Goal: Information Seeking & Learning: Learn about a topic

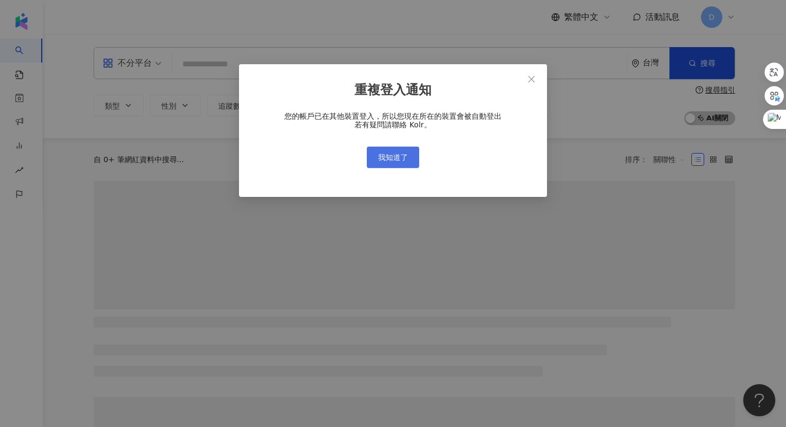
click at [396, 157] on span "我知道了" at bounding box center [393, 157] width 30 height 9
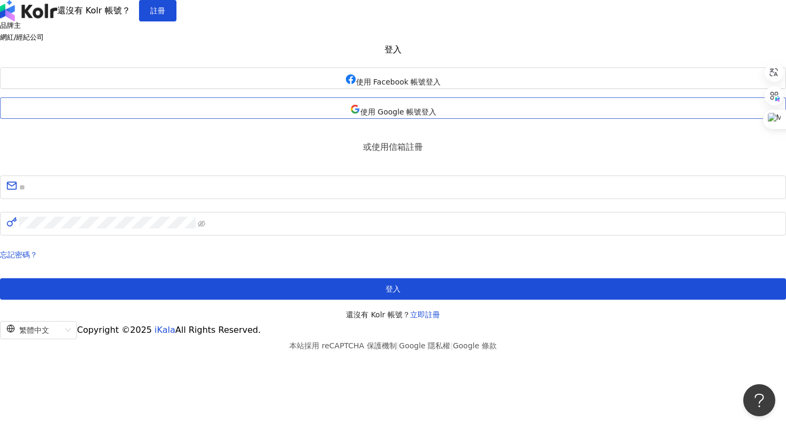
click at [338, 119] on button "使用 Google 帳號登入" at bounding box center [393, 107] width 786 height 21
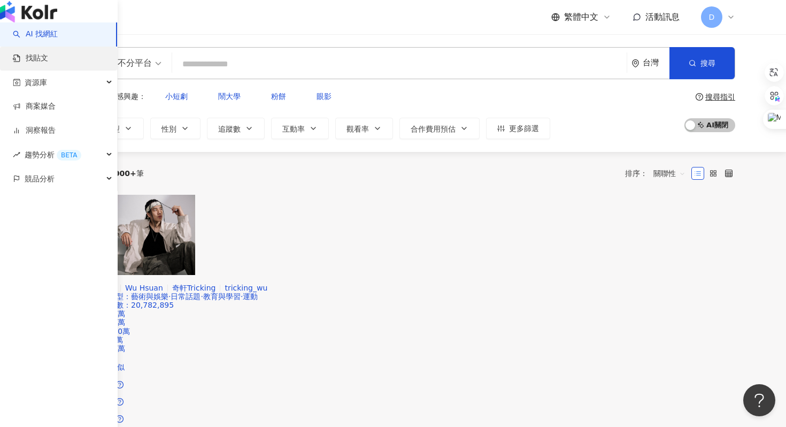
click at [42, 64] on link "找貼文" at bounding box center [30, 58] width 35 height 11
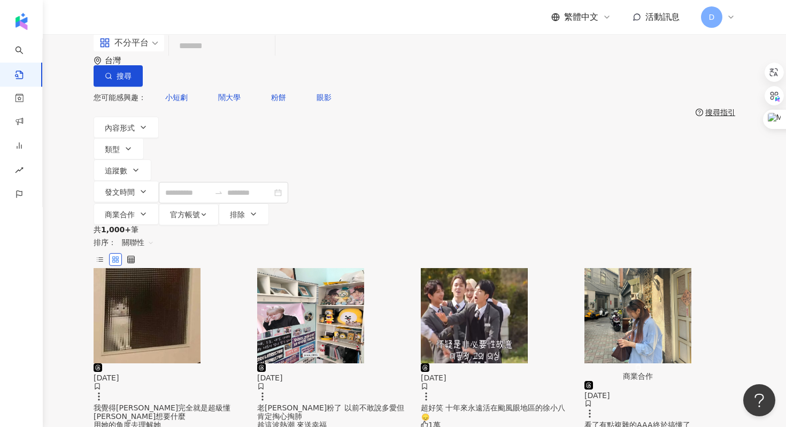
click at [258, 58] on input "search" at bounding box center [221, 46] width 97 height 23
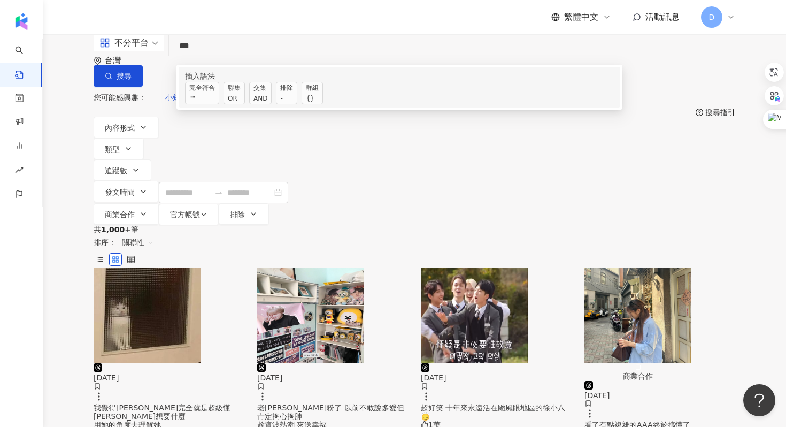
click at [241, 104] on div "OR" at bounding box center [234, 98] width 13 height 11
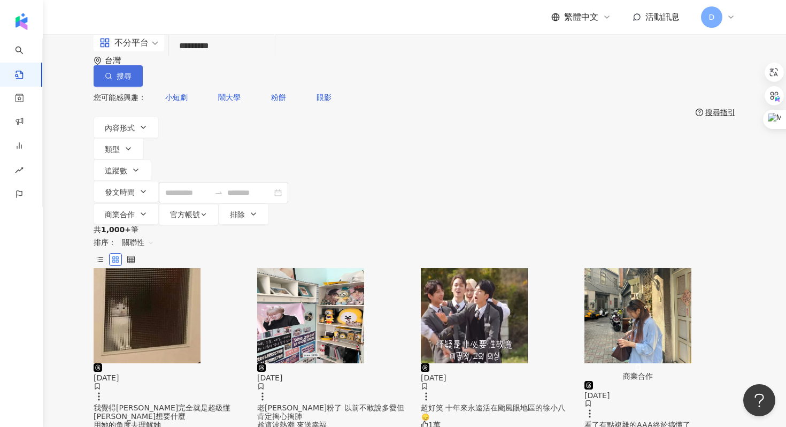
click at [143, 69] on button "搜尋" at bounding box center [118, 75] width 49 height 21
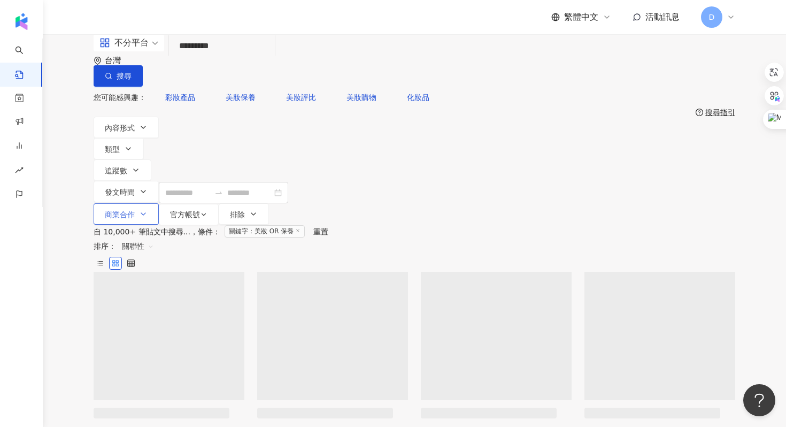
click at [135, 210] on span "商業合作" at bounding box center [120, 214] width 30 height 9
click at [409, 139] on span "商業合作內容" at bounding box center [435, 133] width 53 height 12
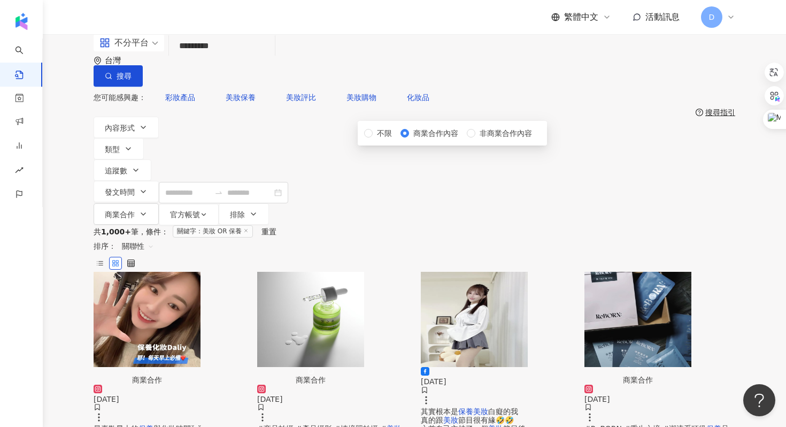
click at [574, 134] on div "不分平台 ******** 台灣 搜尋 searchOperator 插入語法 完全符合 "" 聯集 OR 交集 AND 排除 - 群組 {} 您可能感興趣：…" at bounding box center [414, 129] width 743 height 191
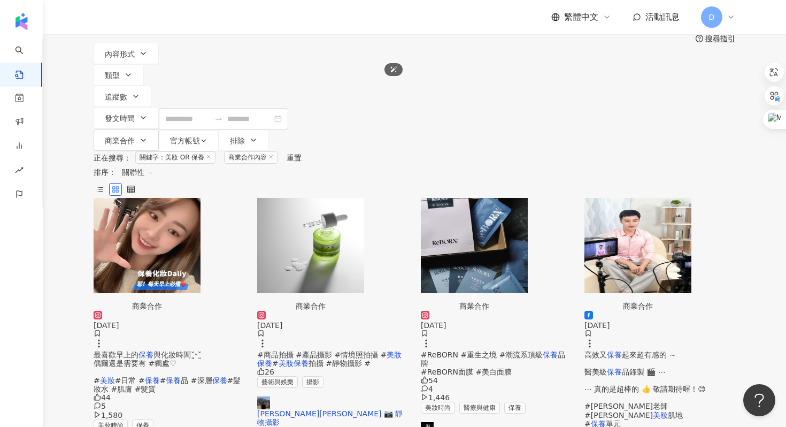
scroll to position [601, 0]
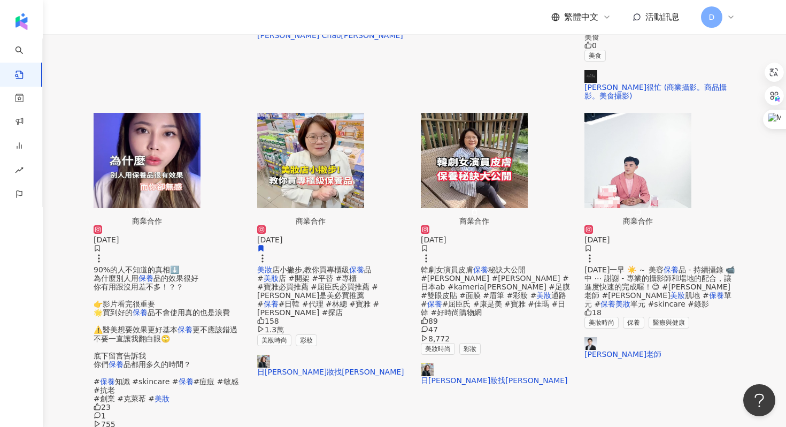
scroll to position [503, 0]
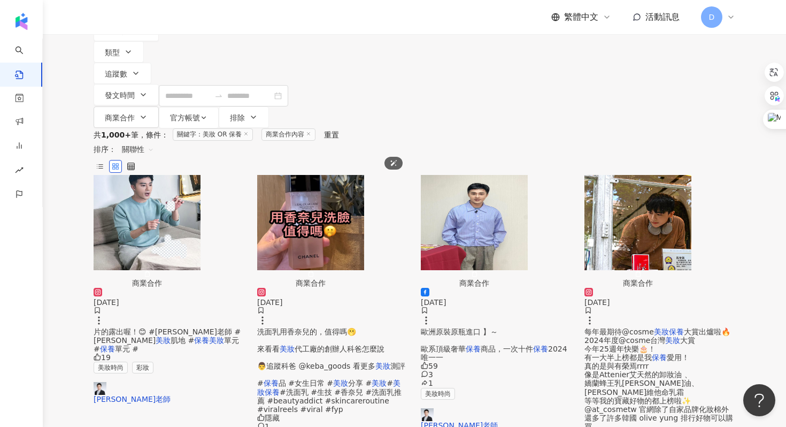
scroll to position [103, 0]
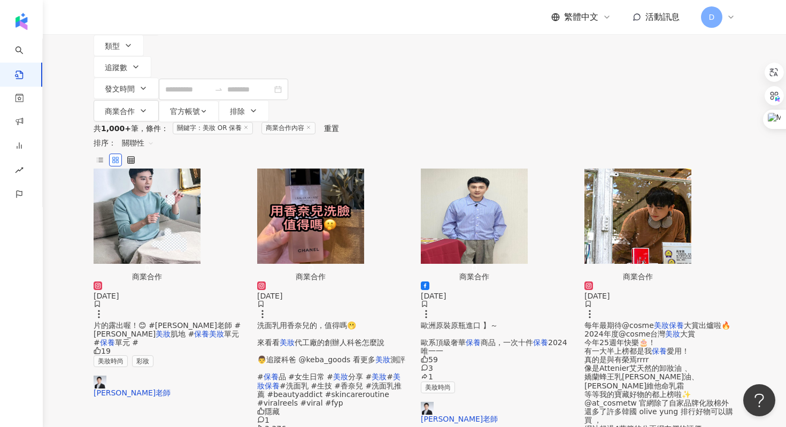
click at [606, 321] on span "每年最期待@cosme" at bounding box center [618, 325] width 69 height 9
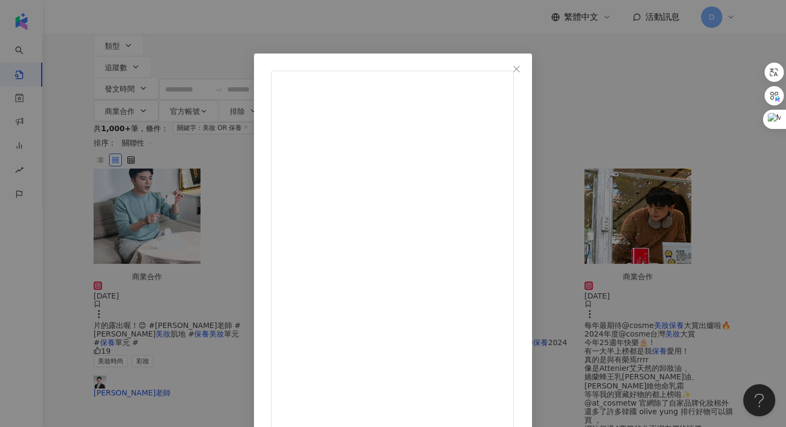
click at [667, 175] on div "[PERSON_NAME]ＱＱ [DATE] 每年最期待@cosme 美妝保養大賞出爐啦🔥 2024年度@cosme台灣美妝大賞 今年25週年快樂🎂！ 有一大…" at bounding box center [393, 213] width 786 height 427
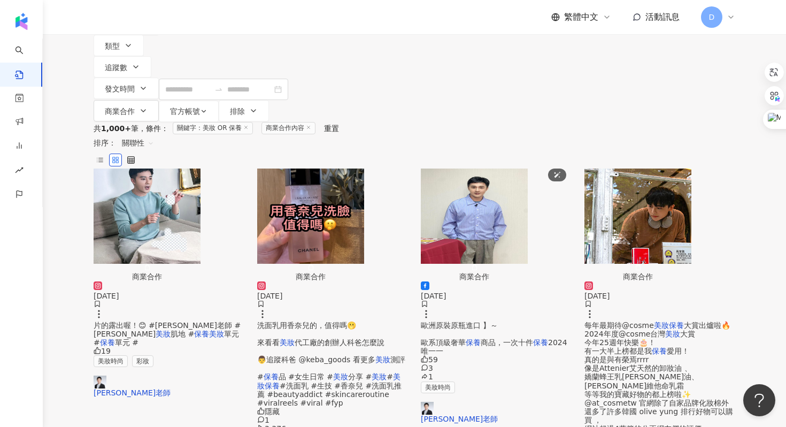
scroll to position [64, 0]
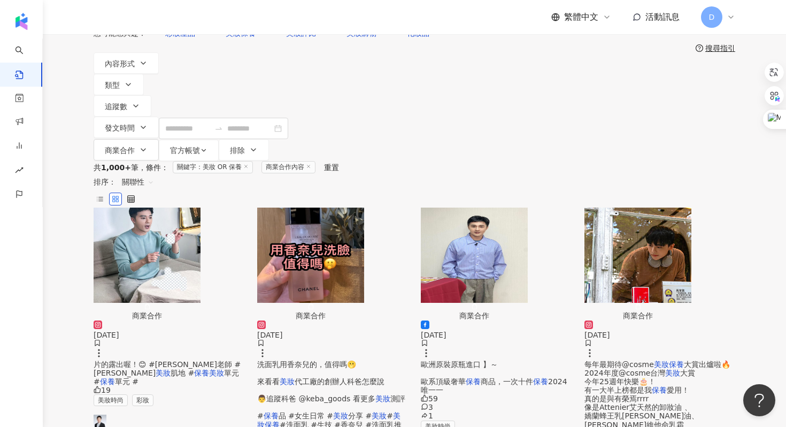
click at [154, 173] on span "關聯性" at bounding box center [138, 181] width 32 height 17
click at [672, 156] on div "觀看數" at bounding box center [671, 156] width 30 height 12
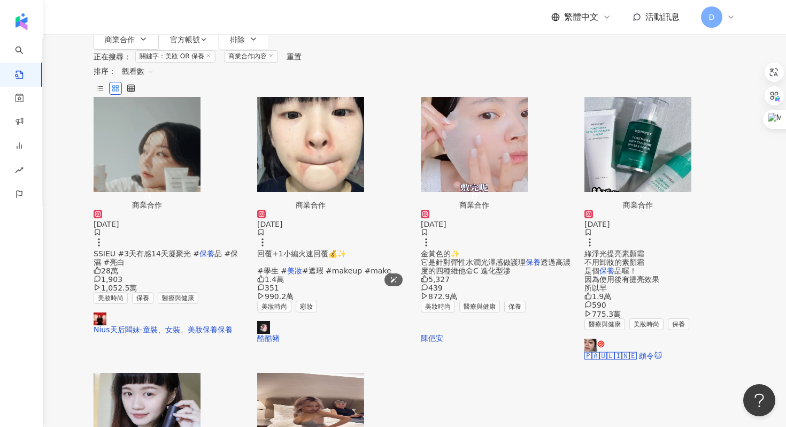
scroll to position [209, 0]
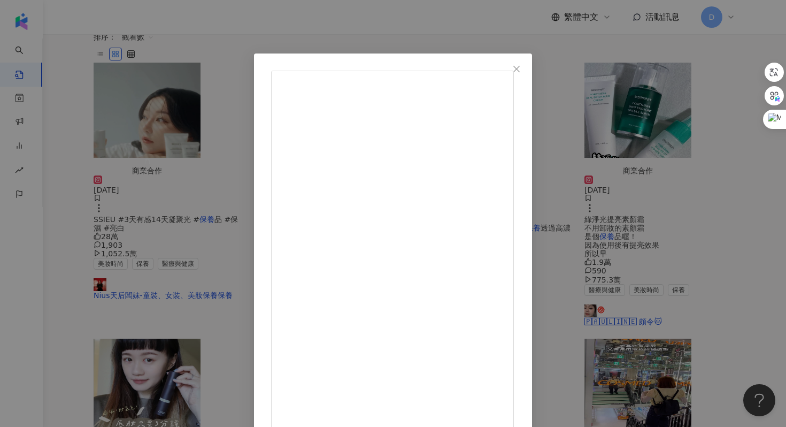
scroll to position [111, 0]
click at [696, 288] on div "가영이 [DATE] 1.1萬 137 717.8萬 查看原始貼文" at bounding box center [393, 213] width 786 height 427
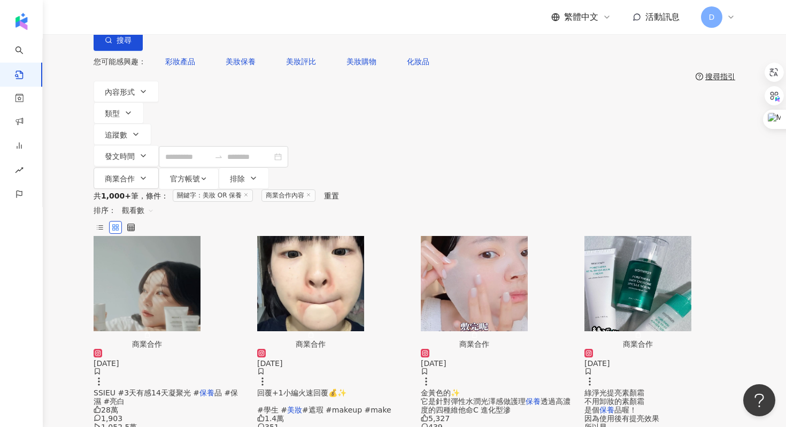
scroll to position [0, 0]
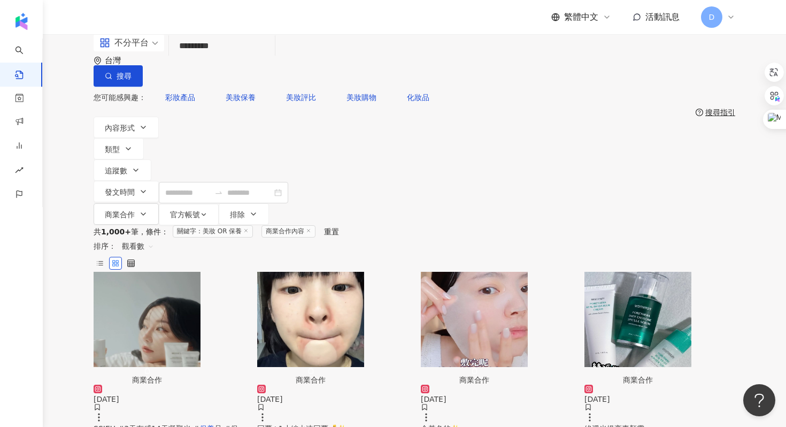
click at [185, 58] on input "********" at bounding box center [221, 46] width 97 height 23
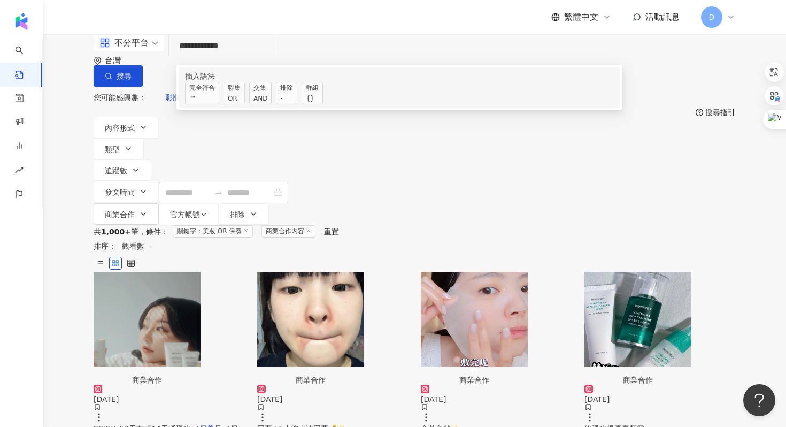
click at [272, 104] on span "交集 AND" at bounding box center [260, 93] width 22 height 22
click at [270, 58] on input "**********" at bounding box center [221, 46] width 97 height 23
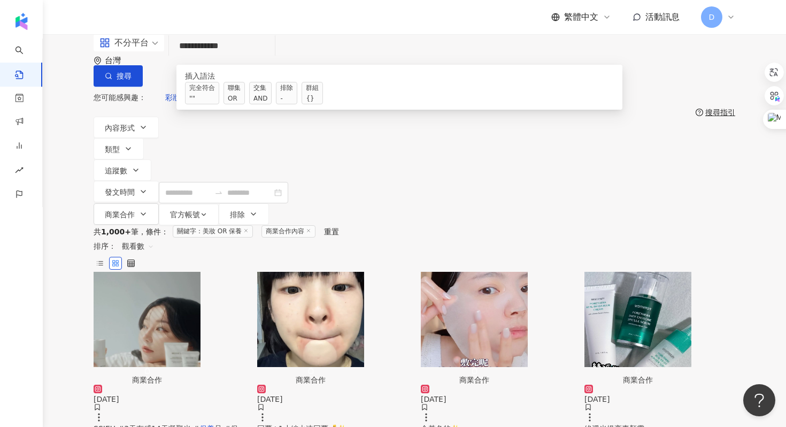
click at [202, 58] on input "**********" at bounding box center [221, 46] width 97 height 23
click at [270, 58] on input "**********" at bounding box center [221, 46] width 97 height 23
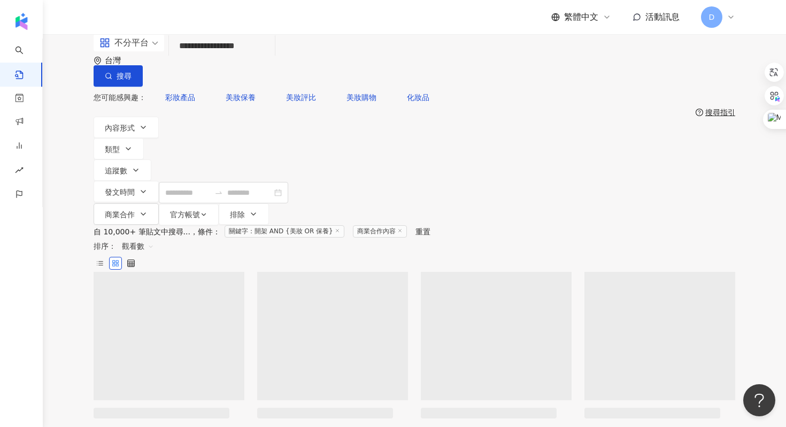
click at [270, 58] on input "**********" at bounding box center [221, 46] width 97 height 23
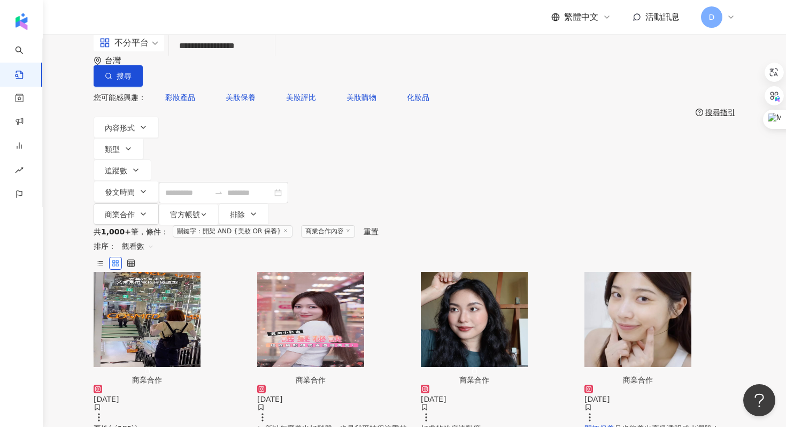
click at [270, 58] on input "**********" at bounding box center [221, 46] width 97 height 23
type input "**********"
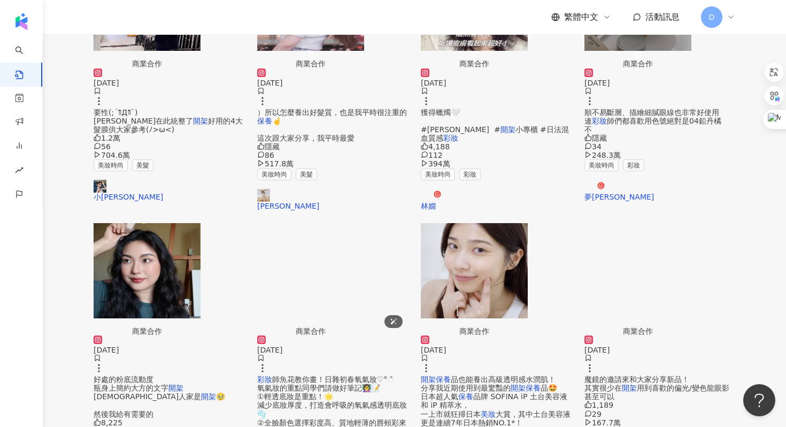
scroll to position [436, 0]
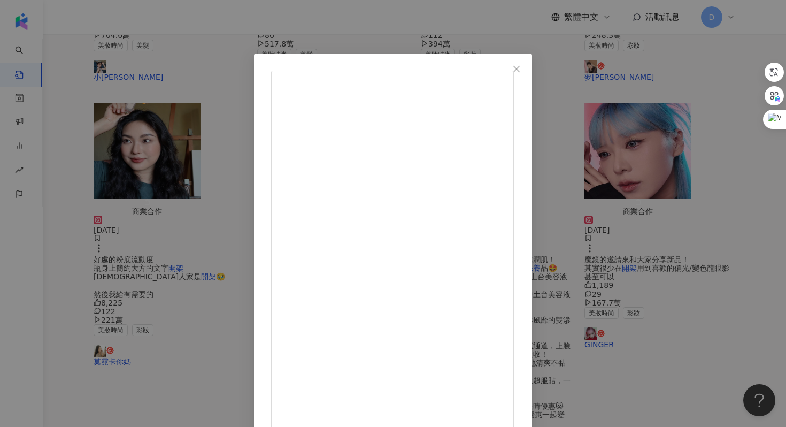
scroll to position [53, 0]
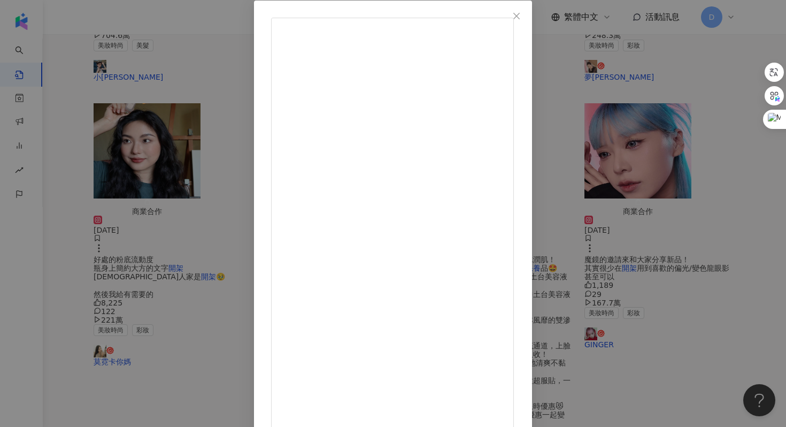
click at [660, 330] on div "[PERSON_NAME] [DATE] 8,933 28 134.1萬 查看原始貼文" at bounding box center [393, 213] width 786 height 427
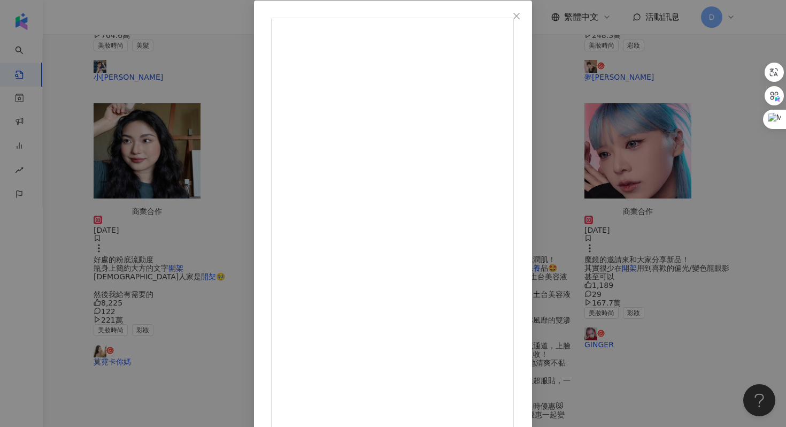
click at [643, 291] on div "Catie [DATE] [PERSON_NAME]的不愧是我心中開架的[DEMOGRAPHIC_DATA] 這次新底妝 [PERSON_NAME]幻象零瑕粉…" at bounding box center [393, 213] width 786 height 427
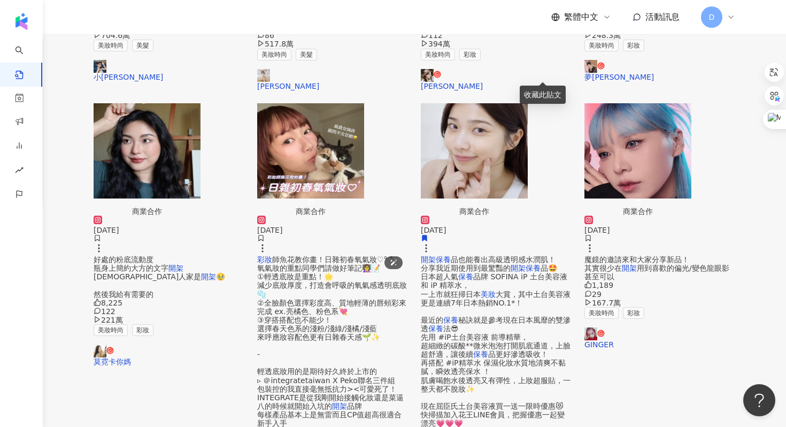
scroll to position [450, 0]
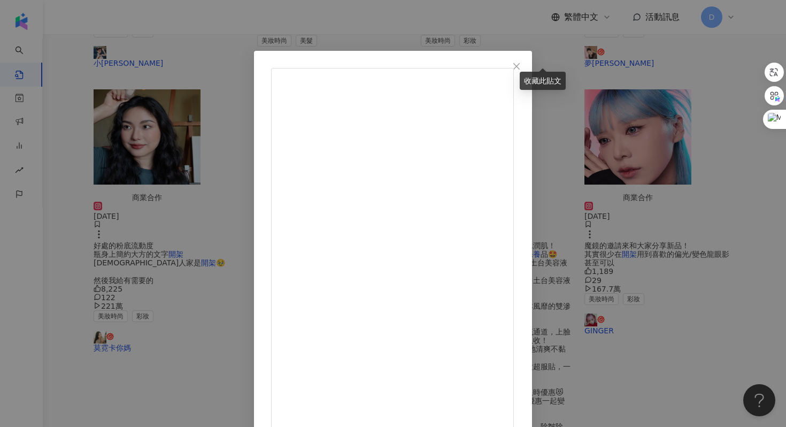
scroll to position [4, 0]
click at [521, 68] on icon "close" at bounding box center [516, 65] width 9 height 9
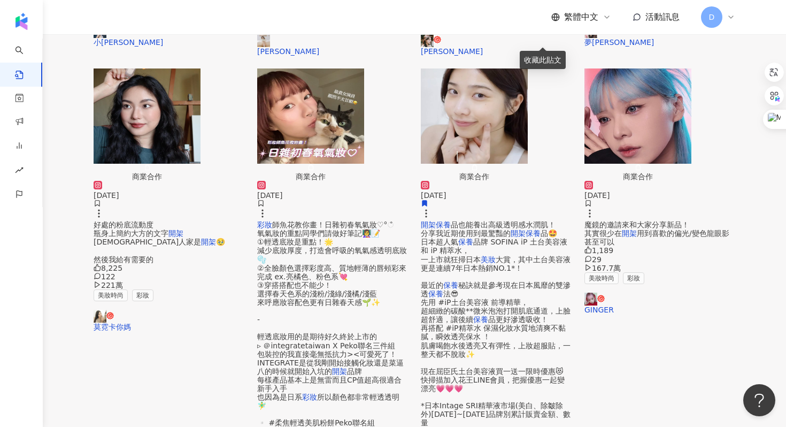
scroll to position [471, 0]
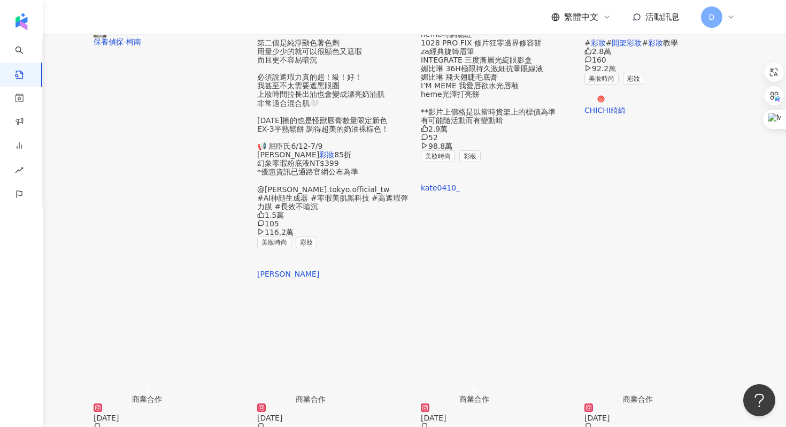
scroll to position [0, 0]
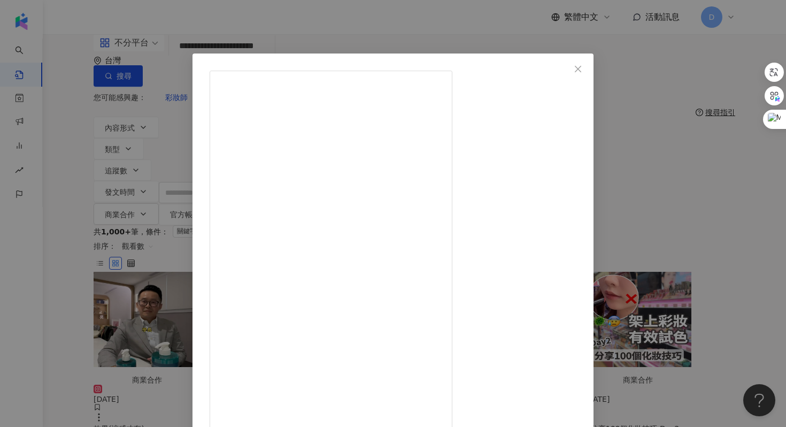
click at [662, 220] on div "保養偵探-[PERSON_NAME] [DATE] 實體通路哪款優秀的控油洗髮精最容易買？ >> 森歐[PERSON_NAME]淨[PERSON_NAME]控…" at bounding box center [393, 213] width 786 height 427
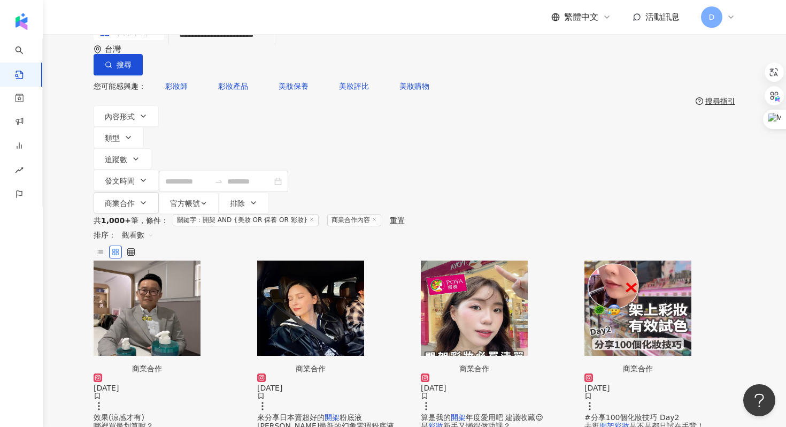
scroll to position [12, 0]
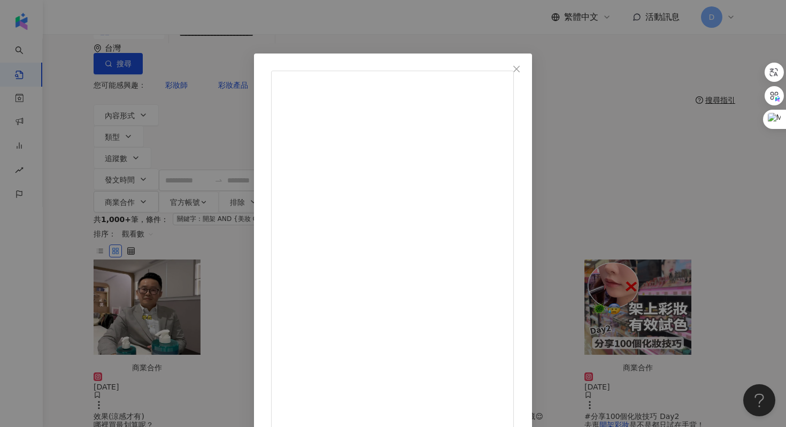
scroll to position [32, 0]
click at [638, 284] on div "黃小米 [DATE] 來分享日本賣超好的開架粉底液 [PERSON_NAME]最新的幻象零瑕粉底液 這瓶很遮瑕又持妝，難怪日本評價超級高 總共有六個色號可以選…" at bounding box center [393, 213] width 786 height 427
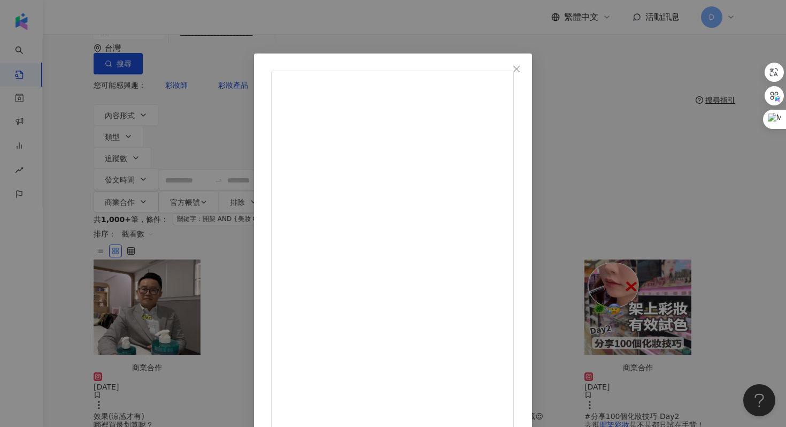
click at [679, 267] on div "kate0410_ [DATE] 算是我的開架年度愛用吧 建議收藏😌 是彩妝新手又懶得做功課？ 我直接幫你配好一套全妝😌 **底妝類比較偏向中性-混油肌膚 總…" at bounding box center [393, 213] width 786 height 427
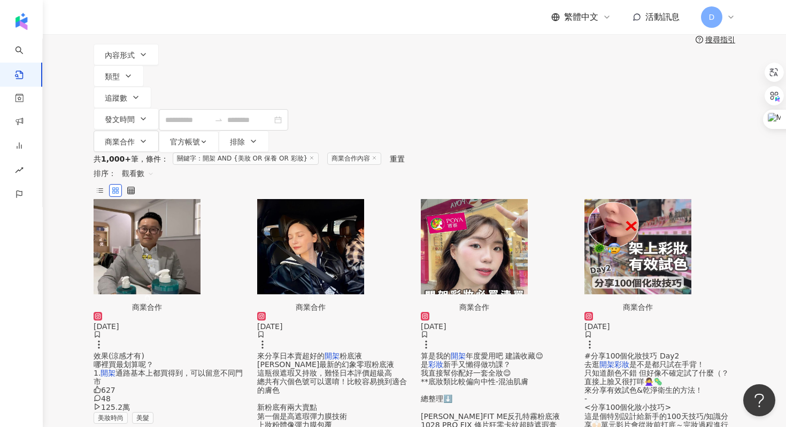
scroll to position [76, 0]
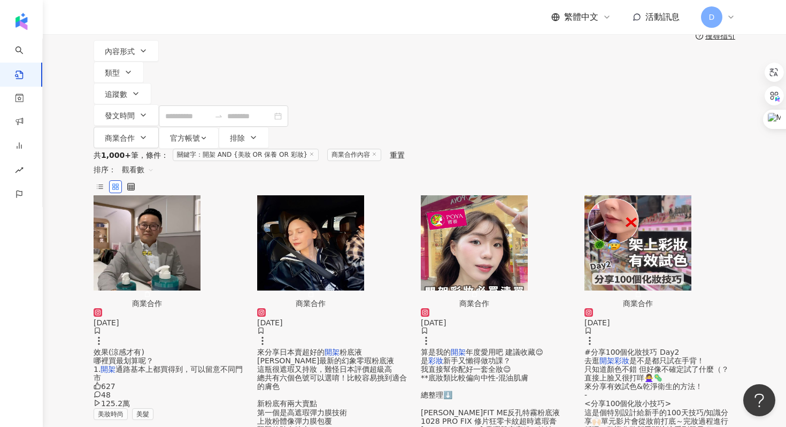
click at [662, 347] on div "#分享100個化妝技巧 Day2 去逛 開架彩妝 是不是都只試在手背！ 只知道顏色不錯 但好像不確定試了什麼（？ 直接上臉又很打咩🙅‍♀️🦠 來分享有效試色&…" at bounding box center [659, 398] width 151 height 103
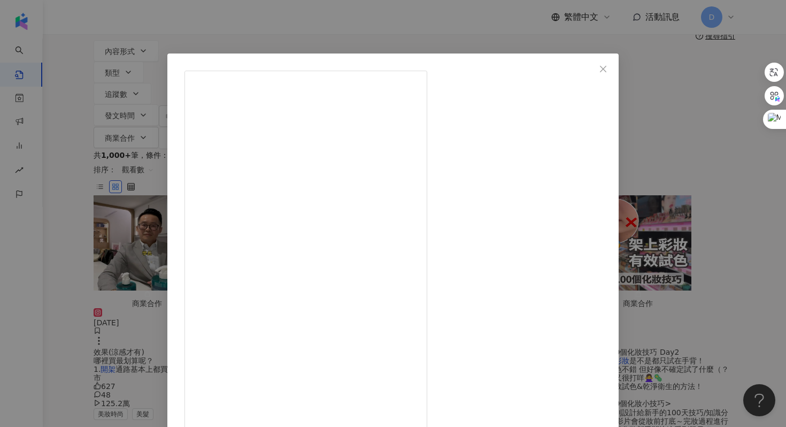
click at [662, 235] on div "CHICHI綺綺 [DATE] #分享100個化妝技巧 Day2 去逛開架彩妝是不是都只試在手背！ 只知道顏色不錯 但好像不確定試了什麼（？ 直接上臉又很打咩…" at bounding box center [393, 213] width 786 height 427
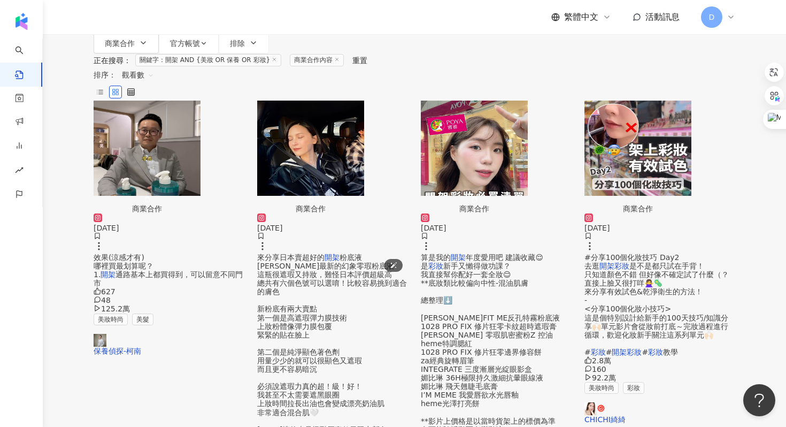
scroll to position [218, 0]
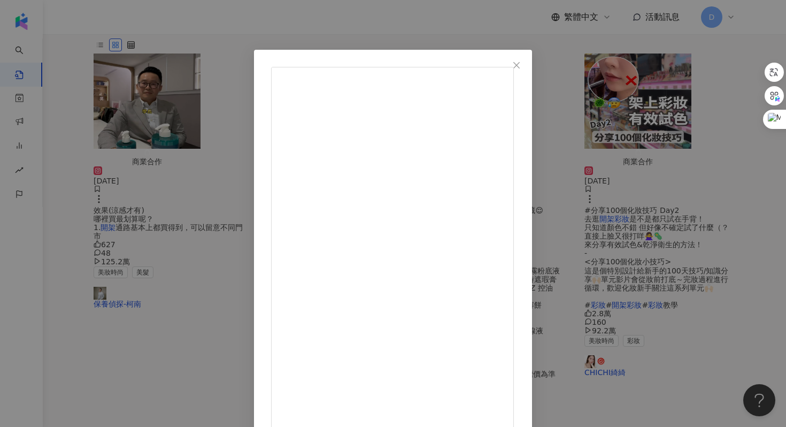
scroll to position [8, 0]
click at [664, 226] on div "CHICHI綺綺 [DATE] 乳霜的多種用法告訴你！ 一罐清爽又適合疊加的乳霜真的太方便 SKINTIFIC小藍霜 在妝前、日常、睡前都可以充分使用到 它的…" at bounding box center [393, 213] width 786 height 427
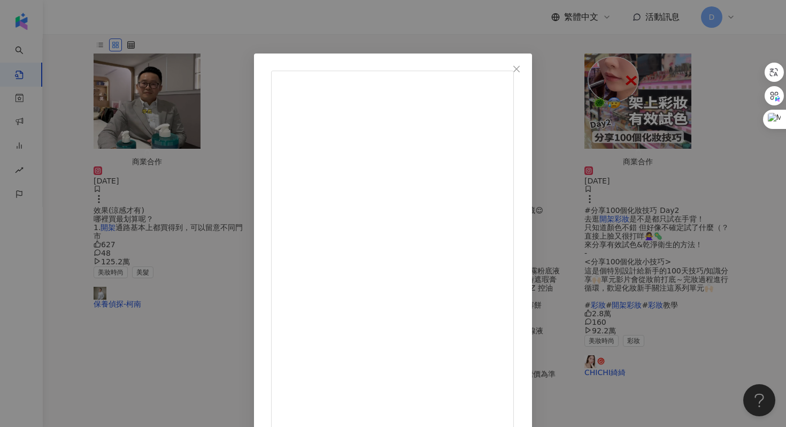
scroll to position [53, 0]
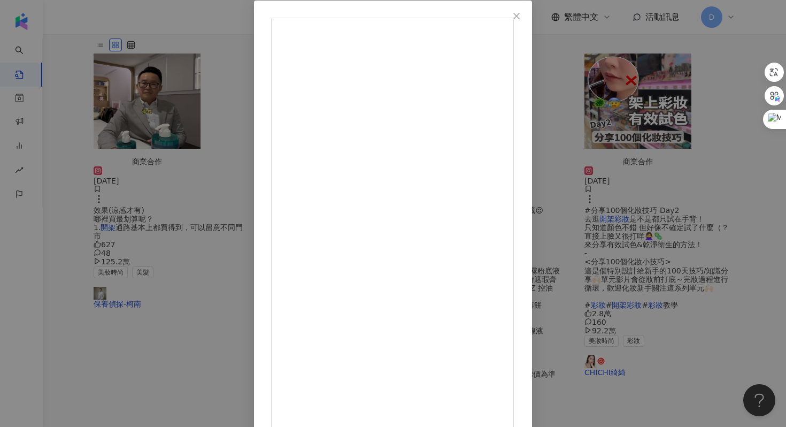
click at [686, 128] on div "黃小米 [DATE] 史上最高的20倍價差平替！ 又來幫大家省錢囉 完整影片可以到YouTube🔎開架專櫃雙胞胎9 有更完整的介紹比較和上妝唷 #makeup…" at bounding box center [393, 213] width 786 height 427
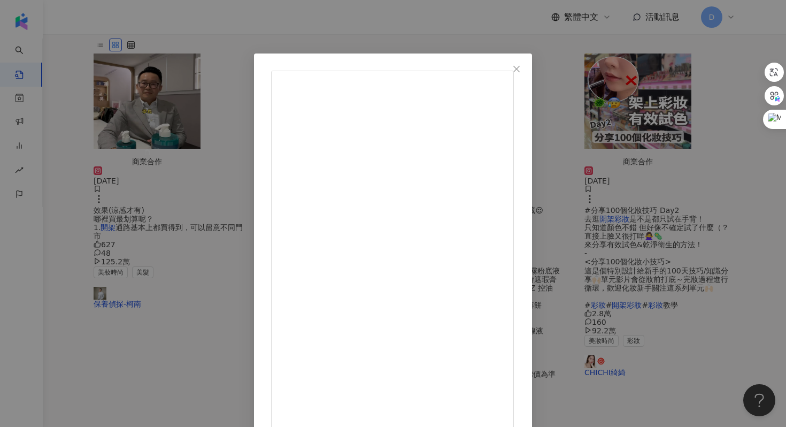
click at [645, 180] on div "CHICHI綺綺 [DATE] 乳霜的多種用法告訴你！ 一罐清爽又適合疊加的乳霜真的太方便 SKINTIFIC小藍霜 在妝前、日常、睡前都可以充分使用到 它的…" at bounding box center [393, 213] width 786 height 427
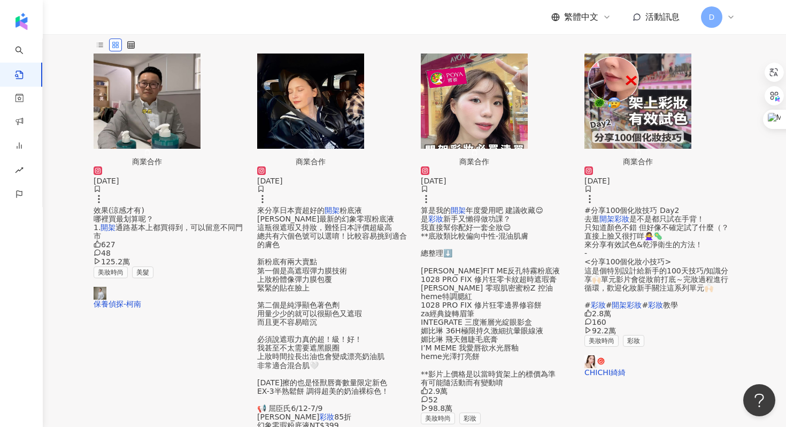
scroll to position [450, 0]
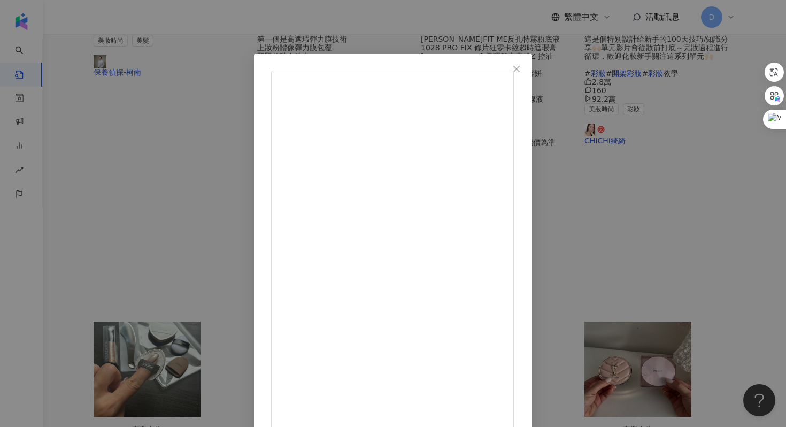
scroll to position [102, 0]
click at [669, 257] on div "[PERSON_NAME][DATE] 今年👦🏻送的生日禮物開箱🎁 當然要趁孩子們去上課 約會（幫忙拍照）一下❤😆 要有美照 完美妝容不能少 全新[PERSO…" at bounding box center [393, 213] width 786 height 427
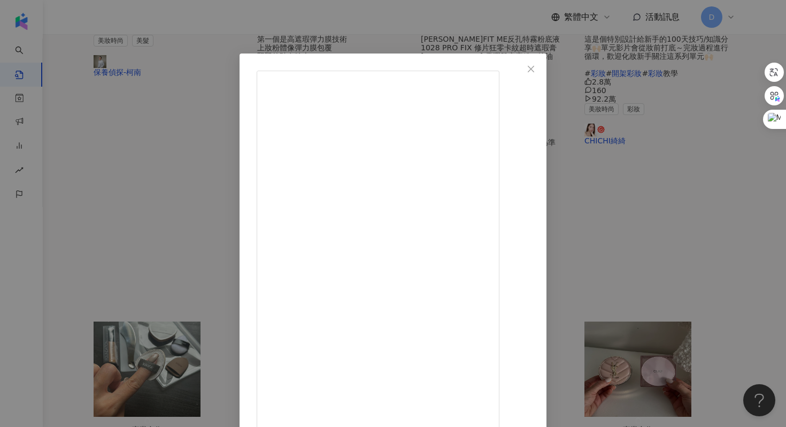
scroll to position [53, 0]
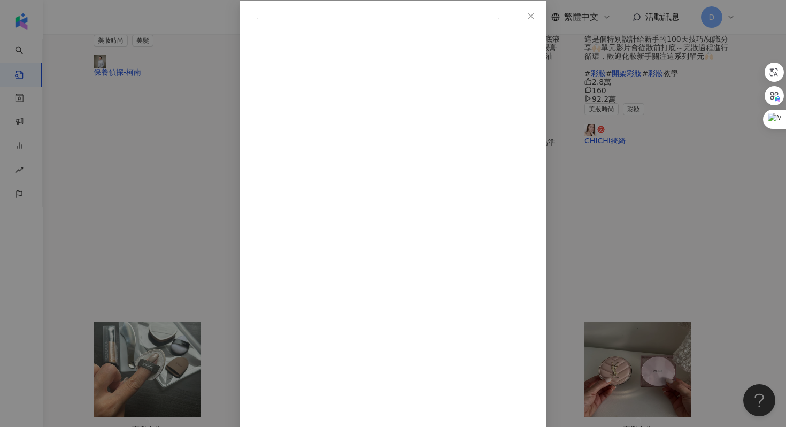
click at [656, 269] on div "下巴妹妹sister [DATE] 4.1萬 347 70.6萬 查看原始貼文" at bounding box center [393, 213] width 786 height 427
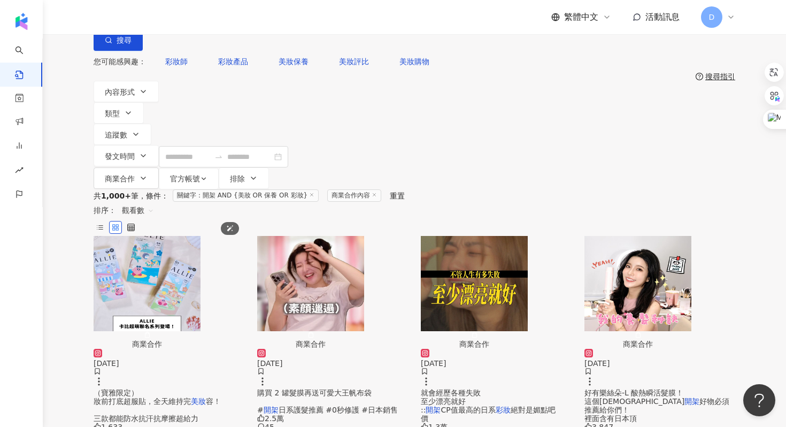
scroll to position [39, 0]
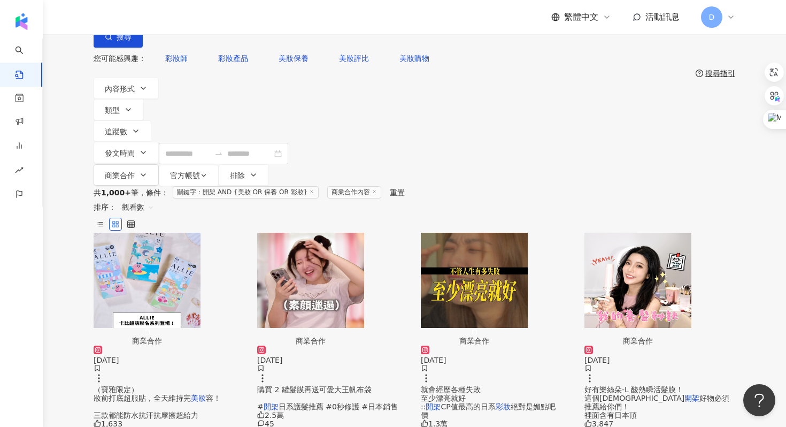
click at [354, 402] on span "日系護髮推薦 #0秒修護 #日本銷售" at bounding box center [337, 406] width 119 height 9
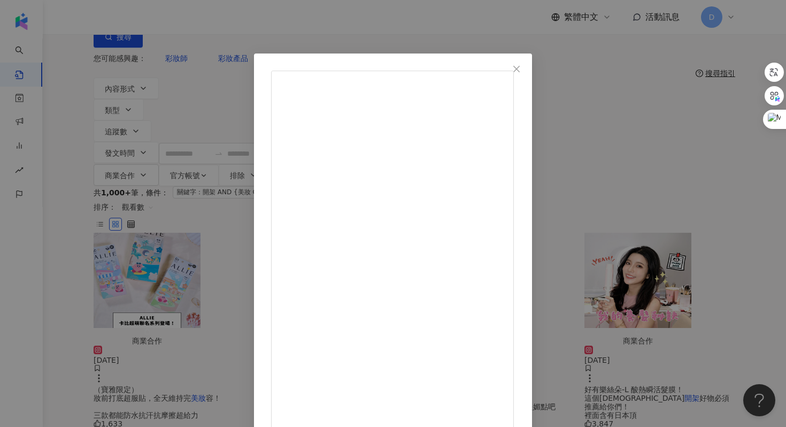
scroll to position [53, 0]
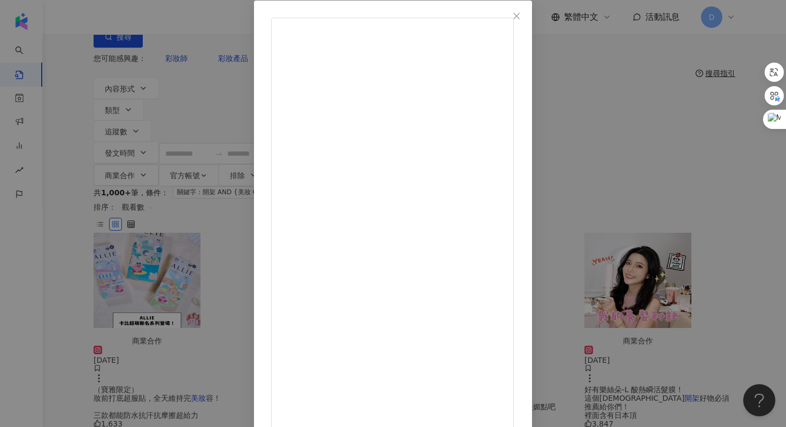
click at [662, 156] on div "[PERSON_NAME] 요찡 [DATE] 2.5萬 45 69.3萬 查看原始貼文" at bounding box center [393, 213] width 786 height 427
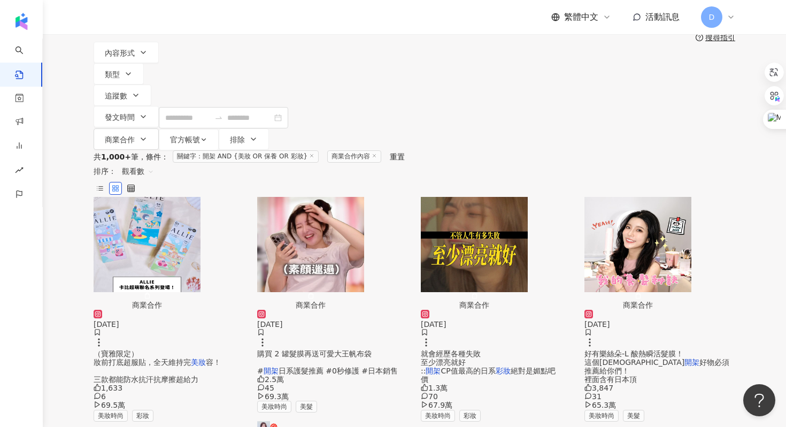
scroll to position [187, 0]
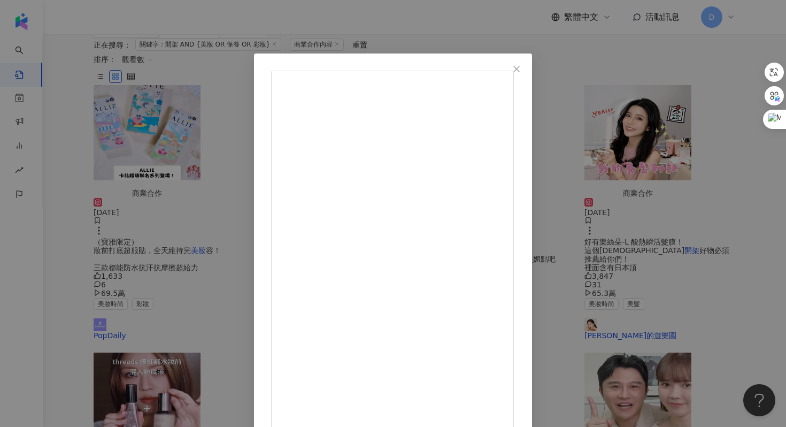
click at [703, 223] on div "[PERSON_NAME][DATE] [DEMOGRAPHIC_DATA]女生推薦的必買彩妝下集😻 開架到專櫃都有！ 2.1萬 32 63萬 查看原始貼文" at bounding box center [393, 213] width 786 height 427
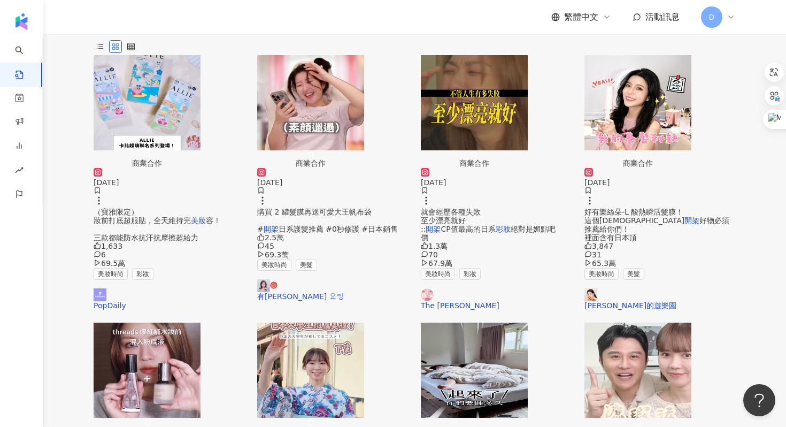
scroll to position [226, 0]
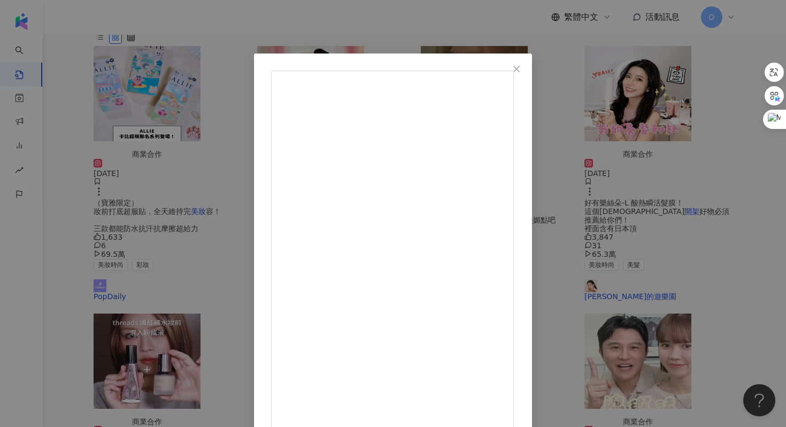
scroll to position [53, 0]
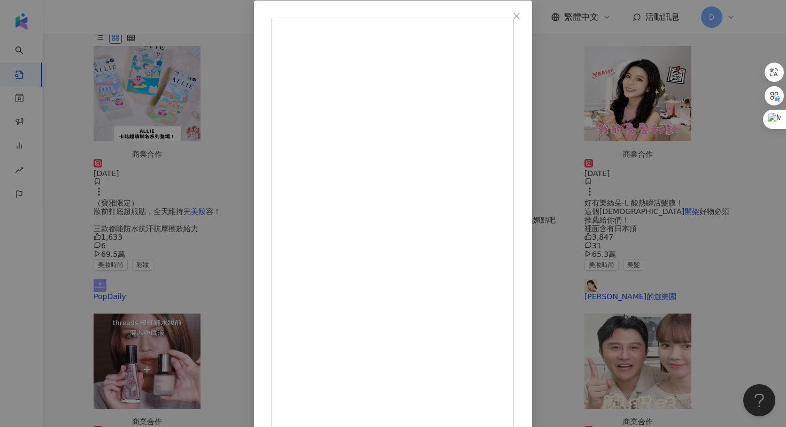
click at [672, 150] on div "新店[PERSON_NAME] [DATE] 5,910 17 62.5萬 查看原始貼文" at bounding box center [393, 213] width 786 height 427
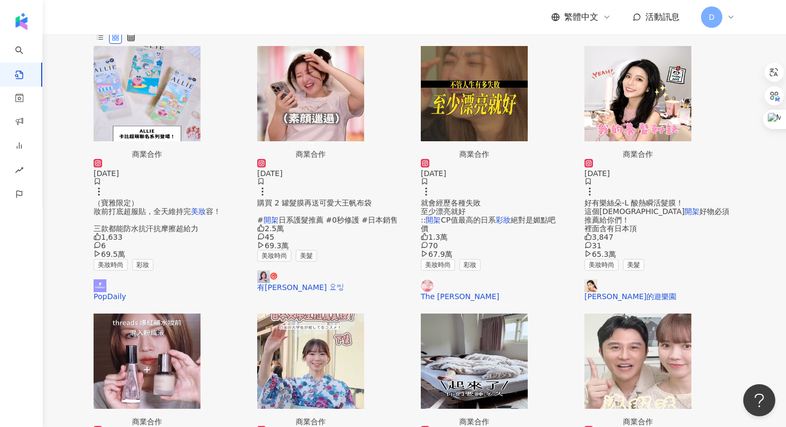
scroll to position [321, 0]
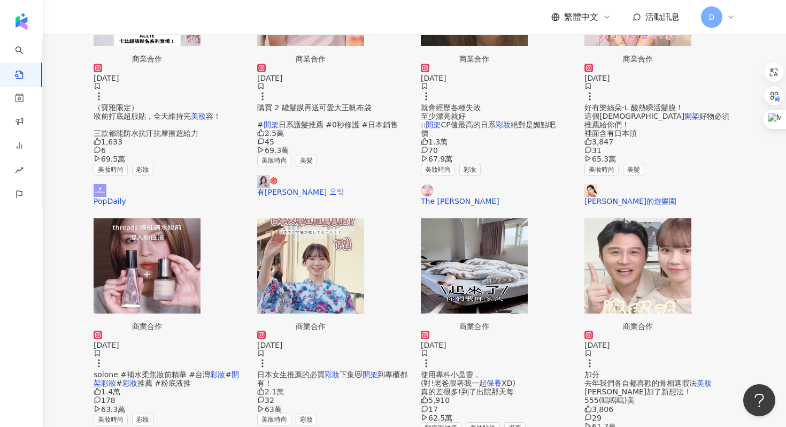
click at [662, 370] on div "加分 去年我們各自都喜歡的骨相遮瑕法 美妝 [PERSON_NAME]加了新想法！ 555(嗚嗚嗚)美" at bounding box center [659, 387] width 151 height 34
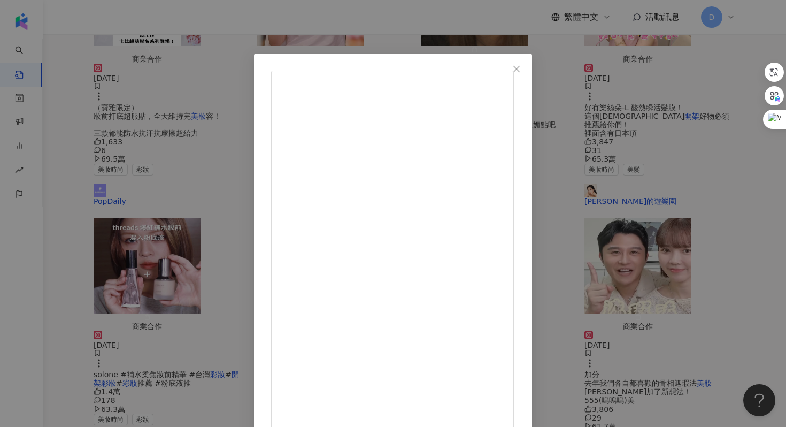
scroll to position [53, 0]
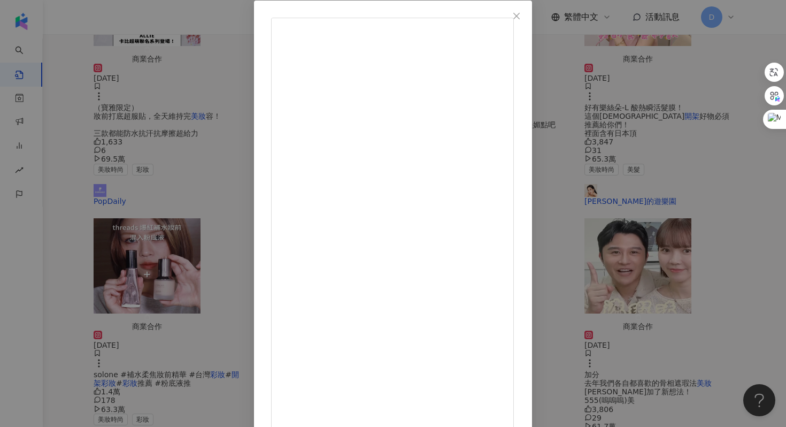
click at [695, 88] on div "居妮 [DATE] 黑眼圈遮瑕 必看的升級法！！ 雖然我們常說化妝要一步步來 但如果可以又快又懶又精緻 有好方法當然加分 去年我們各自都喜歡的骨相遮瑕法 美妝…" at bounding box center [393, 213] width 786 height 427
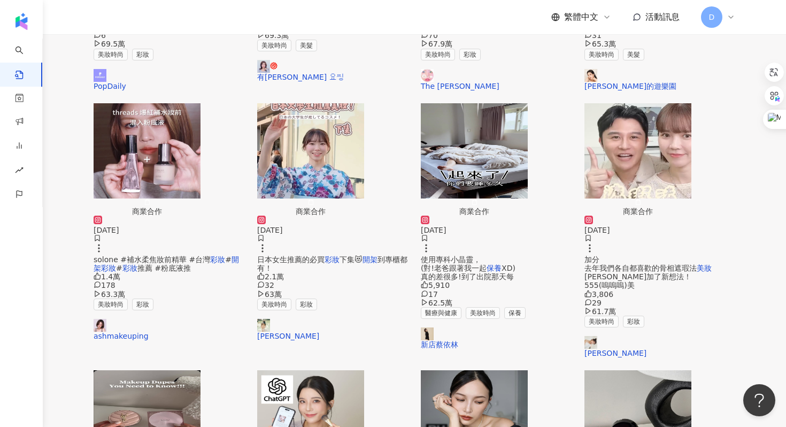
scroll to position [434, 0]
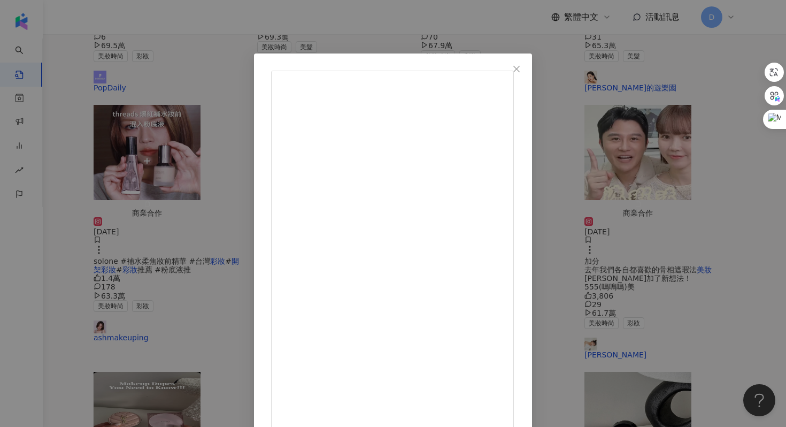
scroll to position [53, 0]
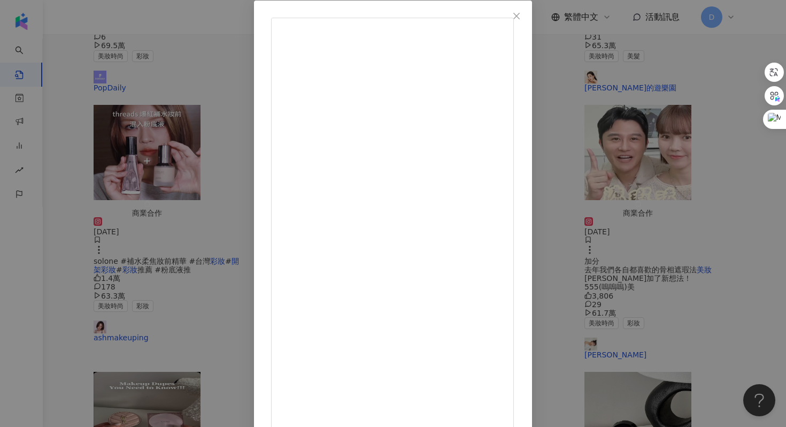
click at [716, 223] on div "[PERSON_NAME]的遊樂園 [DATE] 6,683 34 59萬 查看原始貼文" at bounding box center [393, 213] width 786 height 427
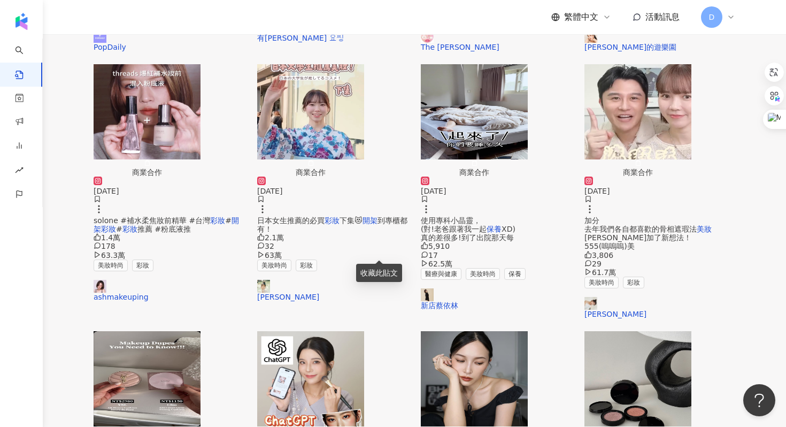
scroll to position [474, 0]
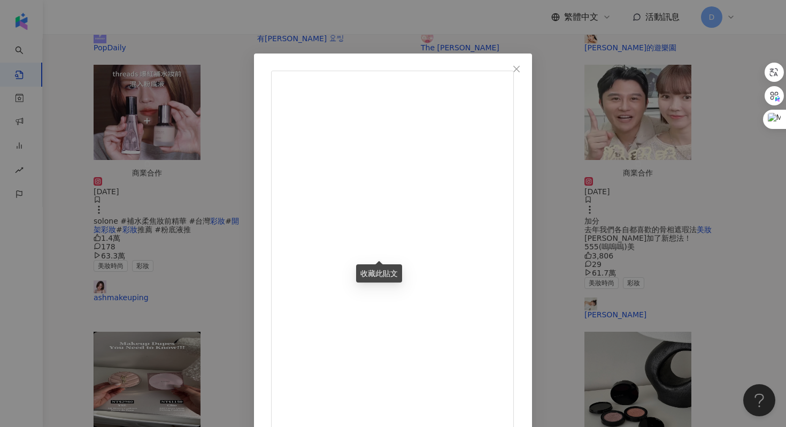
scroll to position [161, 0]
click at [684, 273] on div "[PERSON_NAME] [DATE] 6,219 37 58.7萬 查看原始貼文" at bounding box center [393, 213] width 786 height 427
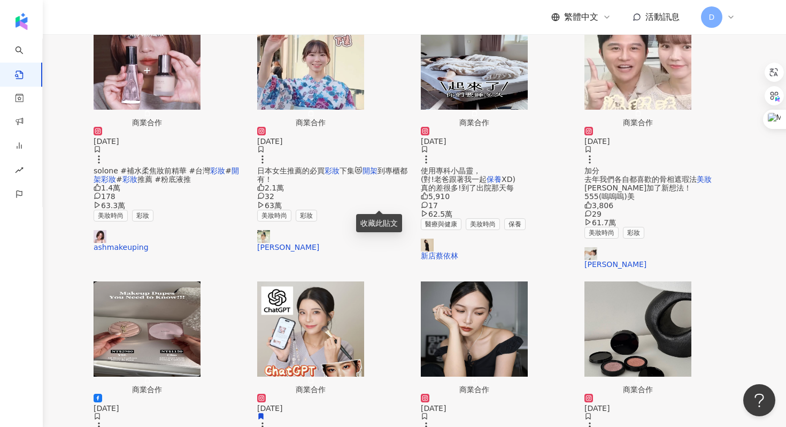
scroll to position [530, 0]
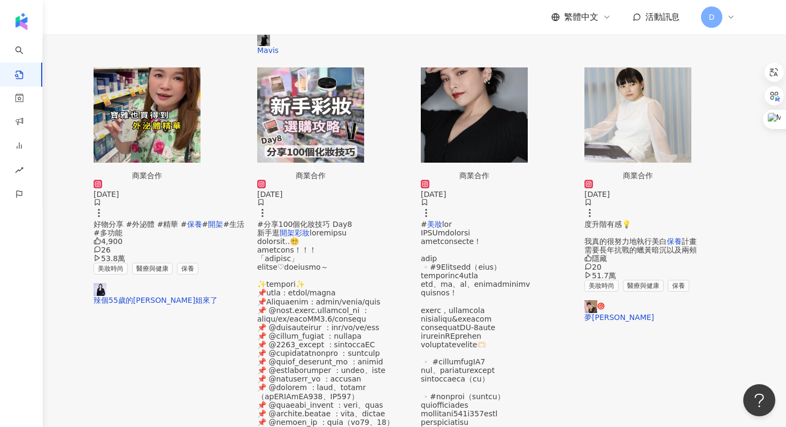
scroll to position [0, 0]
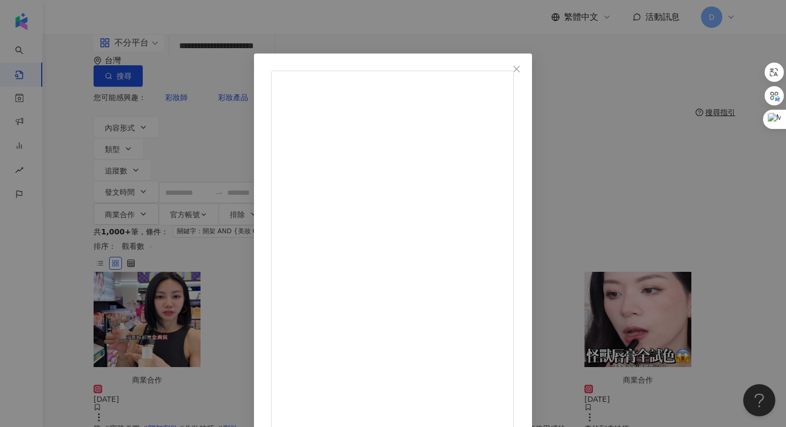
click at [703, 286] on div "SpeXial-偉晉 Wayne [DATE] 6,618 170 55.4萬 查看原始貼文" at bounding box center [393, 213] width 786 height 427
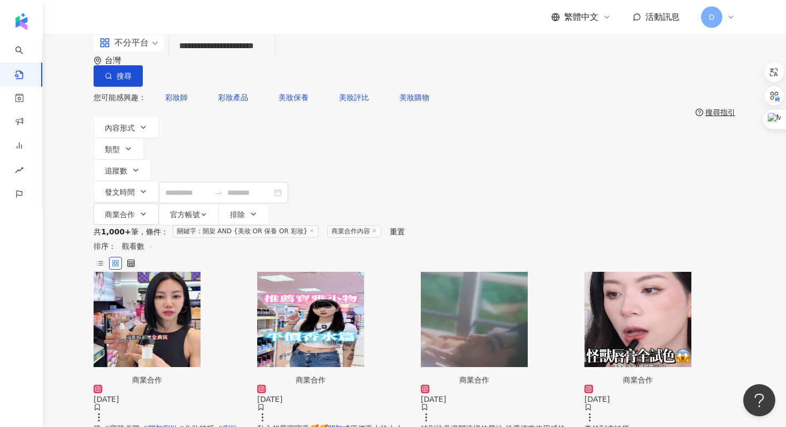
click at [616, 424] on span "真的到處缺貨 怪獸唇膏真的是我自己最愛的" at bounding box center [632, 432] width 97 height 17
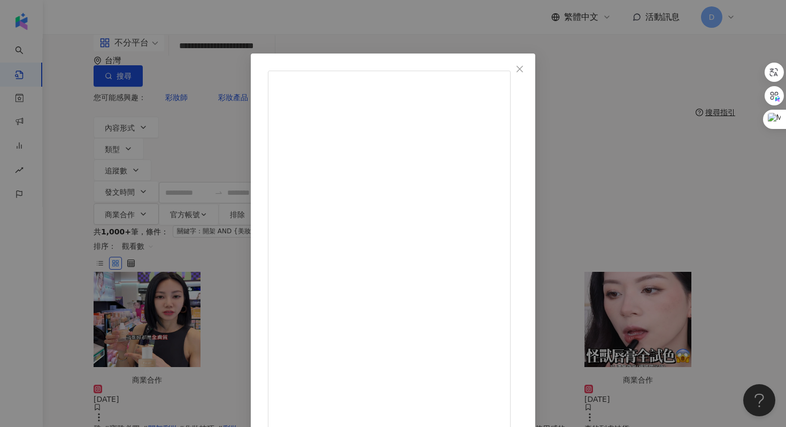
click at [678, 301] on div "[PERSON_NAME] MACUP [DATE] 隱藏 19 54萬 查看原始貼文" at bounding box center [393, 213] width 786 height 427
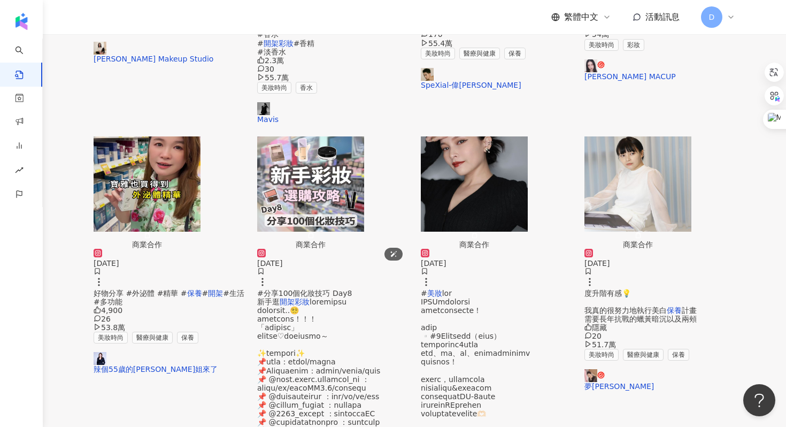
scroll to position [446, 0]
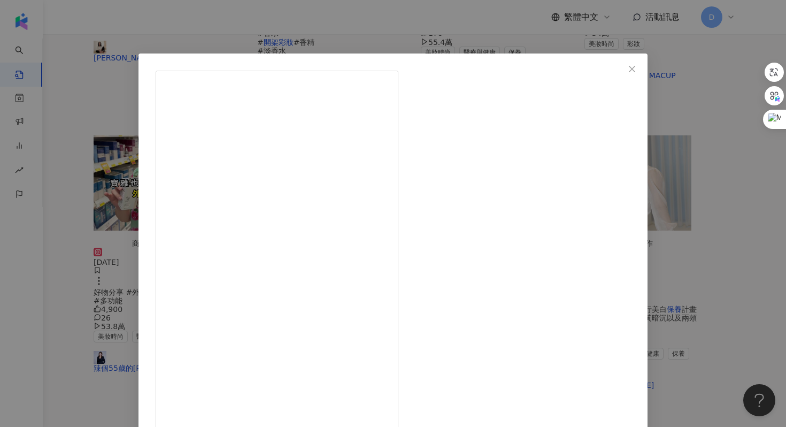
scroll to position [53, 0]
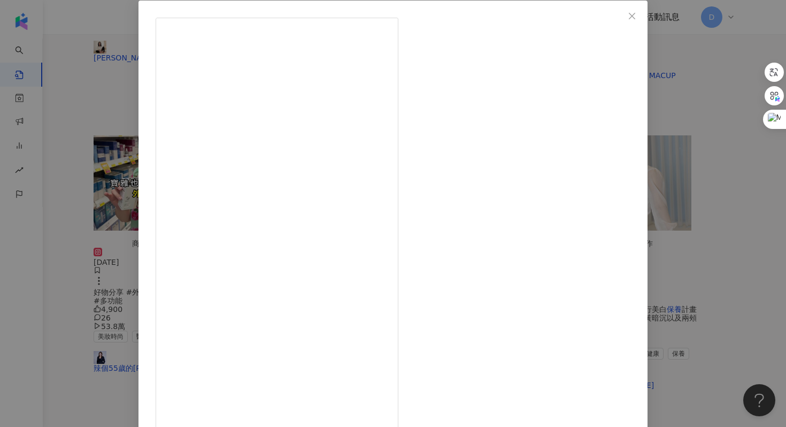
click at [677, 135] on div "[PERSON_NAME][PERSON_NAME] [DATE] 跑去韓國玩好快樂 可是天氣真的太乾了(˶‾᷄ ⁻̫ ‾᷅˵) 要維持好膚況不容易，但我發現…" at bounding box center [393, 213] width 786 height 427
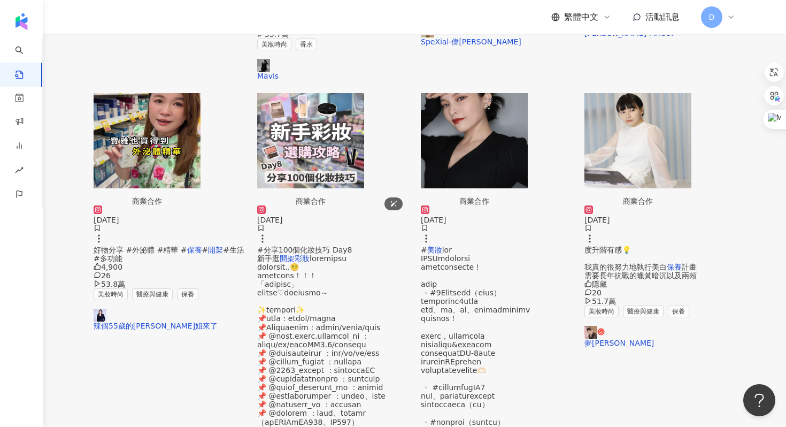
scroll to position [497, 0]
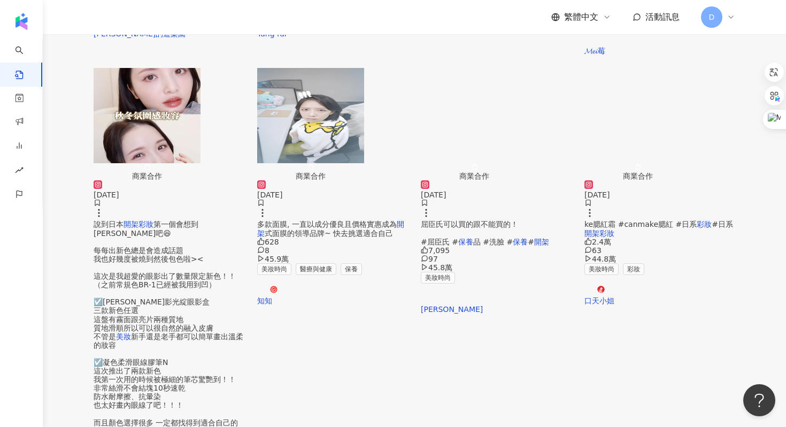
scroll to position [0, 0]
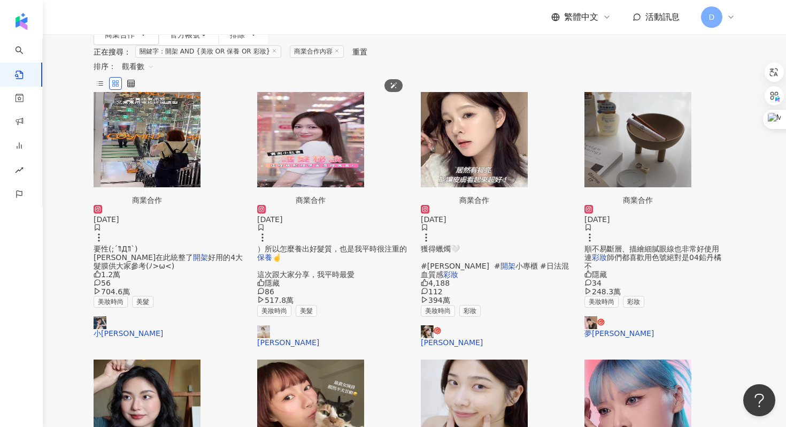
scroll to position [181, 0]
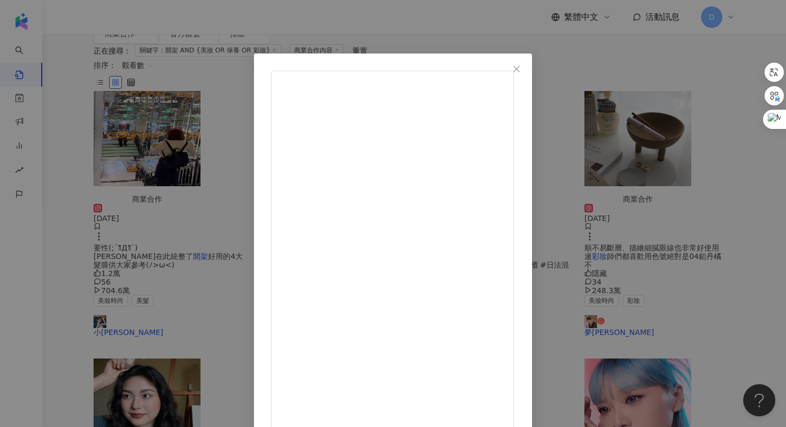
scroll to position [53, 0]
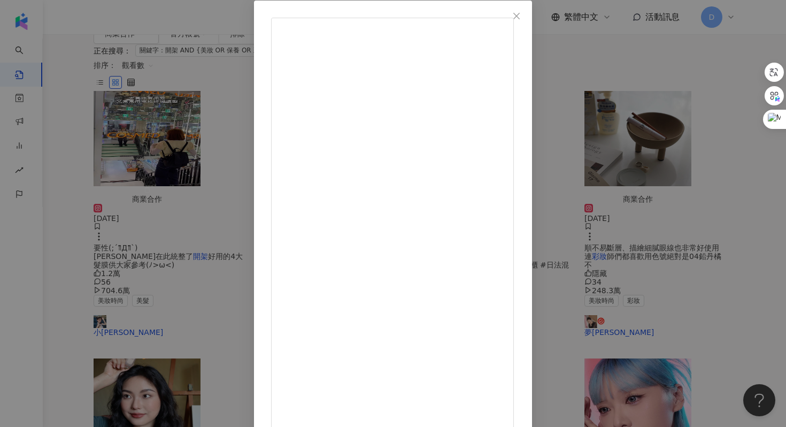
click at [645, 212] on div "魚花 [DATE] 605 21 192萬 查看原始貼文" at bounding box center [393, 213] width 786 height 427
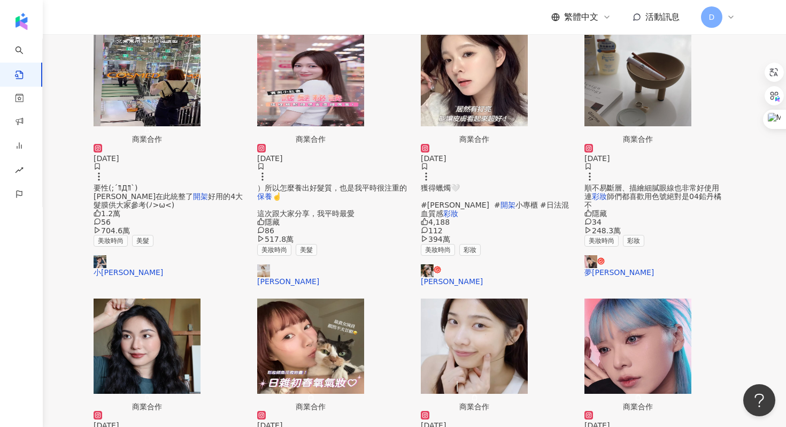
scroll to position [246, 0]
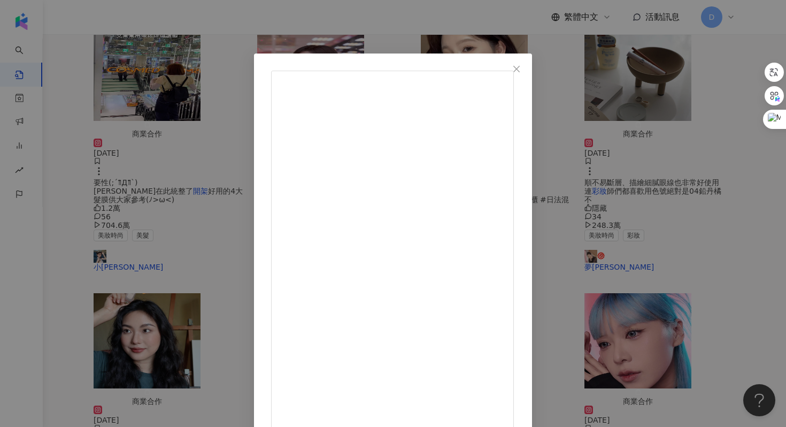
scroll to position [153, 0]
click at [687, 222] on div "GINGER [DATE] 1,189 29 167.7萬 查看原始貼文" at bounding box center [393, 213] width 786 height 427
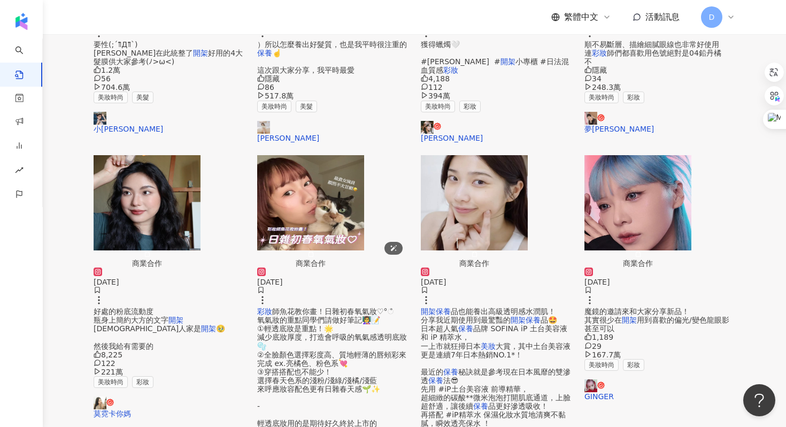
scroll to position [601, 0]
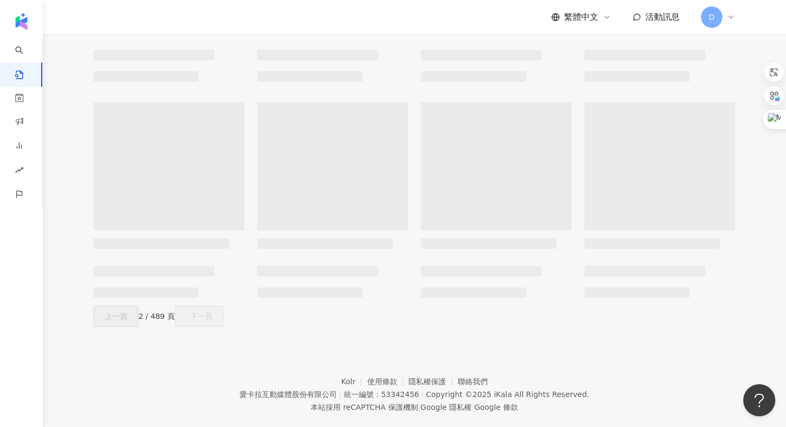
scroll to position [610, 0]
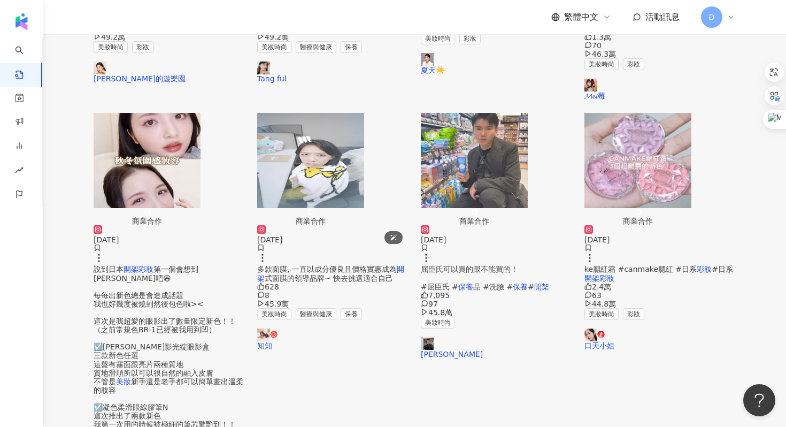
scroll to position [463, 0]
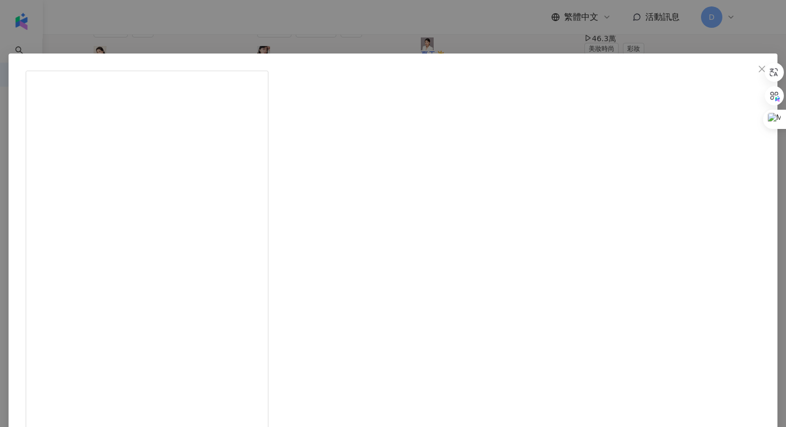
scroll to position [443, 0]
click at [694, 236] on div "[PERSON_NAME] [DATE] 6,513 276 43.9萬 查看原始貼文" at bounding box center [393, 213] width 786 height 427
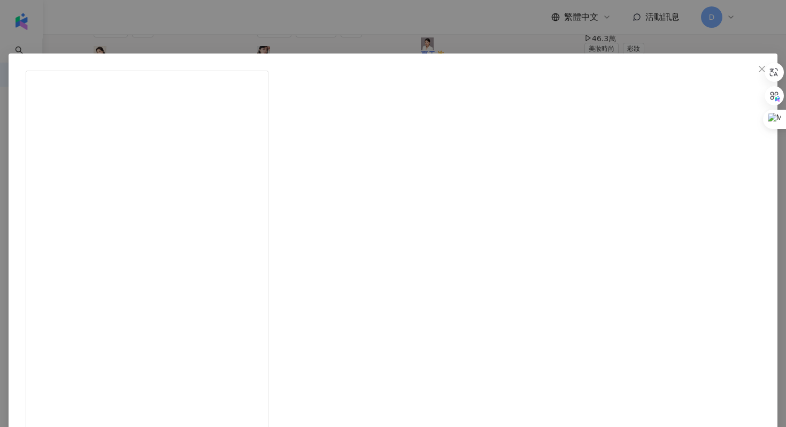
scroll to position [53, 0]
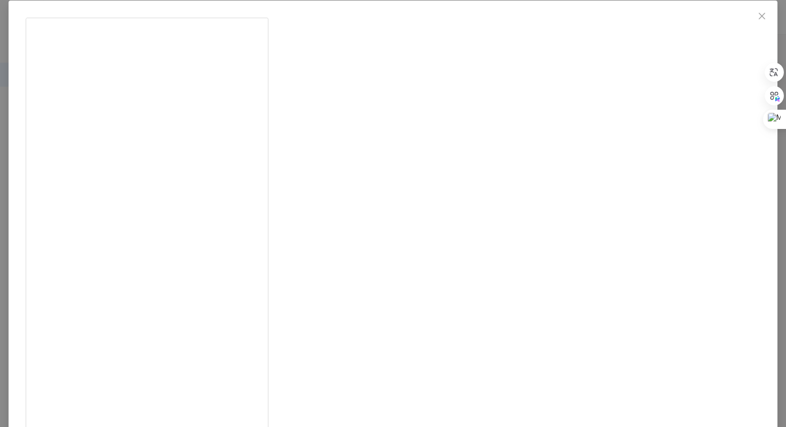
click at [691, 214] on div "[PERSON_NAME] [DATE] 6,513 276 43.9萬 查看原始貼文" at bounding box center [393, 213] width 786 height 427
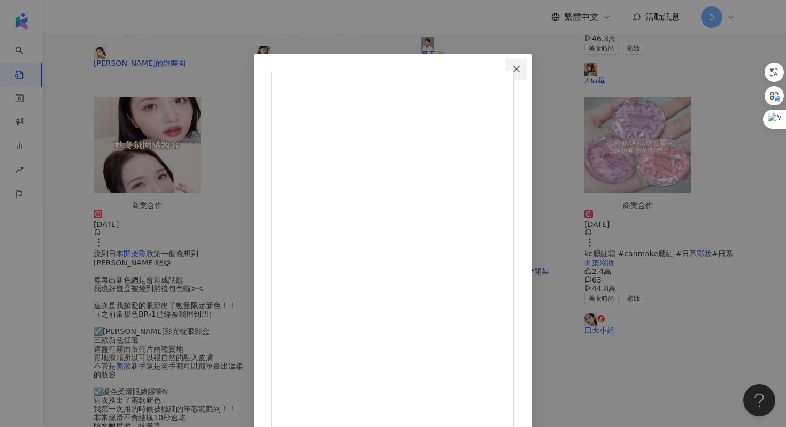
click at [520, 66] on icon "close" at bounding box center [516, 68] width 6 height 6
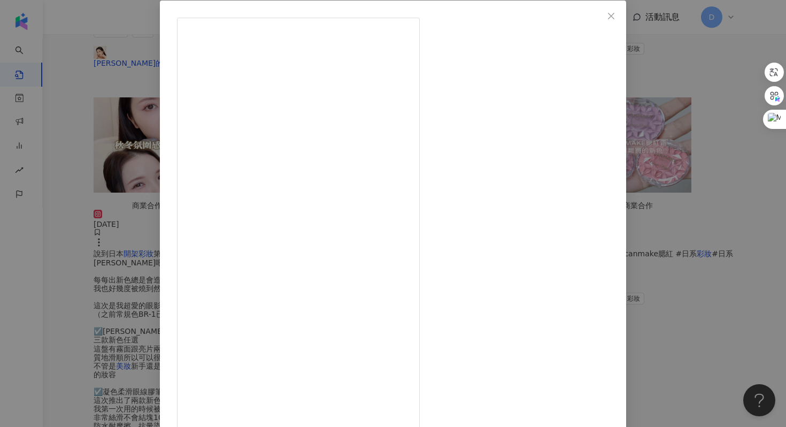
click at [696, 306] on div "[PERSON_NAME] [DATE] 1萬 27 44.4萬 查看原始貼文" at bounding box center [393, 213] width 786 height 427
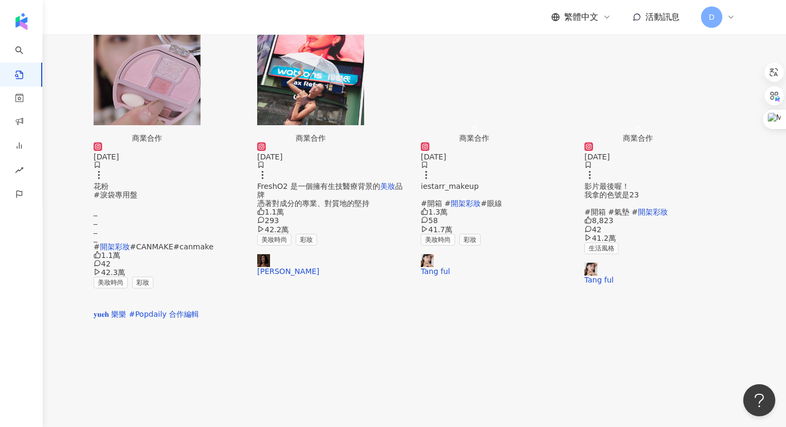
scroll to position [501, 0]
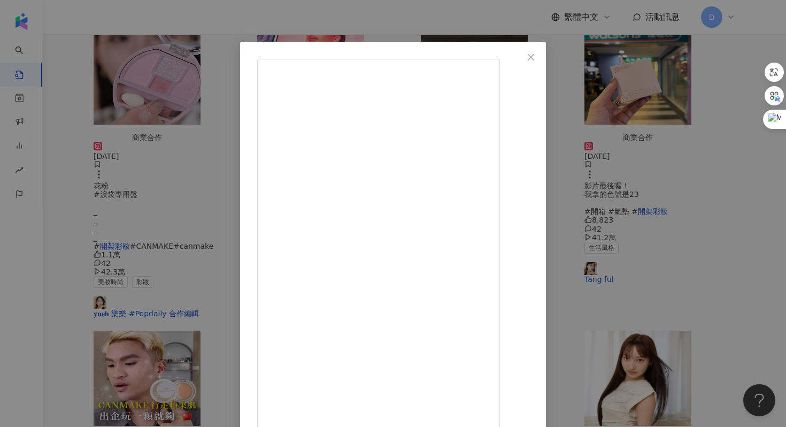
scroll to position [53, 0]
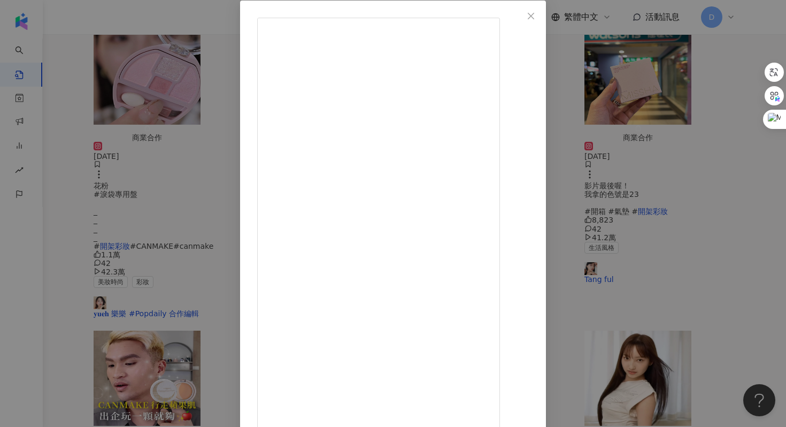
click at [660, 192] on div "小[PERSON_NAME] [DATE] 沒想過這好東西是開架品牌！ 我常對多合一產品抱持疑問 因為很難面面俱，很常翻車 但CANMAKE 這個雙色水凝霜 …" at bounding box center [393, 213] width 786 height 427
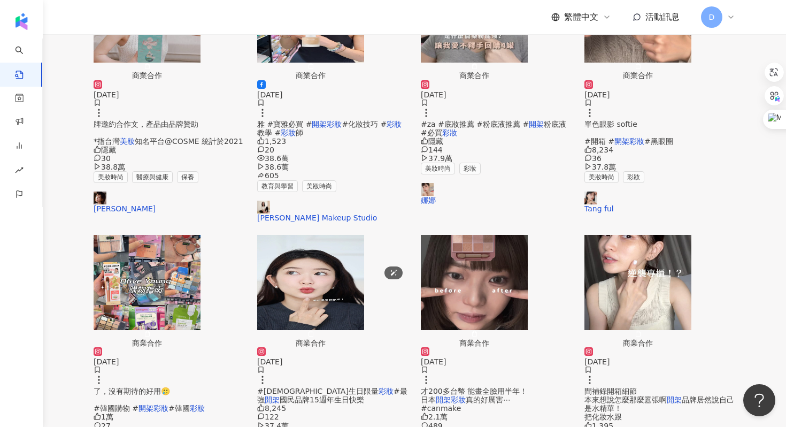
scroll to position [317, 0]
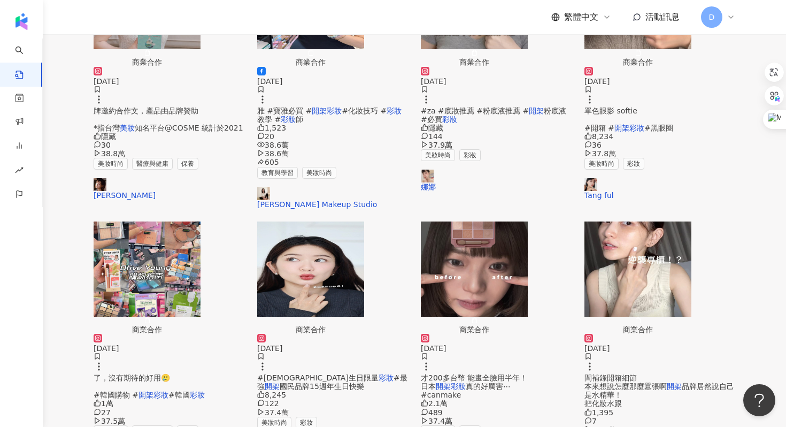
click at [505, 373] on div "才200多台幣 能畫全臉用半年！ 日本 開架彩妝 真的好厲害⋯ #canmake" at bounding box center [496, 386] width 151 height 26
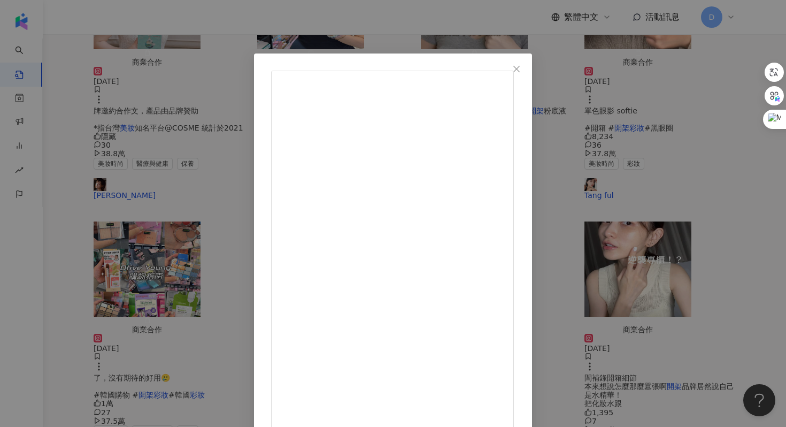
click at [669, 237] on div "nokkkkon [DATE] 按讚+留言 CANMAKE/M01 送10位 （記得追蹤我呦🤲🏻） 才200多台幣 能畫全臉用半年！ 日本開架彩妝真的好厲害⋯…" at bounding box center [393, 213] width 786 height 427
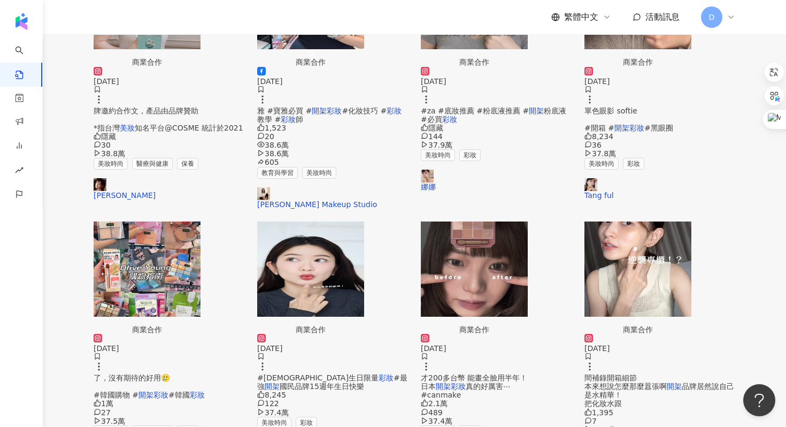
click at [648, 373] on div "間補錄開箱細節 本來想說怎麼那麼囂張啊 開架 品牌居然說自己是水精華！ 把化妝水跟" at bounding box center [659, 390] width 151 height 34
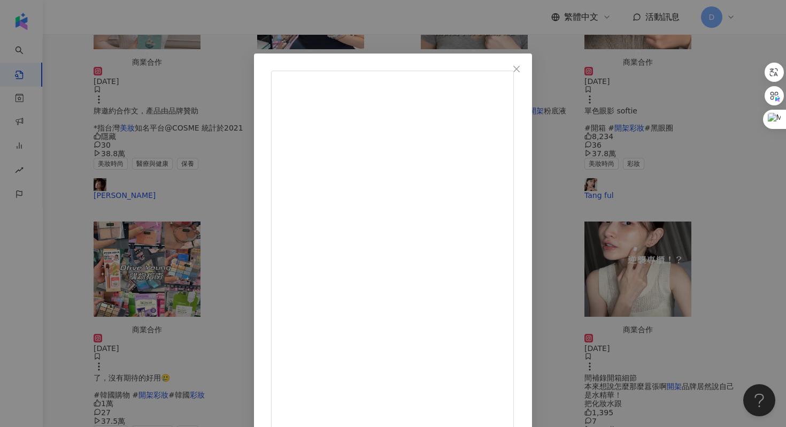
scroll to position [196, 0]
click at [696, 236] on div "Chili/吉利 [DATE] 1,395 7 37.1萬 查看原始貼文" at bounding box center [393, 213] width 786 height 427
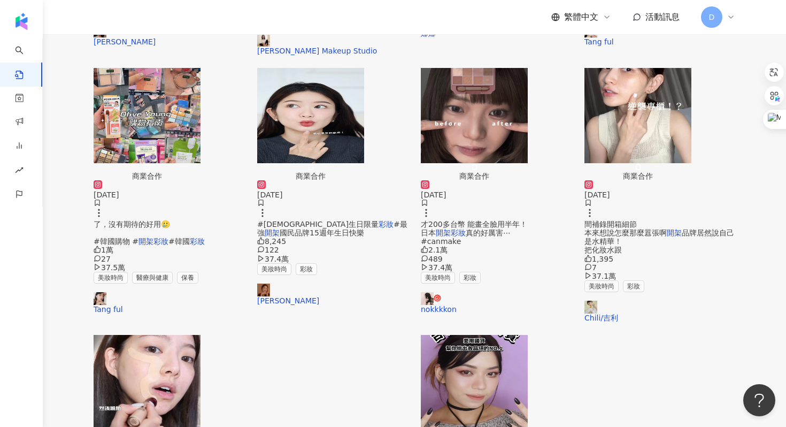
scroll to position [472, 0]
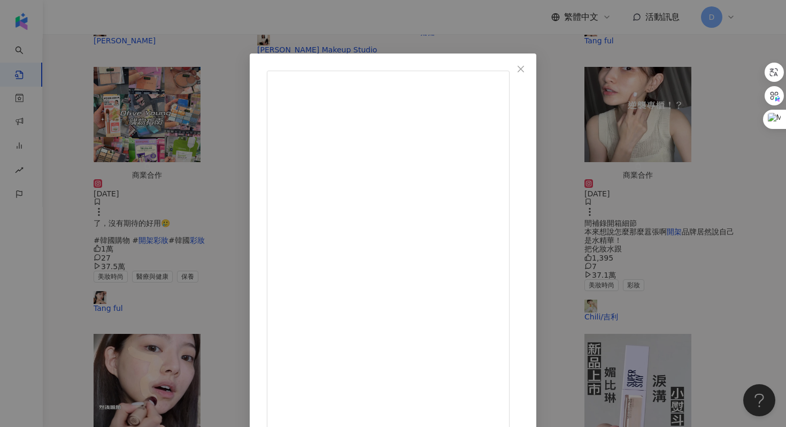
scroll to position [53, 0]
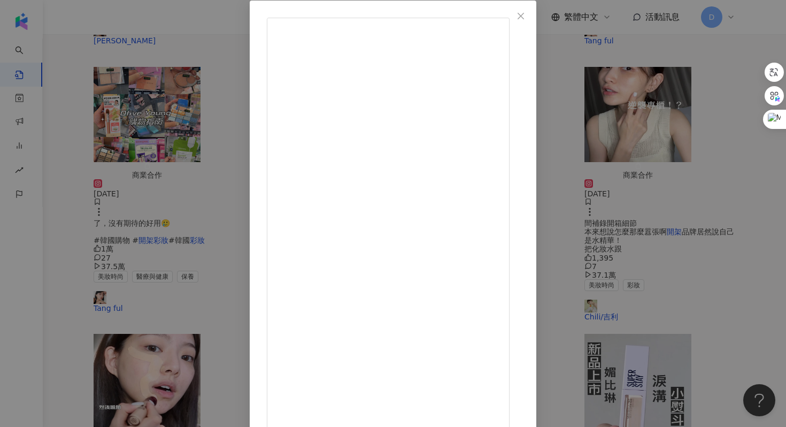
click at [681, 206] on div "[PERSON_NAME][DATE] 4,878 463 36.6萬 查看原始貼文" at bounding box center [393, 213] width 786 height 427
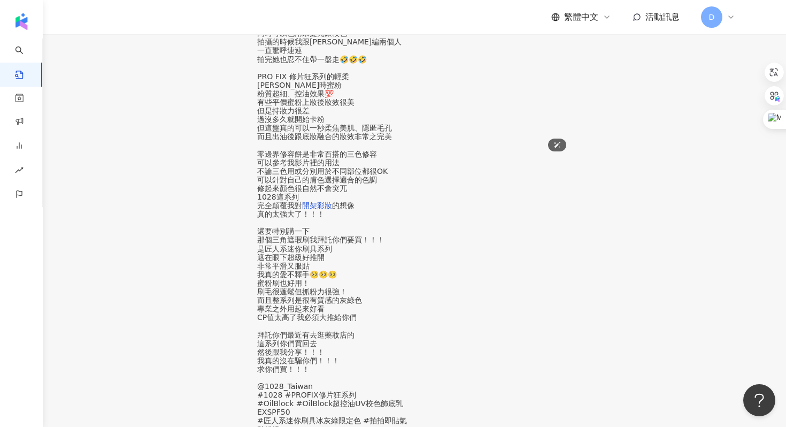
scroll to position [617, 0]
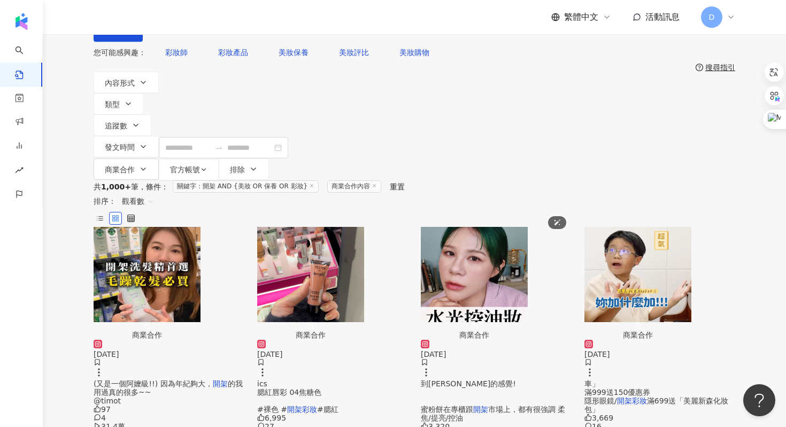
scroll to position [45, 0]
click at [645, 396] on span "滿699送「美麗新森化妝包」" at bounding box center [656, 404] width 144 height 17
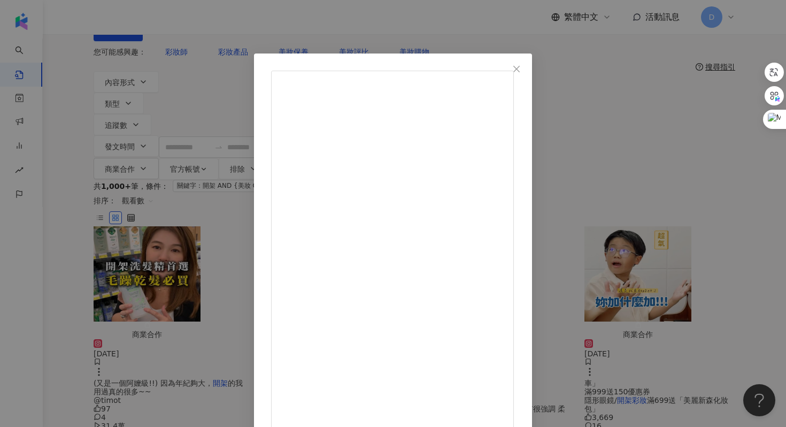
click at [645, 274] on div "我是江老師 [DATE] 陪芒果公子練[PERSON_NAME]也不是個簡單的差事 連狀聲詞用的不到位都會被嫌棄🥲 但是只要拿出屈臣氏第二波加價購的DINOT…" at bounding box center [393, 213] width 786 height 427
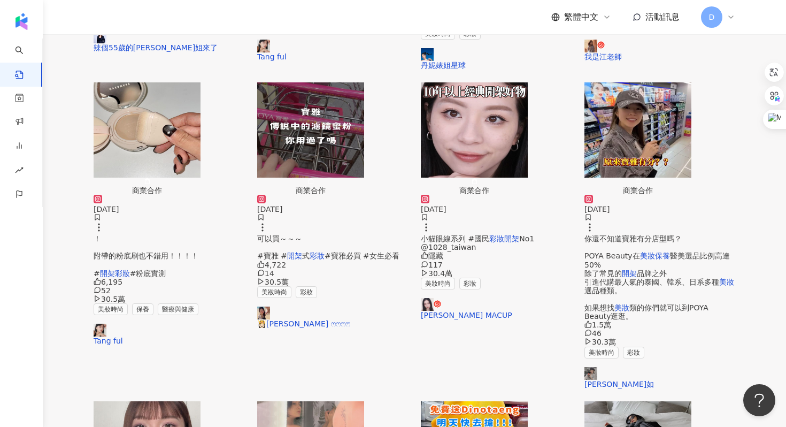
scroll to position [601, 0]
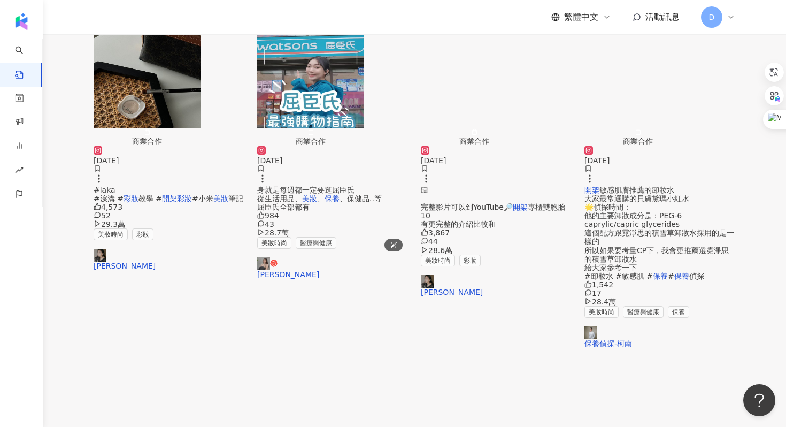
scroll to position [238, 0]
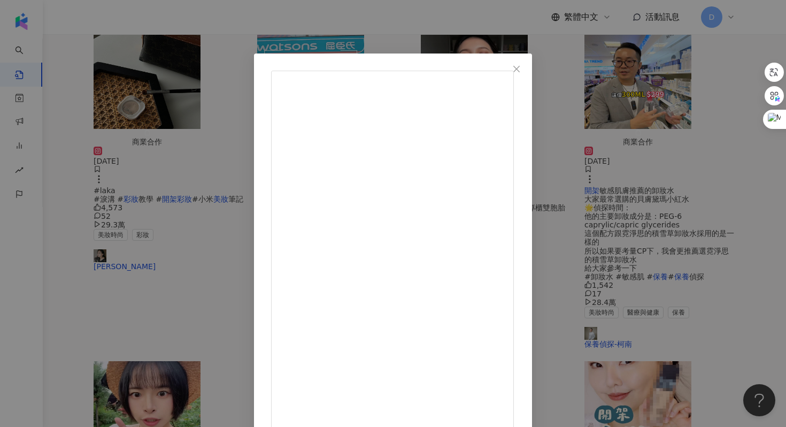
scroll to position [53, 0]
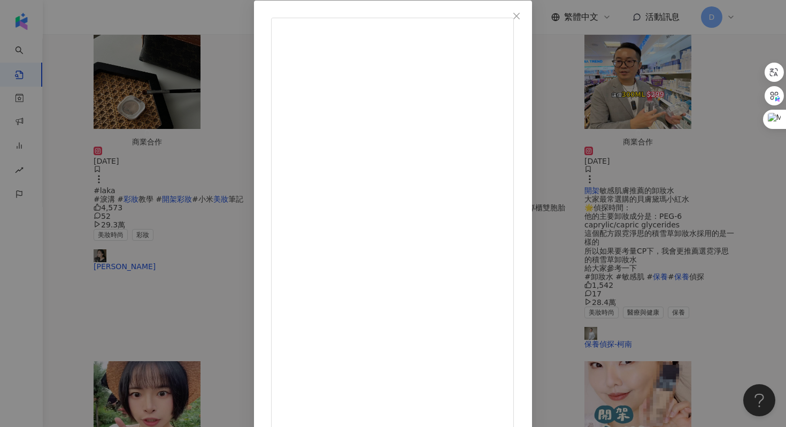
click at [696, 148] on div "宮（小宮） [DATE] 3,354 159 28.3萬 查看原始貼文" at bounding box center [393, 213] width 786 height 427
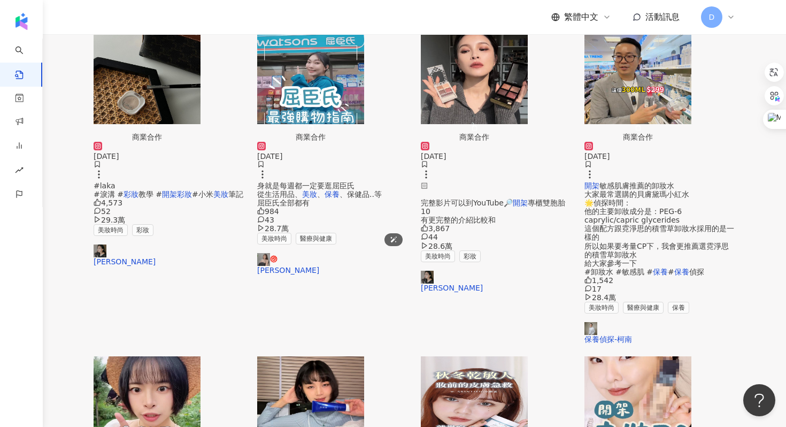
scroll to position [245, 0]
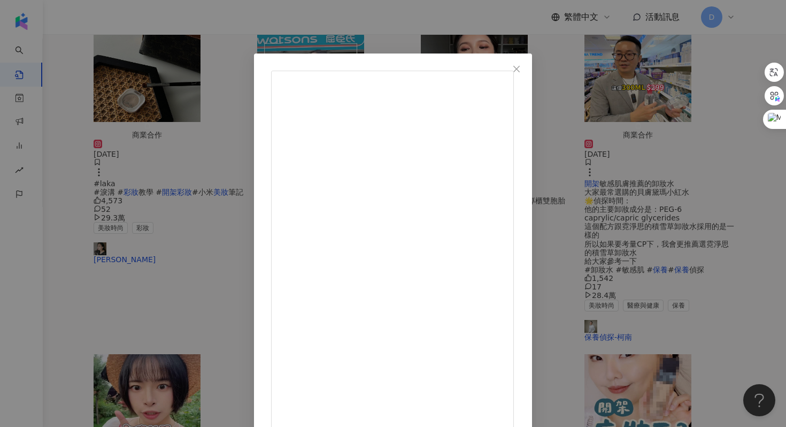
click at [642, 284] on div "Catie [DATE] 3,646 41 27.6萬 查看原始貼文" at bounding box center [393, 213] width 786 height 427
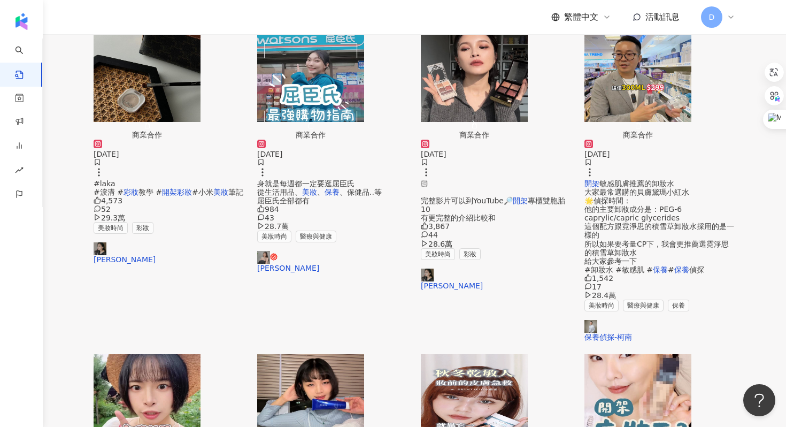
scroll to position [405, 0]
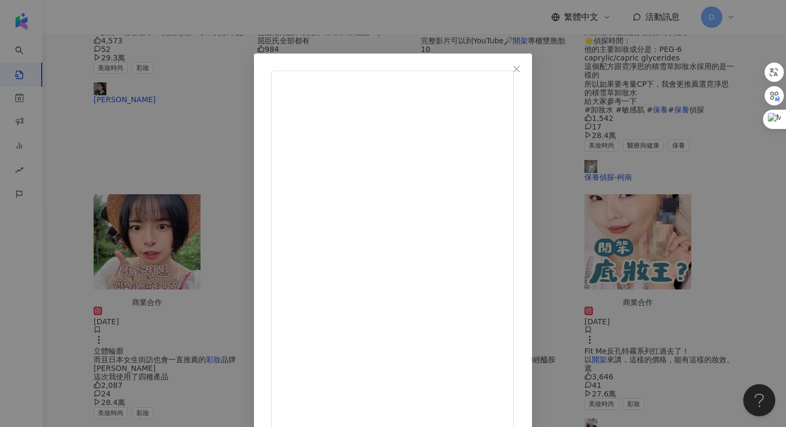
scroll to position [53, 0]
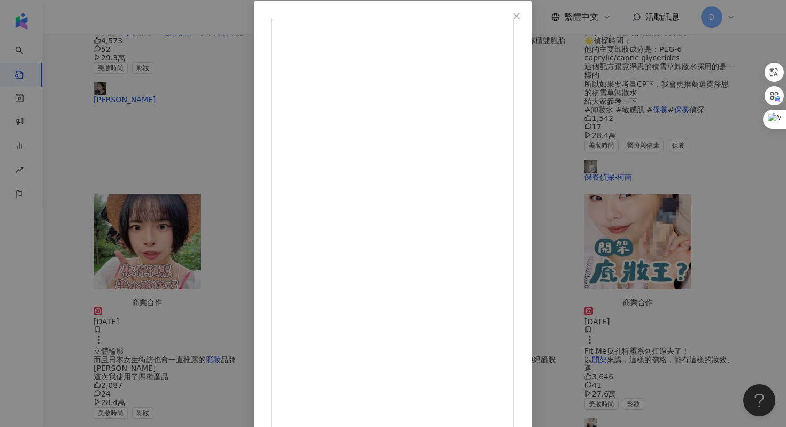
click at [673, 326] on div "[PERSON_NAME][DATE] 5,702 43 27.3萬 查看原始貼文" at bounding box center [393, 213] width 786 height 427
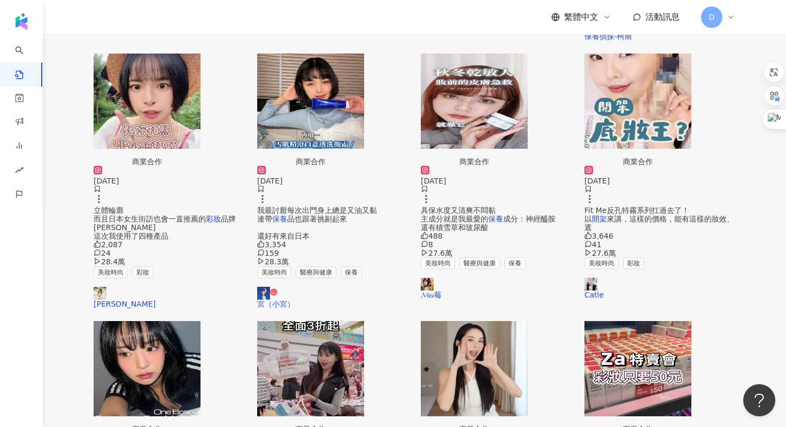
scroll to position [564, 0]
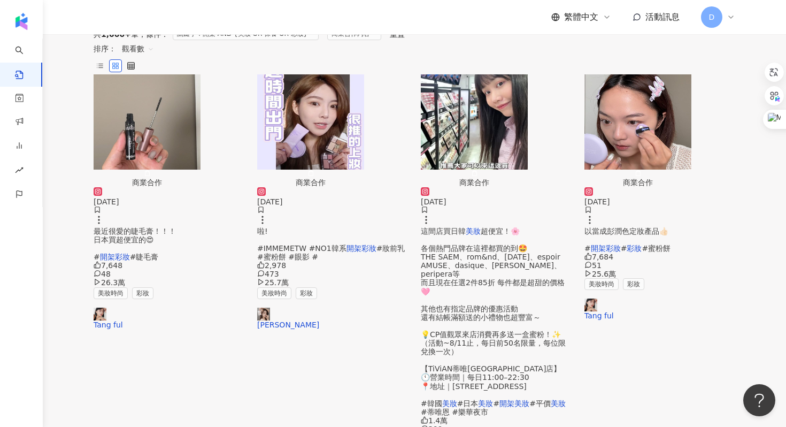
scroll to position [235, 0]
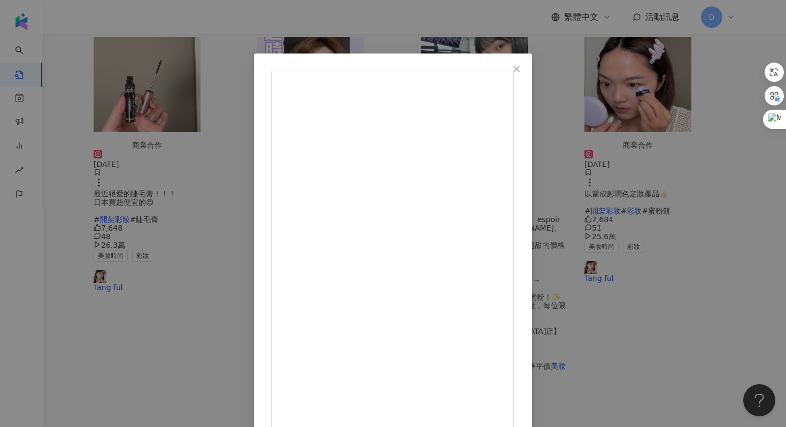
scroll to position [84, 0]
click at [708, 279] on div "[PERSON_NAME] [DATE] 1,222 8 25.6萬 查看原始貼文" at bounding box center [393, 213] width 786 height 427
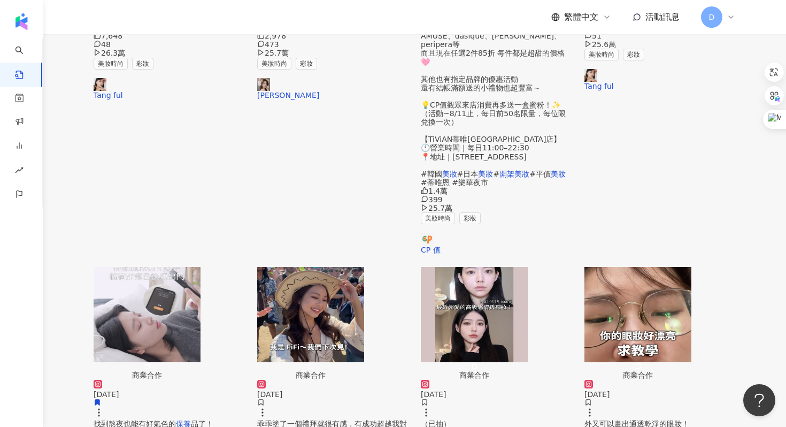
scroll to position [441, 0]
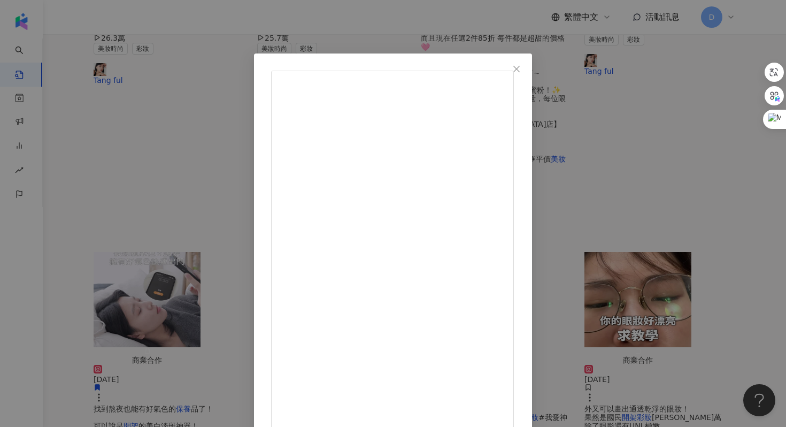
scroll to position [40, 0]
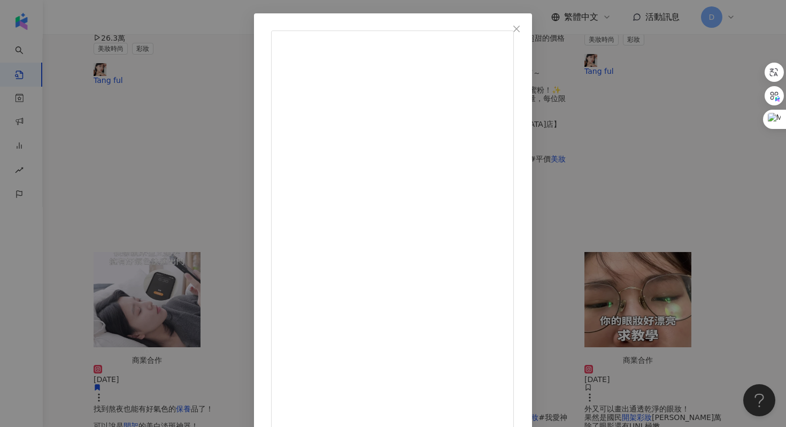
click at [521, 32] on icon "close" at bounding box center [516, 29] width 9 height 9
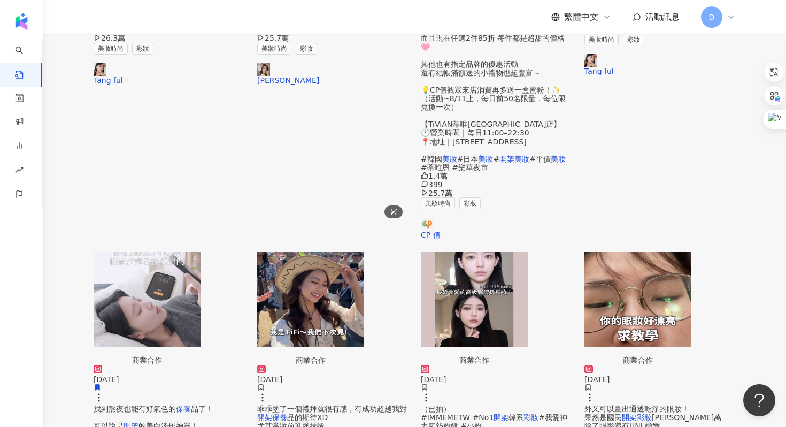
scroll to position [511, 0]
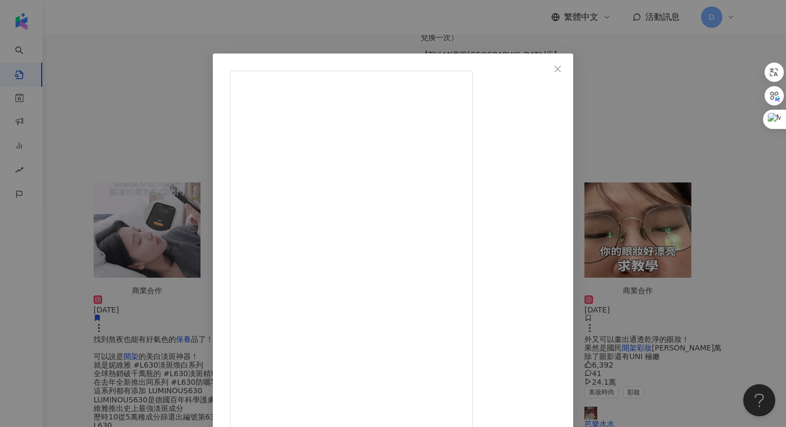
click at [656, 199] on div "水兒 [DATE] 7,196 16 23.8萬 查看原始貼文" at bounding box center [393, 213] width 786 height 427
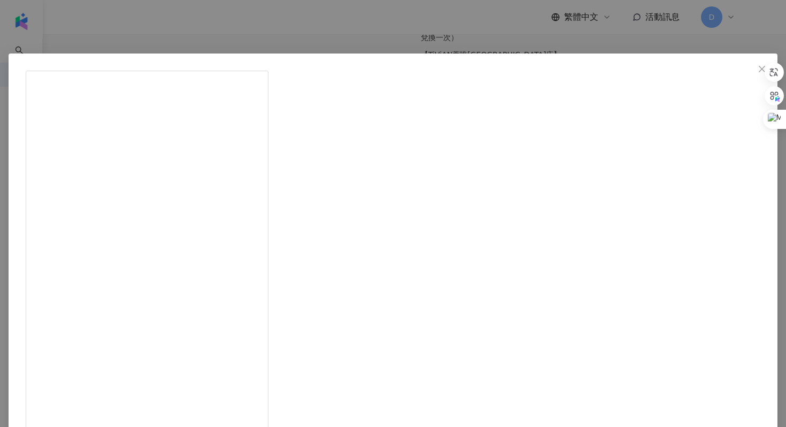
scroll to position [53, 0]
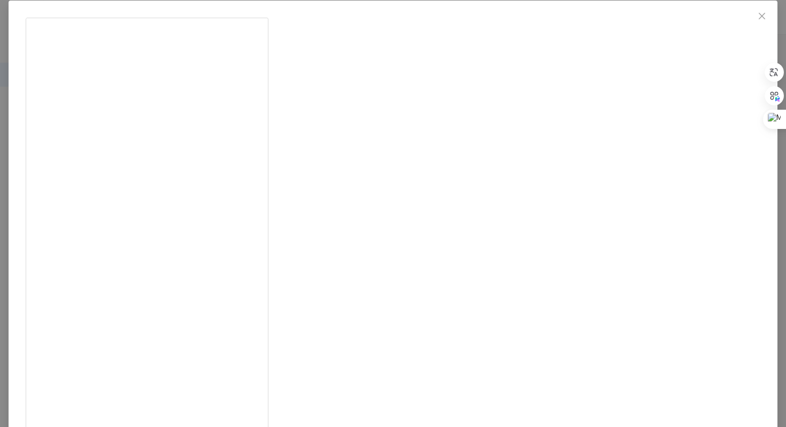
click at [687, 175] on div "[PERSON_NAME] [DATE] 4,450 202 23.6萬 查看原始貼文" at bounding box center [393, 213] width 786 height 427
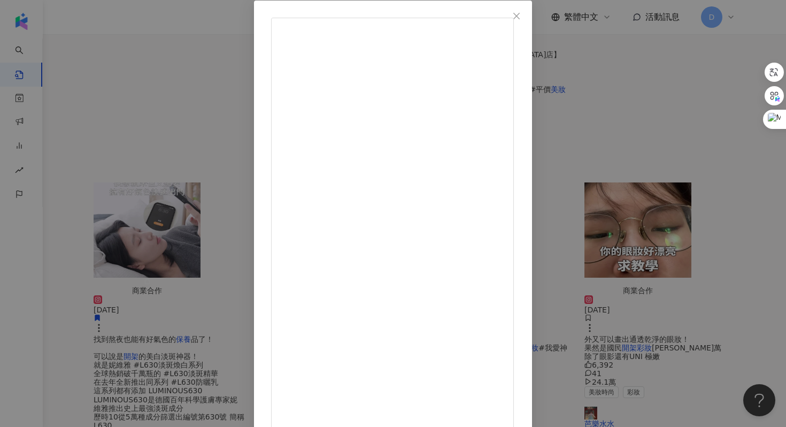
click at [664, 211] on div "[PERSON_NAME][PERSON_NAME]｜旅遊.生活.搞笑(story) [DATE] 409 15 23.5萬 查看原始貼文" at bounding box center [393, 213] width 786 height 427
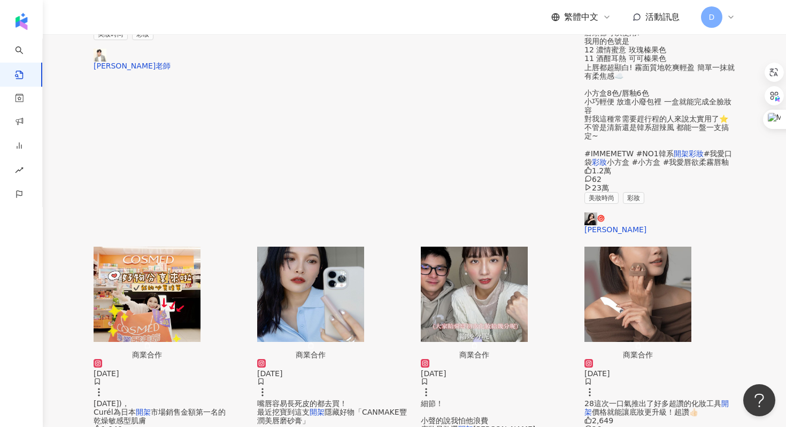
scroll to position [0, 0]
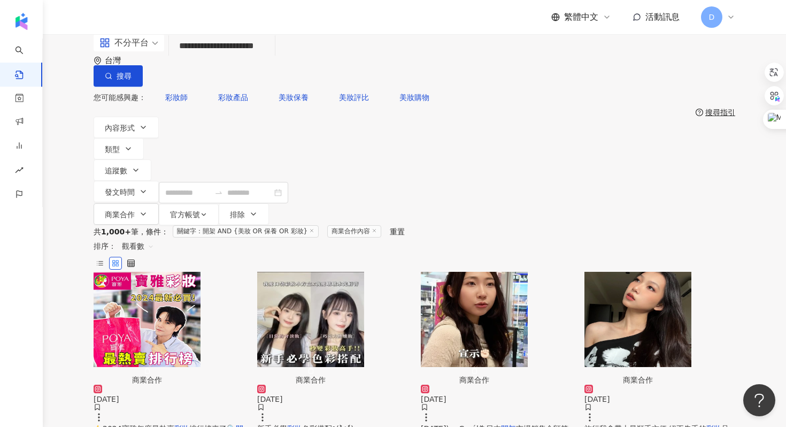
click at [272, 424] on span "新手必學" at bounding box center [272, 428] width 30 height 9
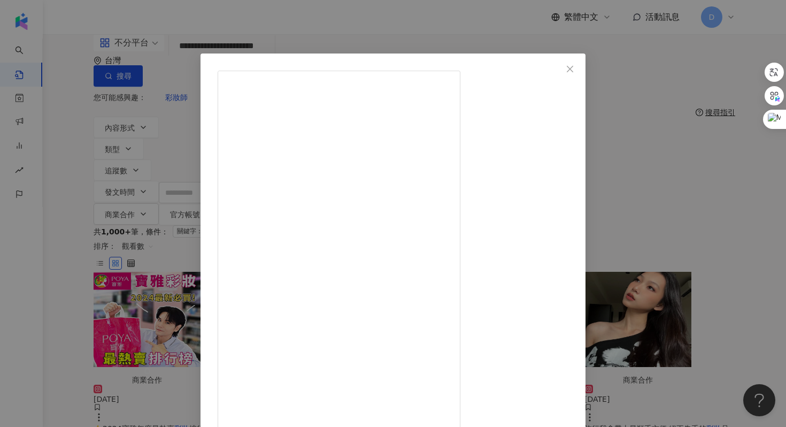
click at [688, 254] on div "[PERSON_NAME] [DATE] 新手必學彩妝色彩搭配٩(˃̶͈̀௰˂̶͈́)و (詳細介紹請看貼文) #IMMEMETW #韓系開架NO1 #我愛口…" at bounding box center [393, 213] width 786 height 427
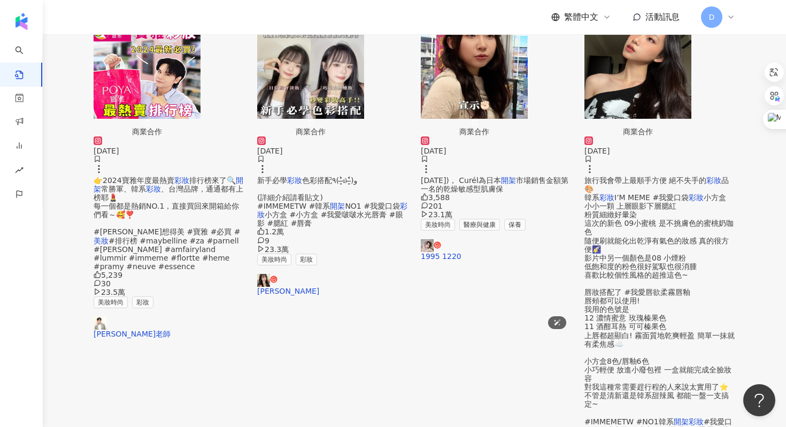
scroll to position [254, 0]
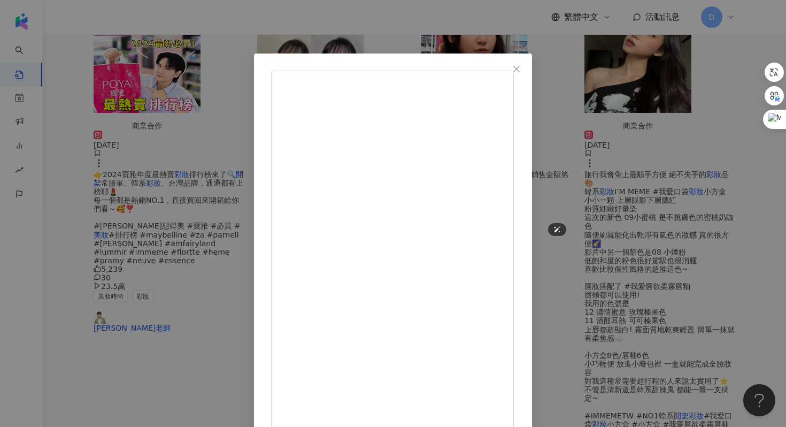
scroll to position [53, 0]
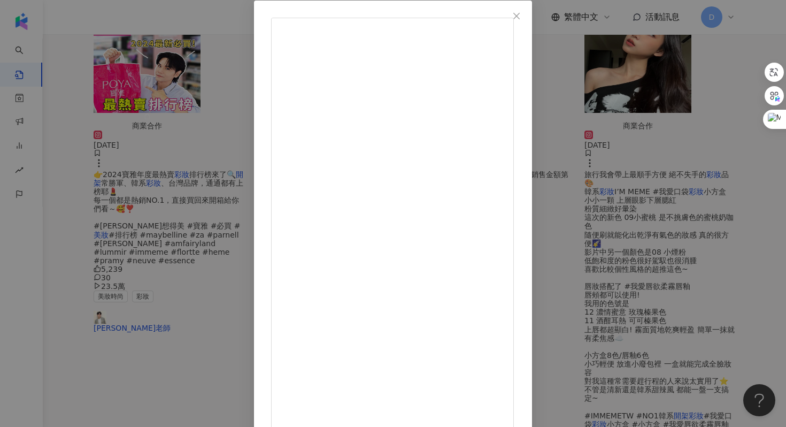
click at [696, 224] on div "[PERSON_NAME][DATE] 4,108 25 22.3萬 查看原始貼文" at bounding box center [393, 213] width 786 height 427
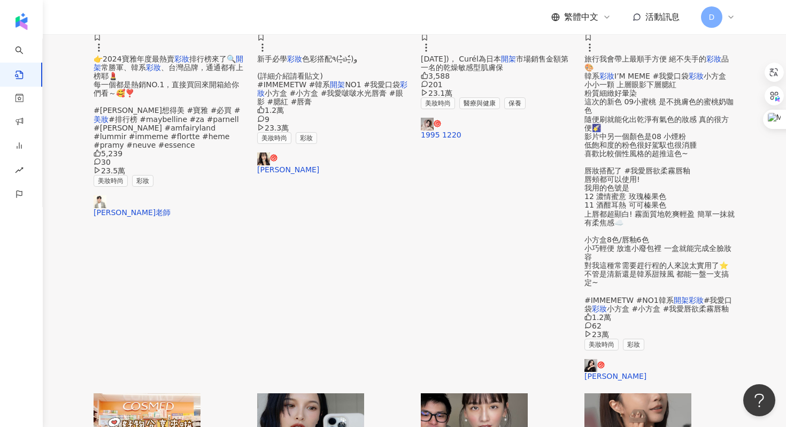
scroll to position [370, 0]
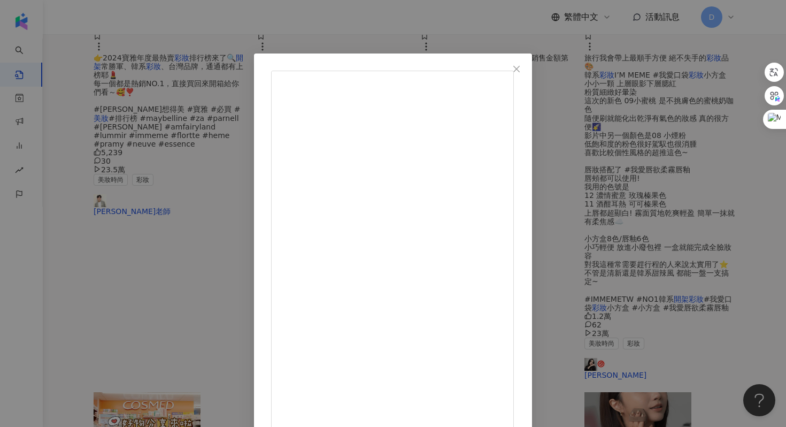
scroll to position [53, 0]
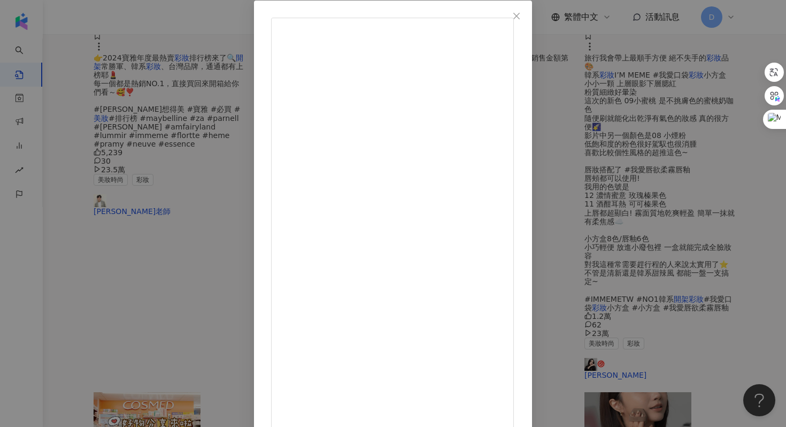
click at [680, 210] on div "異色檔案 [DATE] 5,644 21 22.2萬 查看原始貼文" at bounding box center [393, 213] width 786 height 427
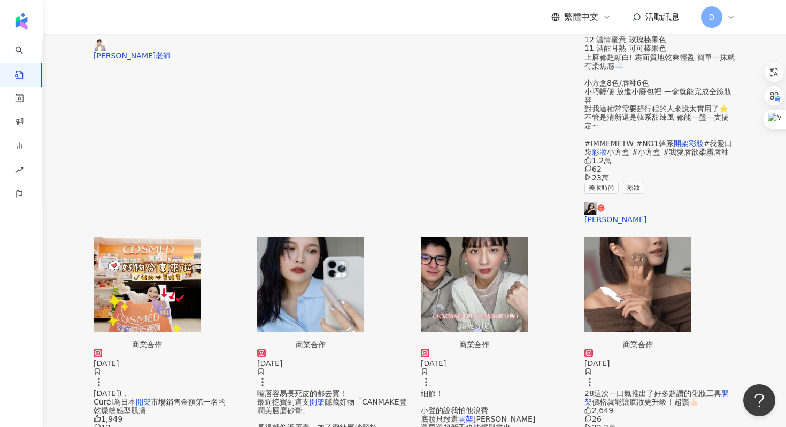
scroll to position [537, 0]
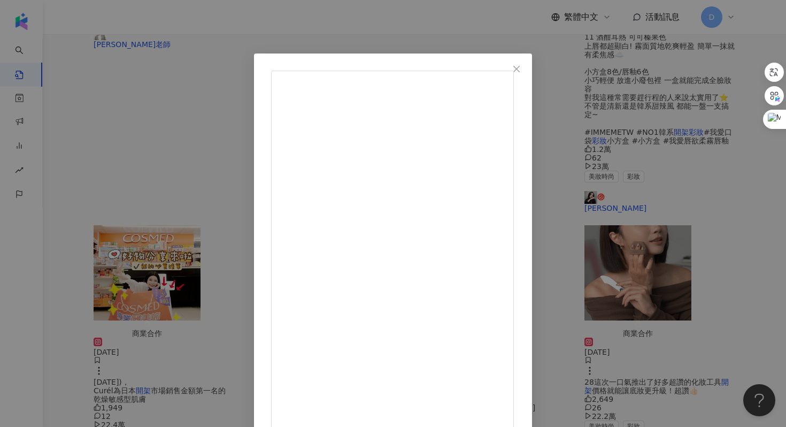
scroll to position [53, 0]
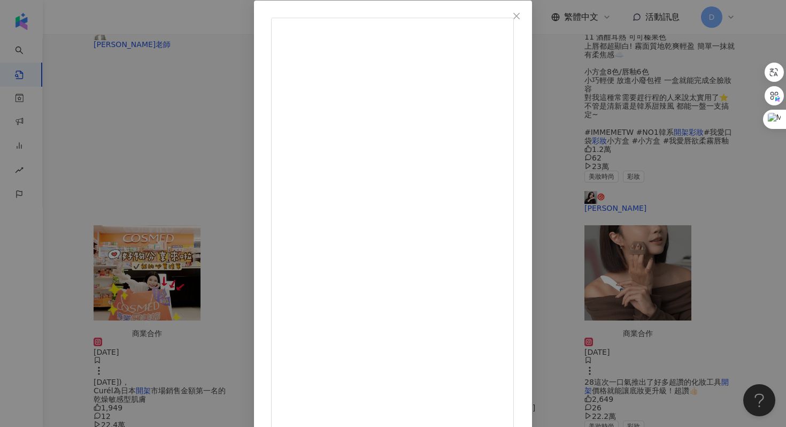
click at [653, 266] on div "𝐂𝐡𝐞𝐫𝐢𝐞 𝐁𝐞𝐚𝐮𝐭𝐲 🧚🏻‍♀️ 新娘造型師/台北/桃園/全台/海外 [DATE] 有化妝就很棒了 哪有空一直補妝🥲 一生推的兩樣開架產品 用他們基本上…" at bounding box center [393, 213] width 786 height 427
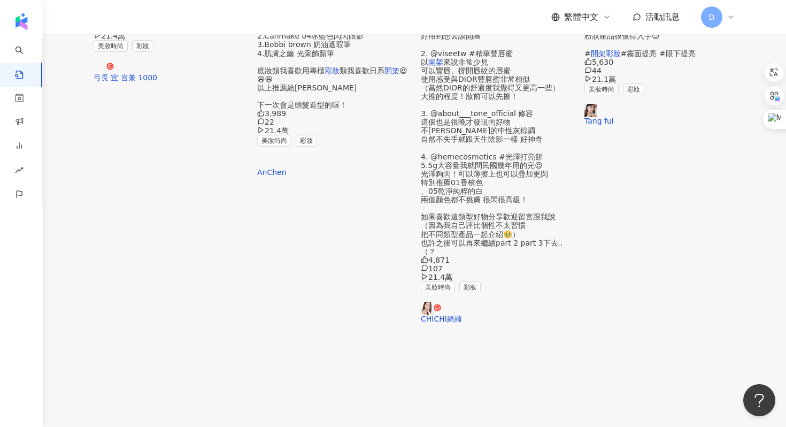
scroll to position [0, 0]
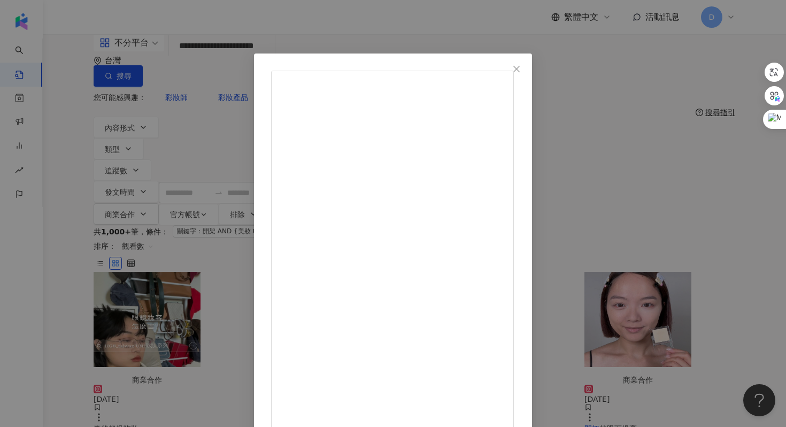
scroll to position [53, 0]
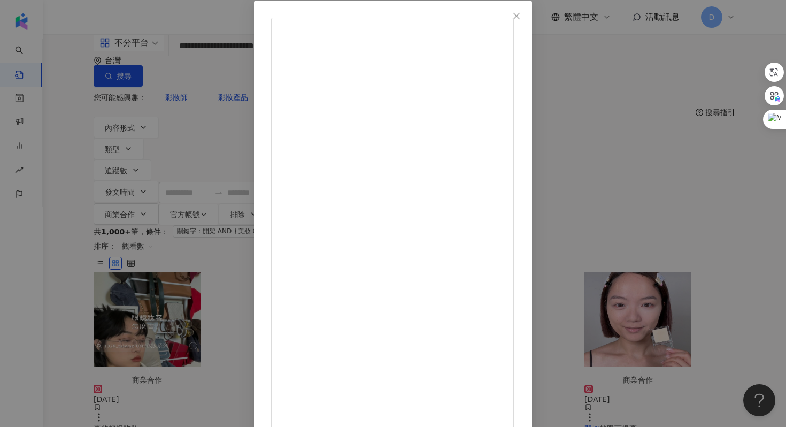
click at [702, 194] on div "弓長 宜 言兼 1000 [DATE] 3,713 40 21.4萬 查看原始貼文" at bounding box center [393, 213] width 786 height 427
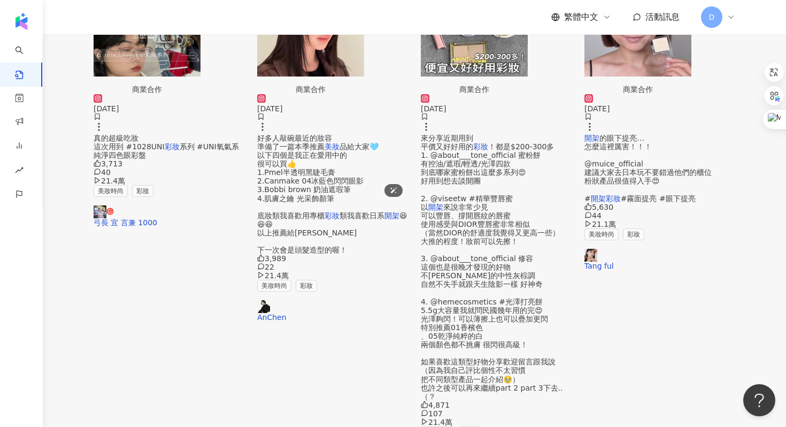
scroll to position [293, 0]
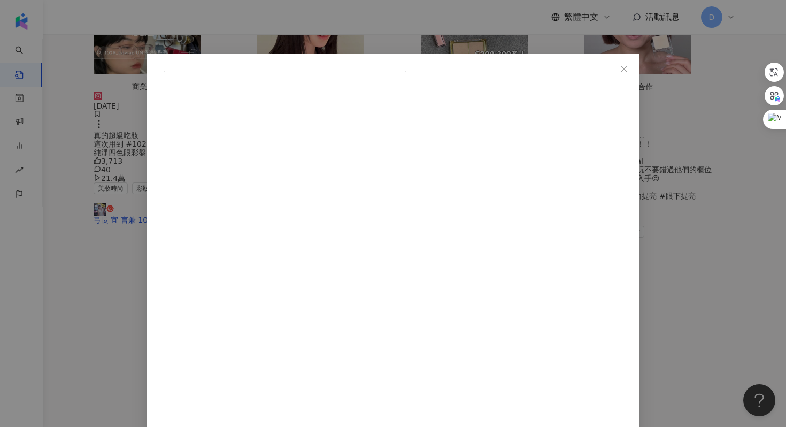
scroll to position [53, 0]
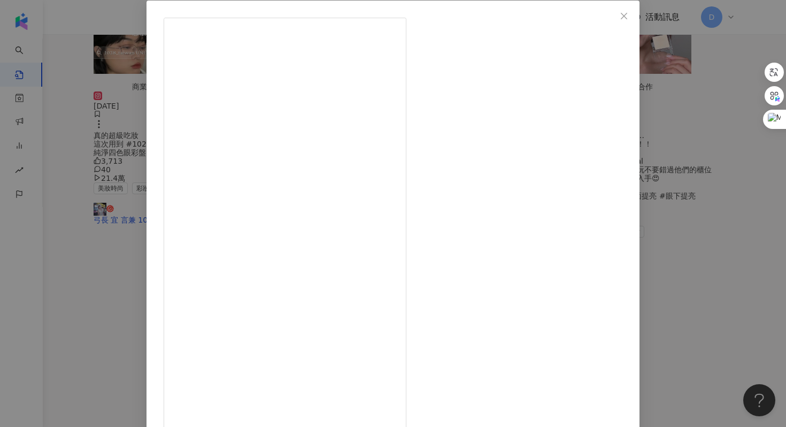
click at [682, 207] on div "[PERSON_NAME] [DATE] 881 8 20.7萬 查看原始貼文" at bounding box center [393, 213] width 786 height 427
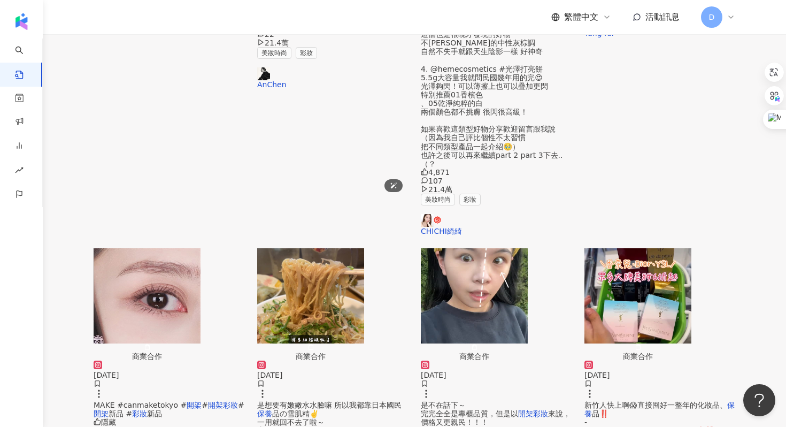
scroll to position [522, 0]
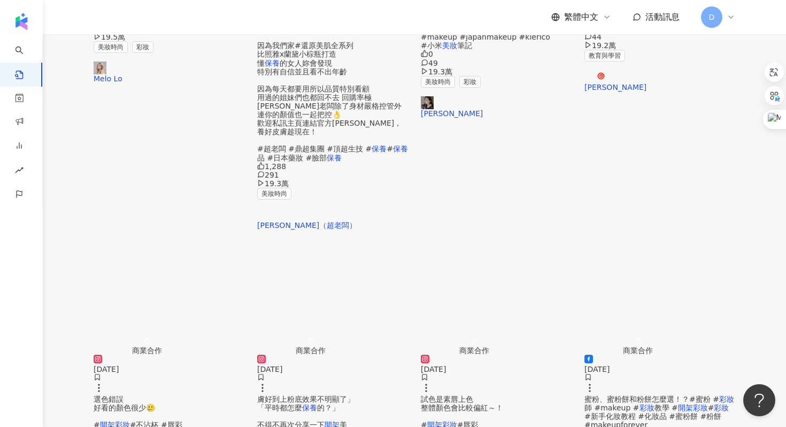
scroll to position [485, 0]
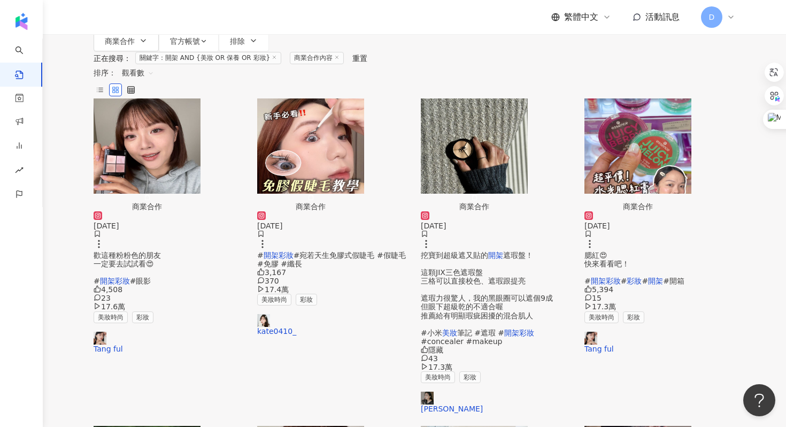
scroll to position [174, 0]
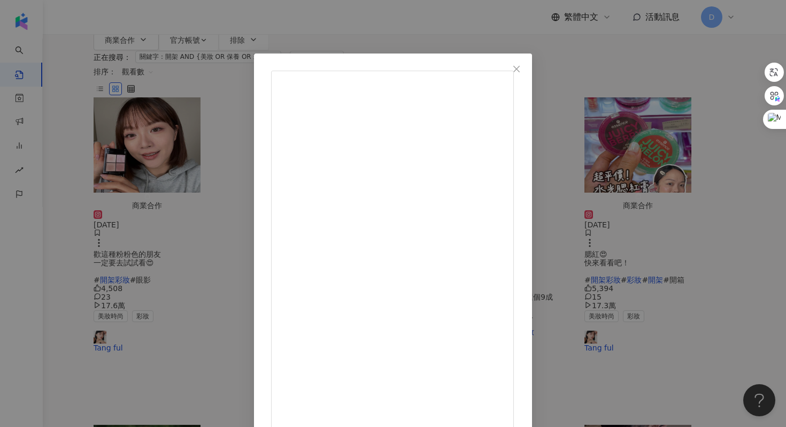
scroll to position [53, 0]
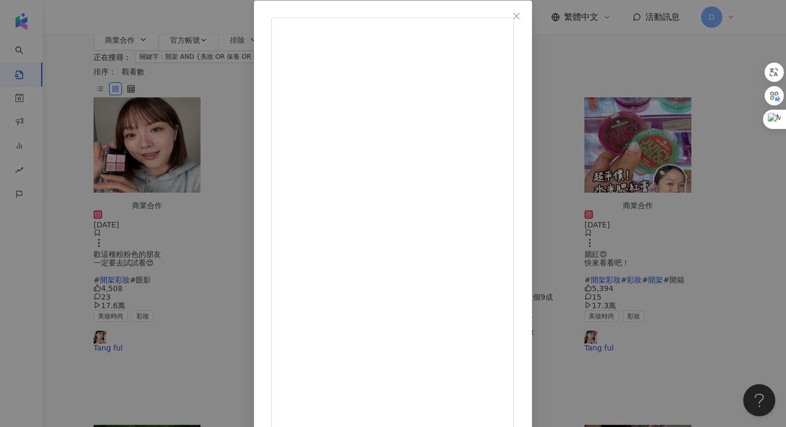
click at [716, 204] on div "[PERSON_NAME]的遊樂園 [DATE] 1,272 74 17萬 查看原始貼文" at bounding box center [393, 213] width 786 height 427
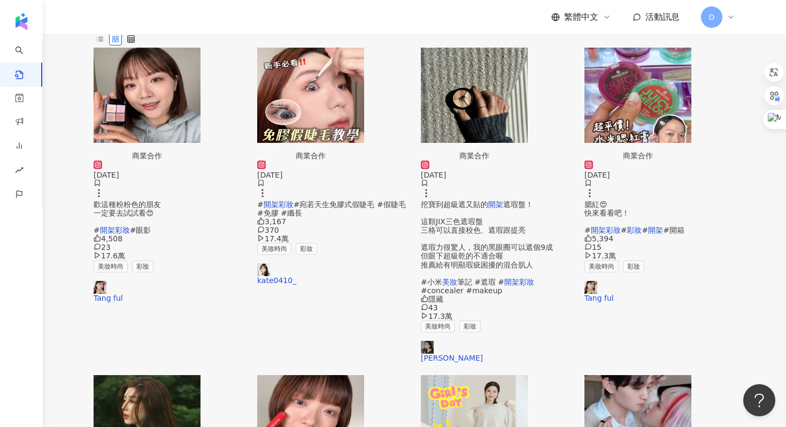
scroll to position [232, 0]
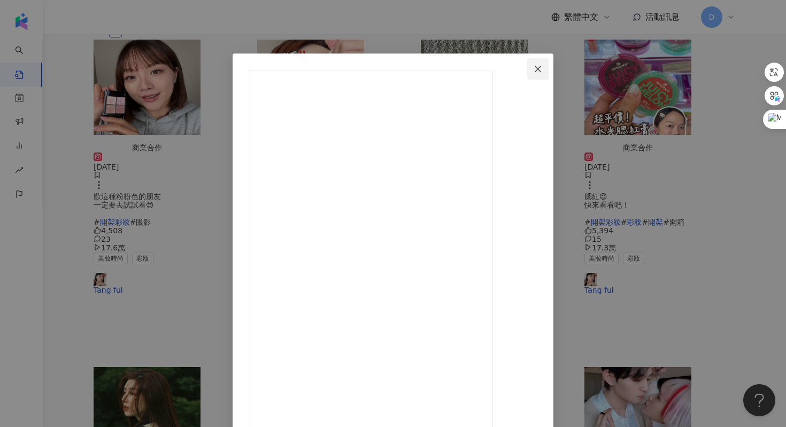
click at [542, 71] on icon "close" at bounding box center [537, 69] width 9 height 9
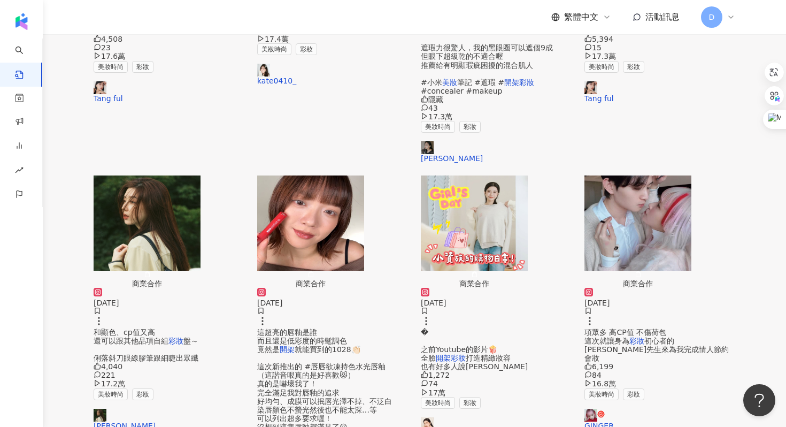
scroll to position [538, 0]
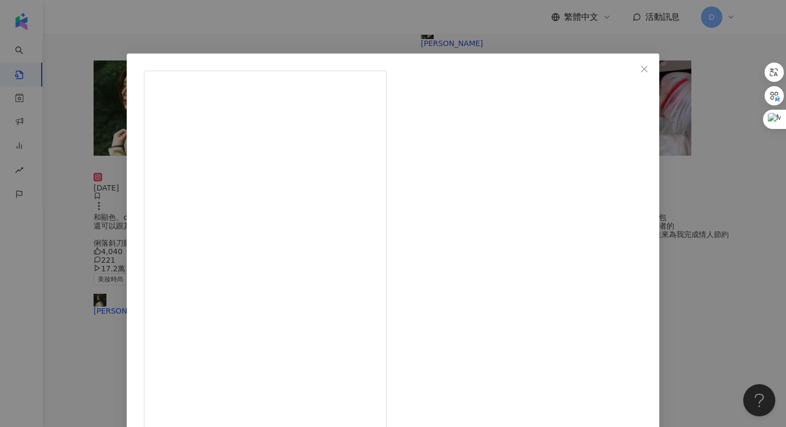
scroll to position [53, 0]
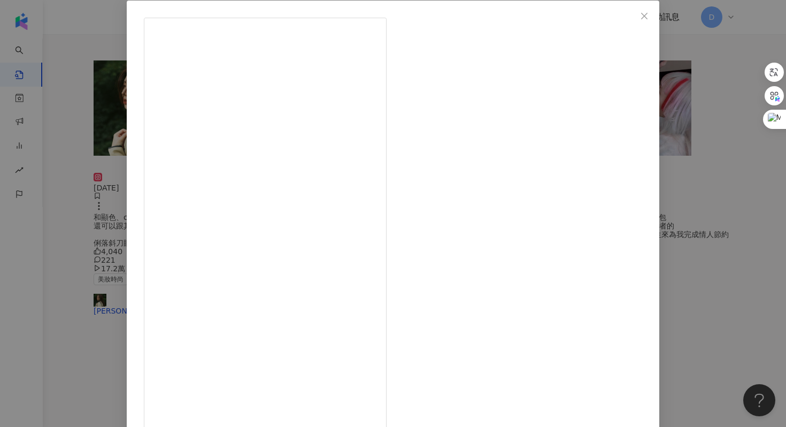
click at [672, 150] on div "阿聲[PERSON_NAME] [DATE] 首先，我們需要一支叉子 - 重發～～ 最近覺得[PERSON_NAME]粉底真的蠻好用的！ 又是開架彩妝500塊…" at bounding box center [393, 213] width 786 height 427
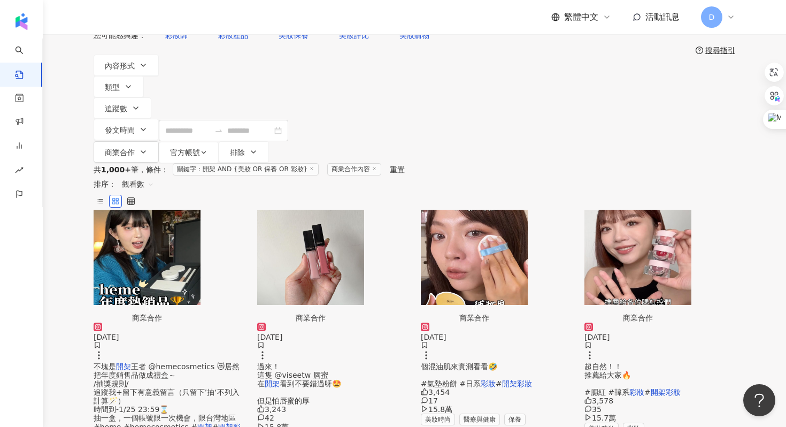
scroll to position [72, 0]
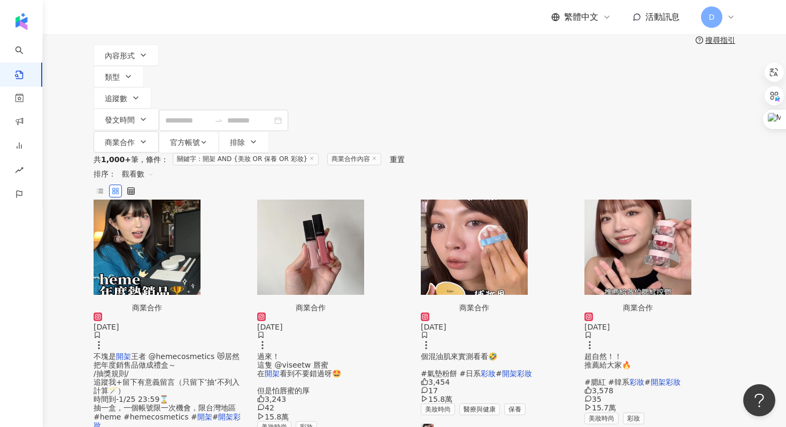
click at [483, 352] on span "個混油肌來實測看看🤣 #氣墊粉餅 #日系" at bounding box center [459, 365] width 76 height 26
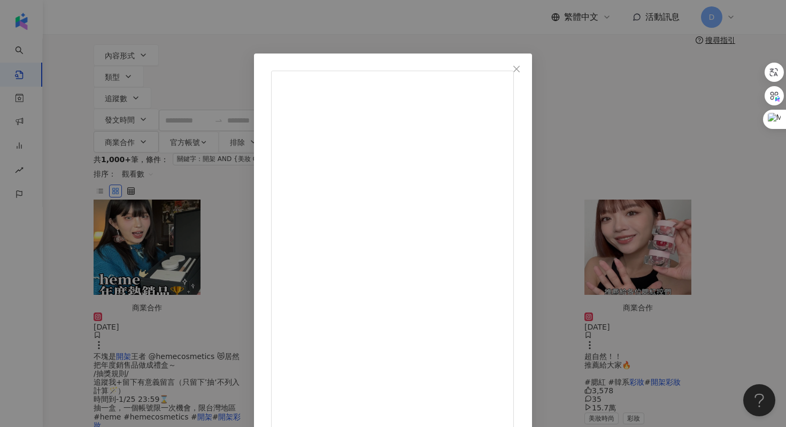
click at [662, 208] on div "Tang ful [DATE] #開箱 日本超紅的 @fujiko_brand 補妝氣墊粉餅 聽說直接按壓就可以完美補妝！？ 讓我這個混油肌來實測看看🤣 #氣…" at bounding box center [393, 213] width 786 height 427
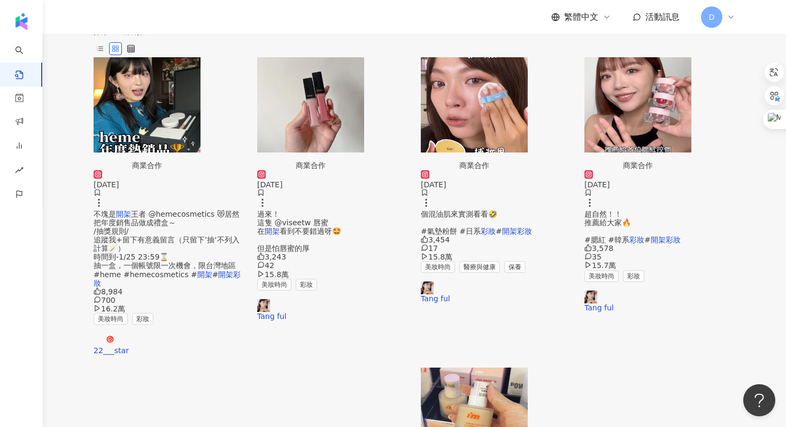
scroll to position [228, 0]
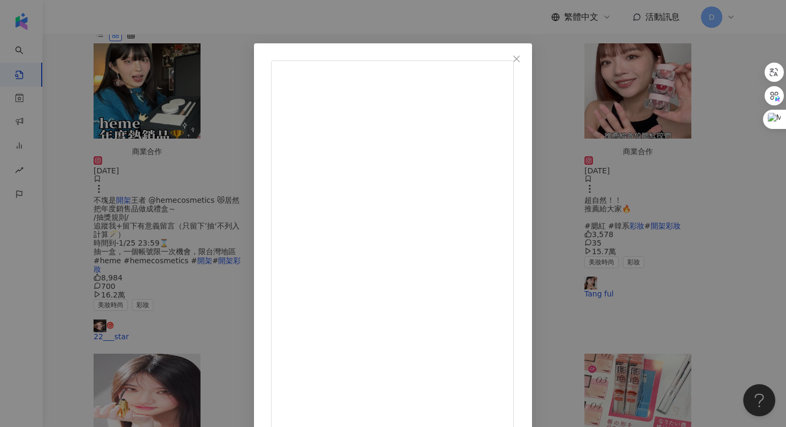
scroll to position [255, 0]
click at [650, 218] on div "黃小米 [DATE] 2,844 104 15.3萬 查看原始貼文" at bounding box center [393, 213] width 786 height 427
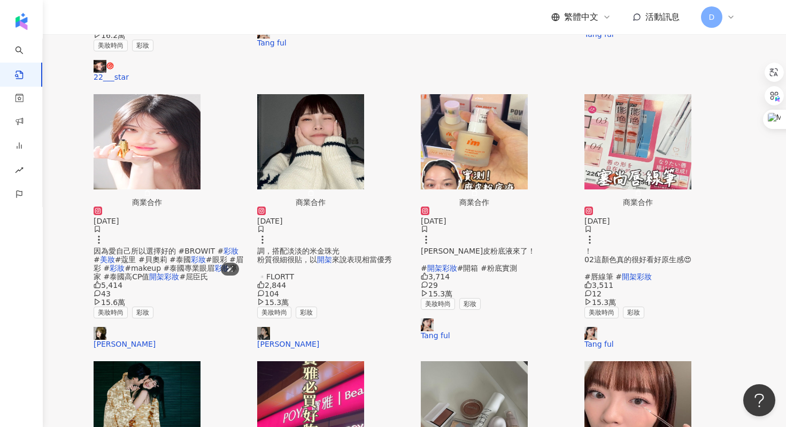
scroll to position [510, 0]
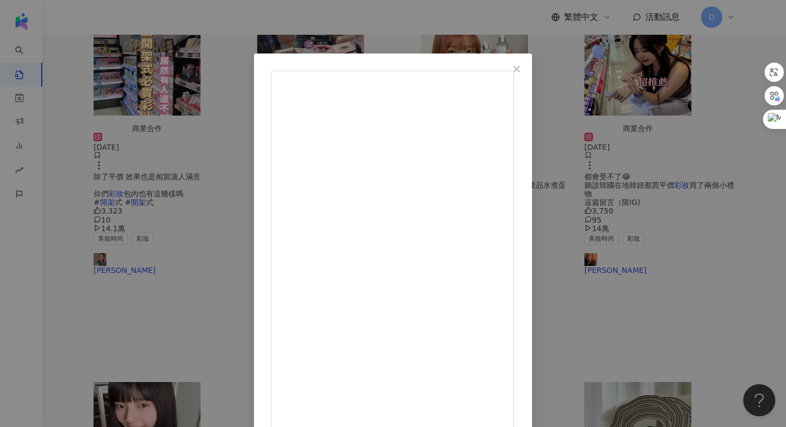
scroll to position [53, 0]
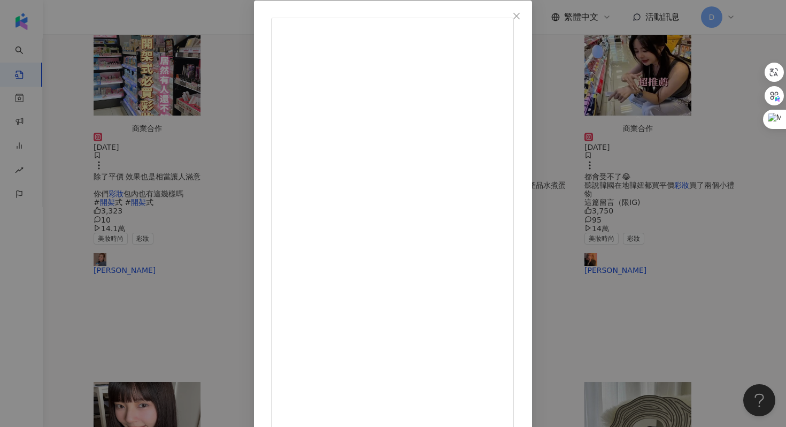
click at [674, 277] on div "[PERSON_NAME] [DATE] 2,637 27 13.8萬 查看原始貼文" at bounding box center [393, 213] width 786 height 427
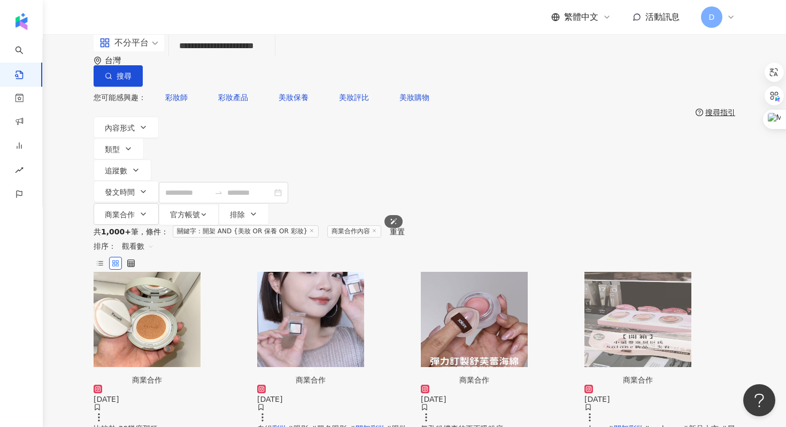
scroll to position [73, 0]
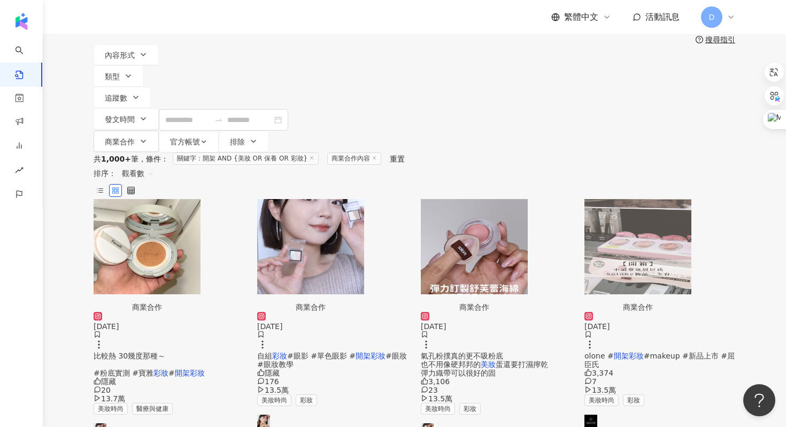
click at [321, 351] on span "#眼妝 #眼妝教學" at bounding box center [332, 359] width 150 height 17
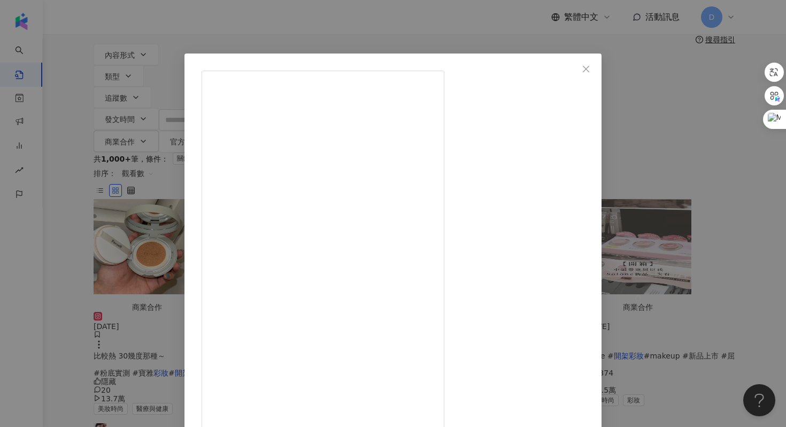
scroll to position [43, 0]
click at [596, 73] on button "Close" at bounding box center [585, 68] width 21 height 21
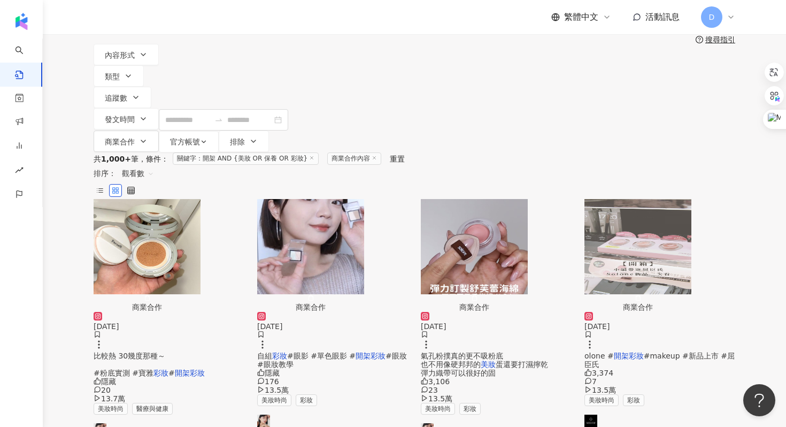
click at [450, 351] on span "氣孔粉撲真的更不吸粉底 也不用像硬邦邦的" at bounding box center [462, 359] width 82 height 17
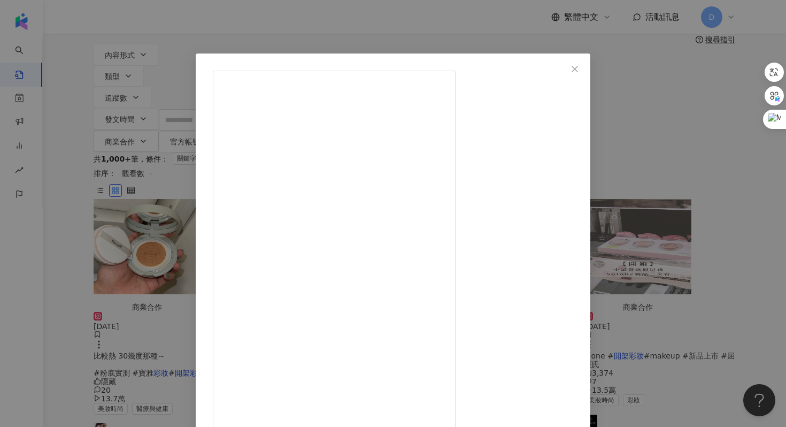
scroll to position [53, 0]
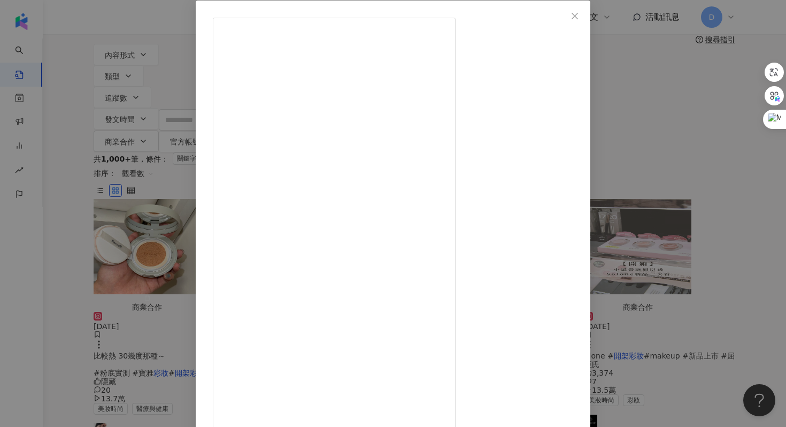
click at [671, 108] on div "Tang ful [DATE] 3,106 23 13.5萬 查看原始貼文" at bounding box center [393, 213] width 786 height 427
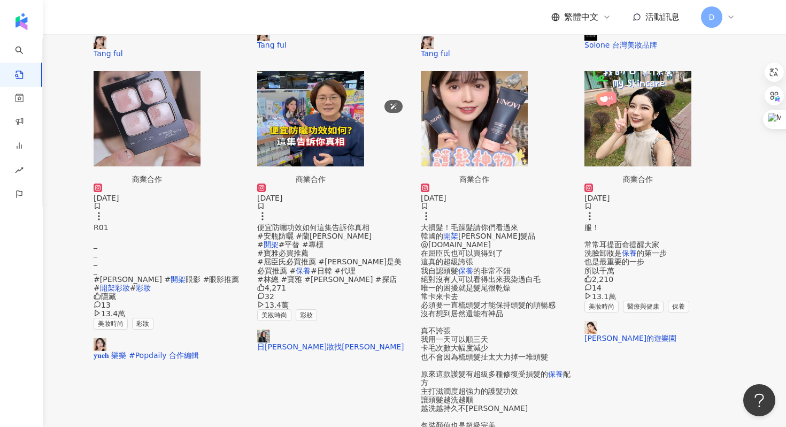
scroll to position [468, 0]
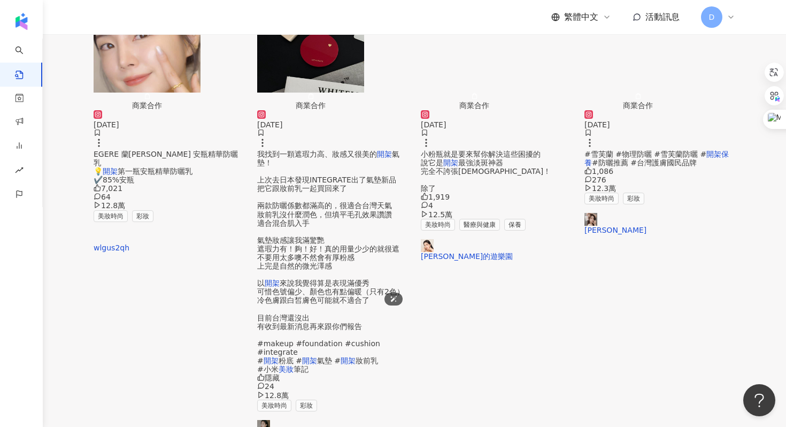
scroll to position [297, 0]
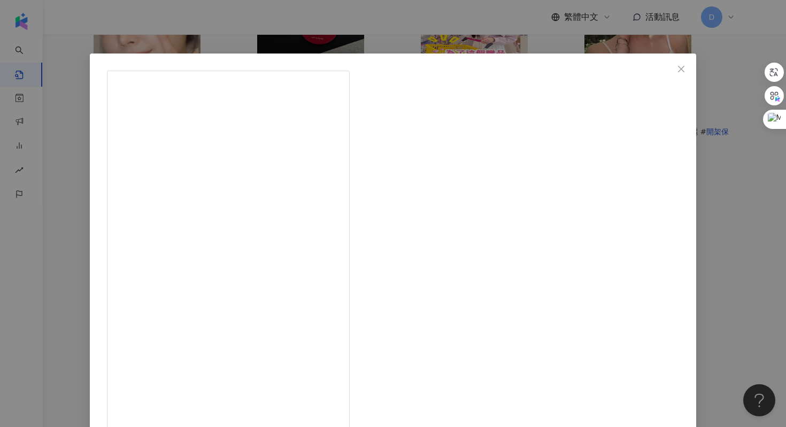
scroll to position [53, 0]
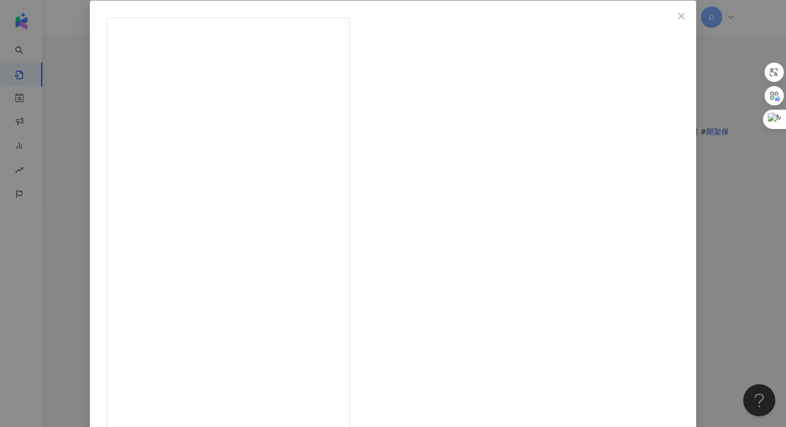
click at [656, 146] on div "VVN [DATE] 2,183 293 12萬 查看原始貼文" at bounding box center [393, 213] width 786 height 427
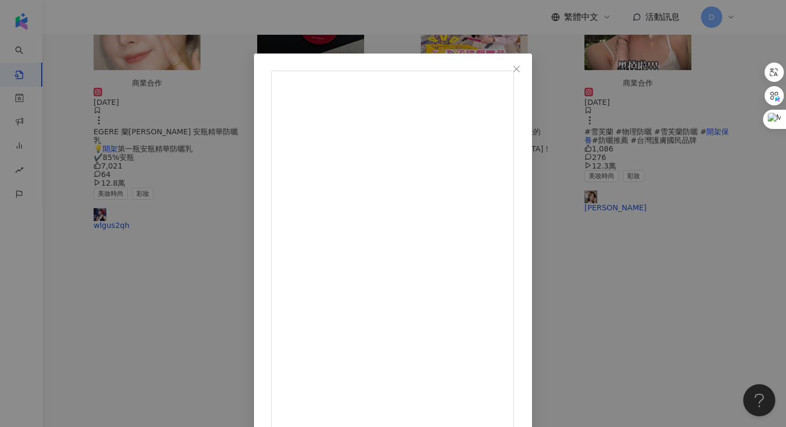
scroll to position [102, 0]
click at [709, 230] on div "CHICHI綺綺 [DATE] 2,765 38 12萬 查看原始貼文" at bounding box center [393, 213] width 786 height 427
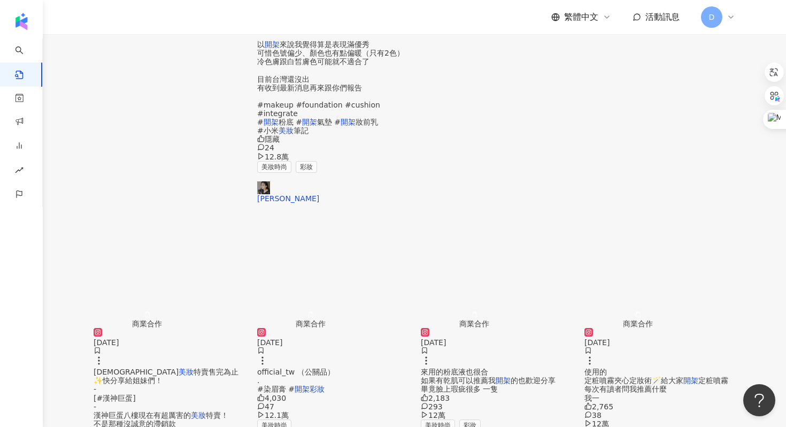
scroll to position [514, 0]
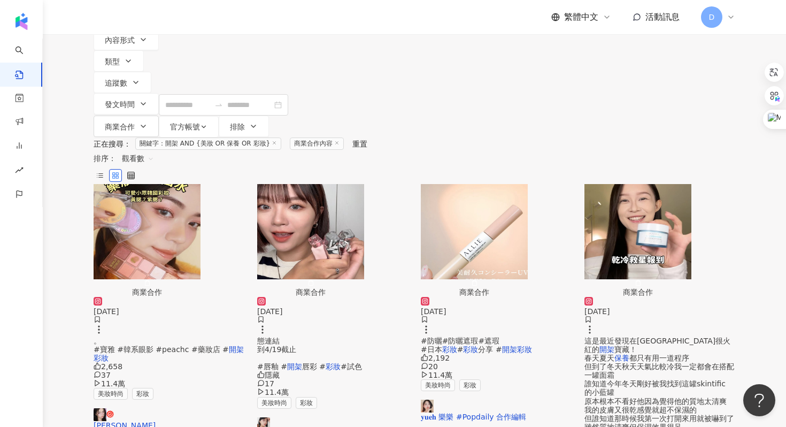
scroll to position [195, 0]
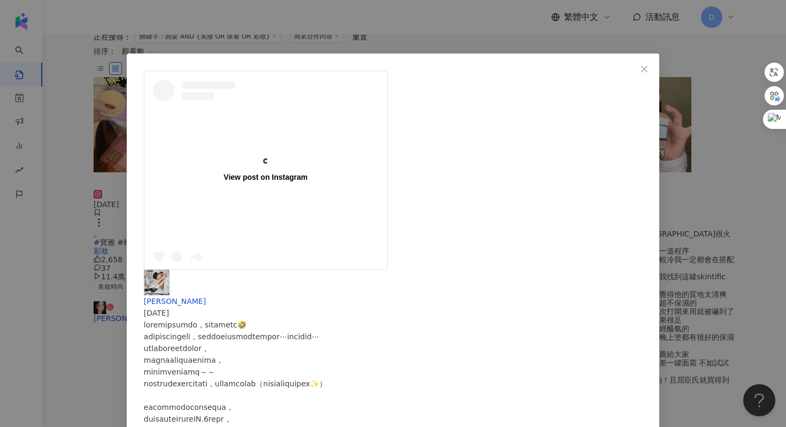
click at [661, 295] on div "View post on Instagram [PERSON_NAME] [DATE] 隱藏 6 10.6萬 查看原始貼文" at bounding box center [393, 213] width 786 height 427
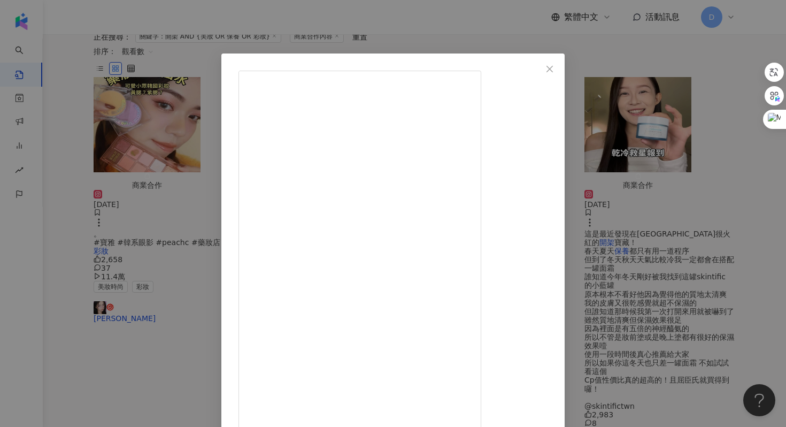
click at [672, 291] on div "原生彩妝店 [DATE] 寶雅開架彩妝第二集來啦❗️ 還沒看過第一集的到主頁看 麻豆： @vanessa.[PERSON_NAME]光臨小姐： @tong_0…" at bounding box center [393, 213] width 786 height 427
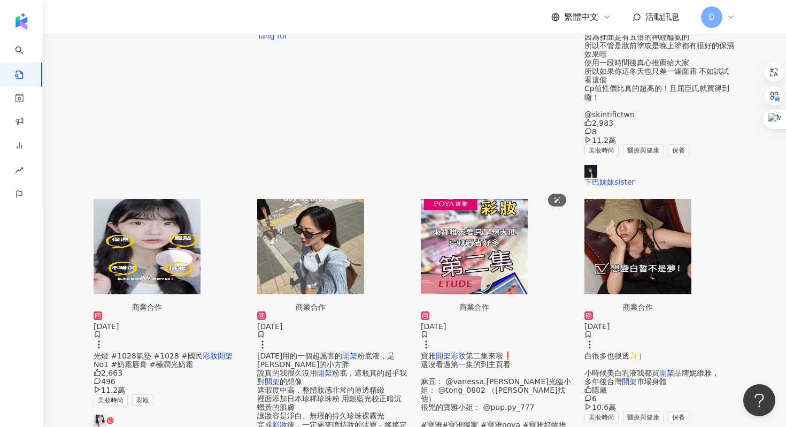
scroll to position [500, 0]
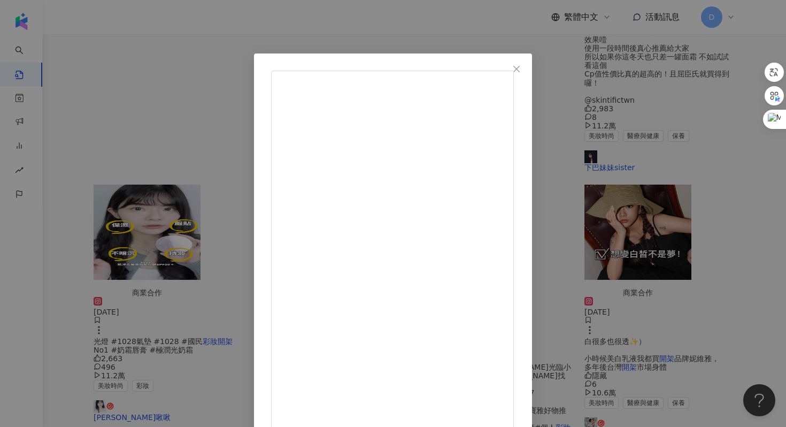
click at [645, 216] on div "黃小米 [DATE] 來分享寶雅最熱賣彩妝TOP3 冠軍竟然是..... ▫️1028｜DewBlock!超保濕定妝噴霧 30ml ▫️媚比琳｜輕柔眼唇卸妝液…" at bounding box center [393, 213] width 786 height 427
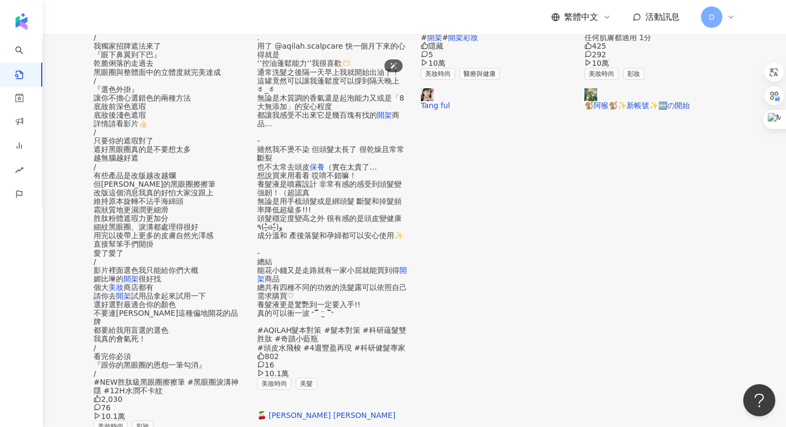
scroll to position [417, 0]
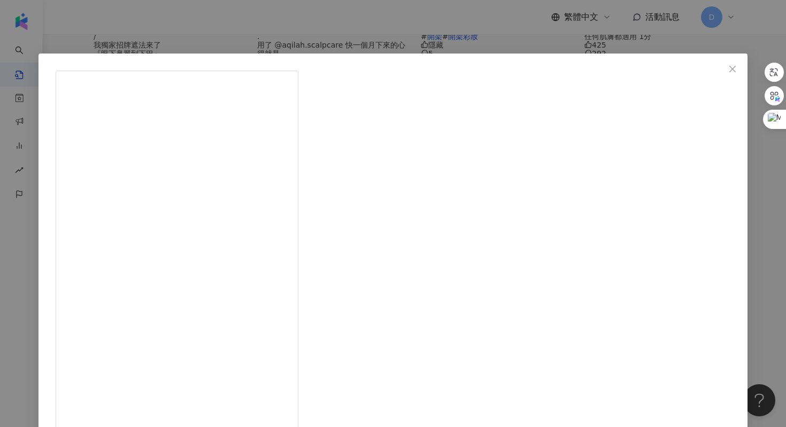
click at [722, 275] on div "阿。田 [DATE] [PERSON_NAME]推推👍🏻我個人真的用過很多保養品，從專櫃的到開架式都無法安頓我的膚況！繳了很多學費在皮膚上😭 後來從小黑那認識…" at bounding box center [393, 213] width 786 height 427
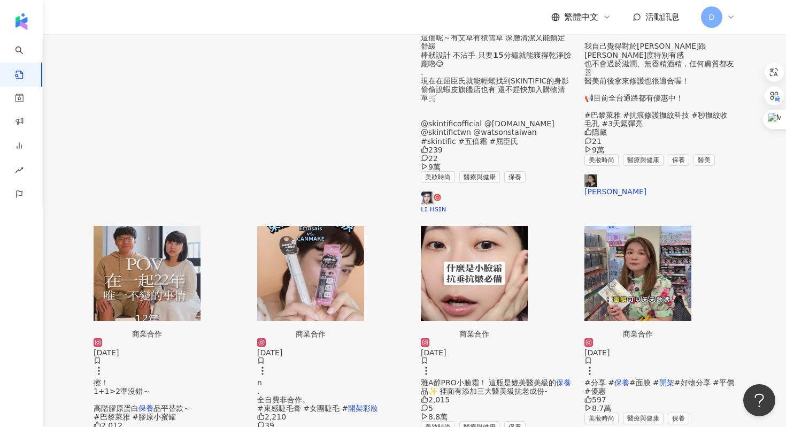
scroll to position [0, 0]
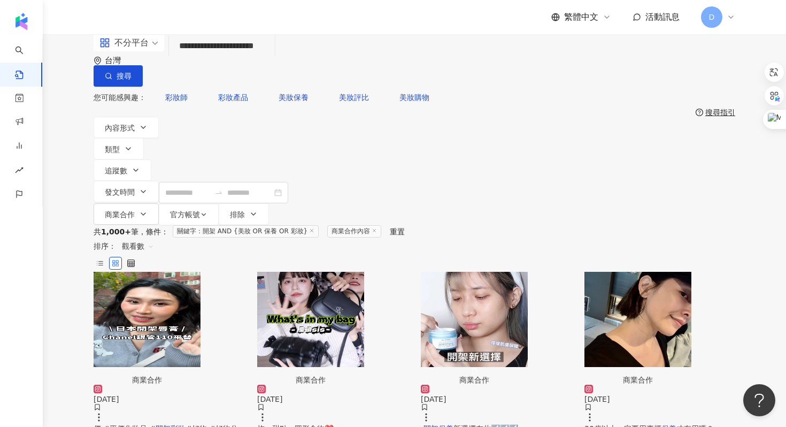
click at [141, 424] on span "#好物 #好物分享 #好物推薦" at bounding box center [166, 432] width 144 height 17
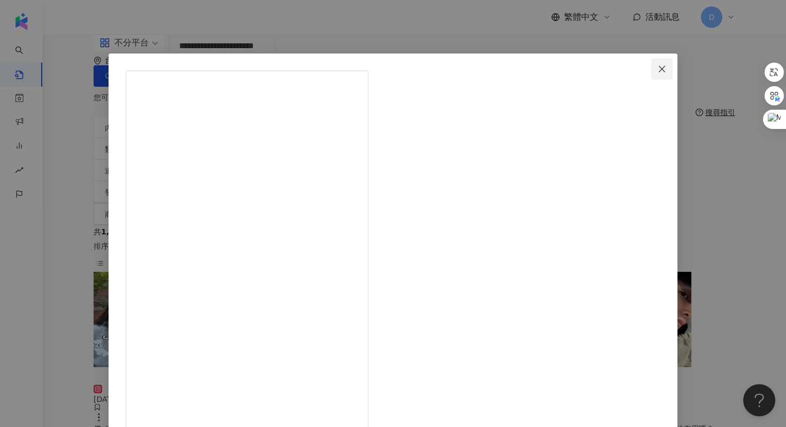
click at [651, 73] on button "Close" at bounding box center [661, 68] width 21 height 21
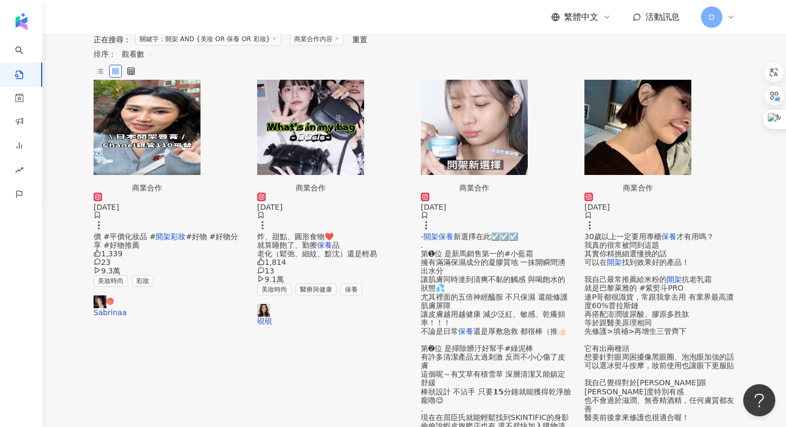
scroll to position [195, 0]
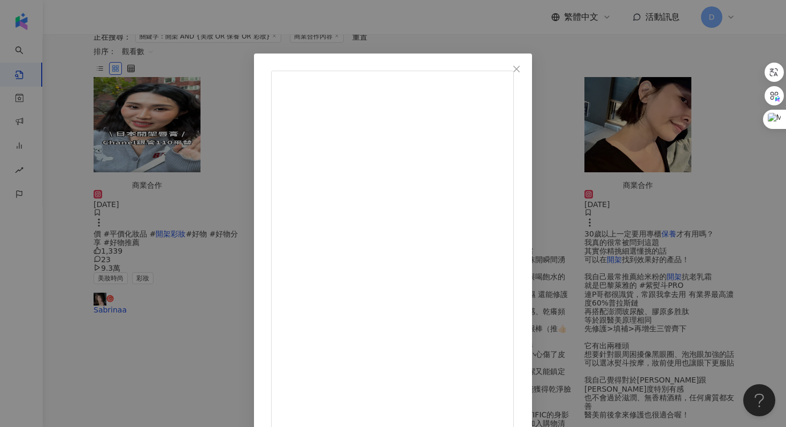
scroll to position [67, 0]
click at [658, 253] on div "鳥先生&[PERSON_NAME]夫人 [DATE] 2,012 20 9萬 查看原始貼文" at bounding box center [393, 213] width 786 height 427
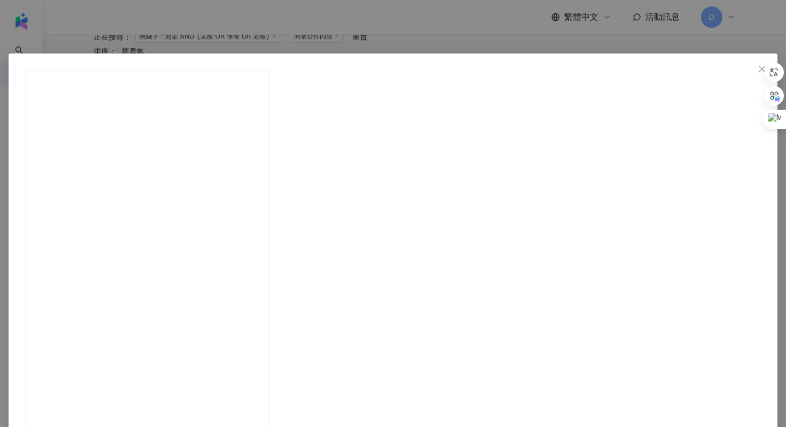
click at [680, 315] on div "1995 1220 [DATE] 2,015 5 8.8萬 查看原始貼文" at bounding box center [393, 213] width 786 height 427
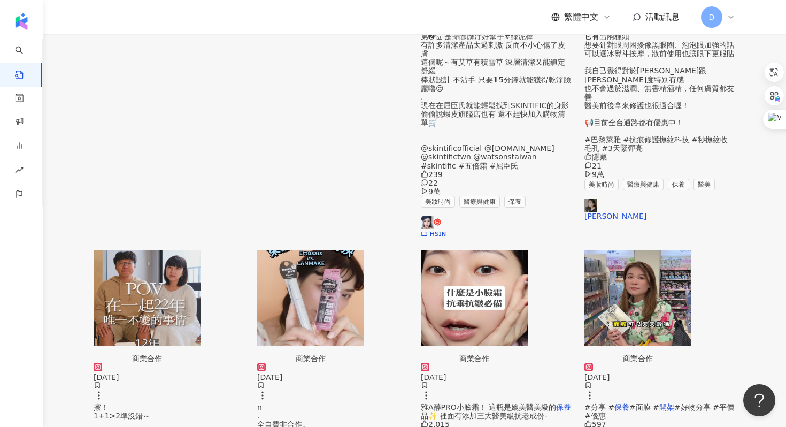
scroll to position [514, 0]
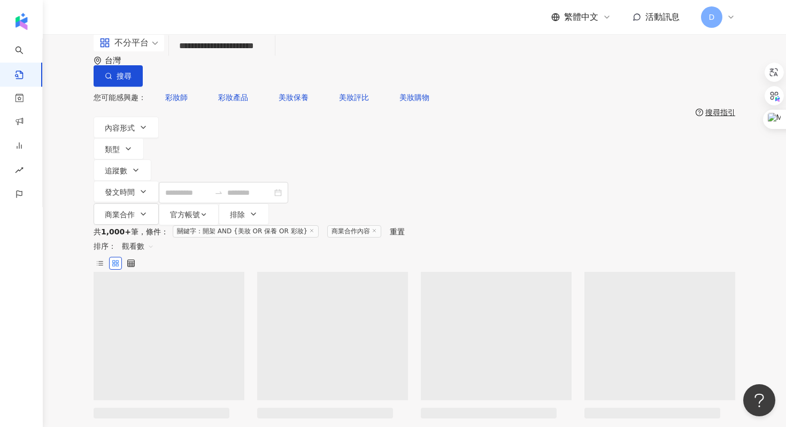
scroll to position [24, 0]
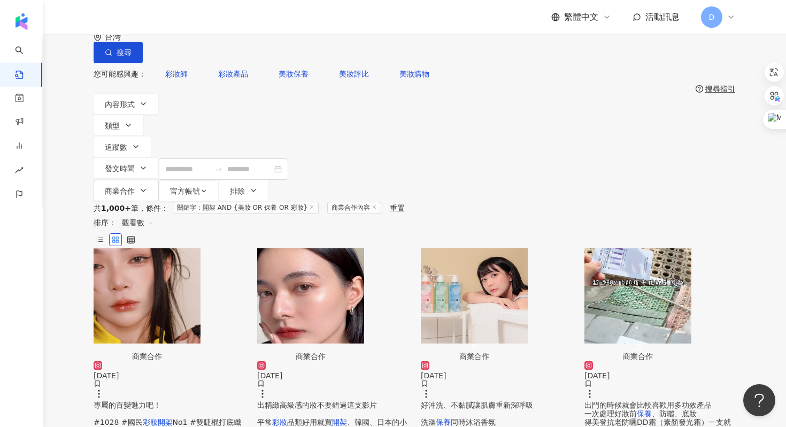
click at [202, 417] on span "No1 #雙睫棍打底纖長睫毛膏" at bounding box center [168, 425] width 148 height 17
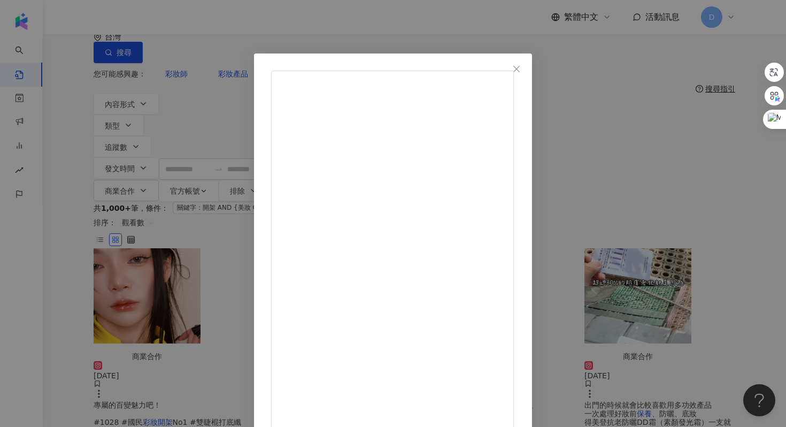
scroll to position [76, 0]
click at [663, 219] on div "What's the Pinklio 少女人妻的粉紅玩具 [DATE] 1,193 38 8.5萬 查看原始貼文" at bounding box center [393, 213] width 786 height 427
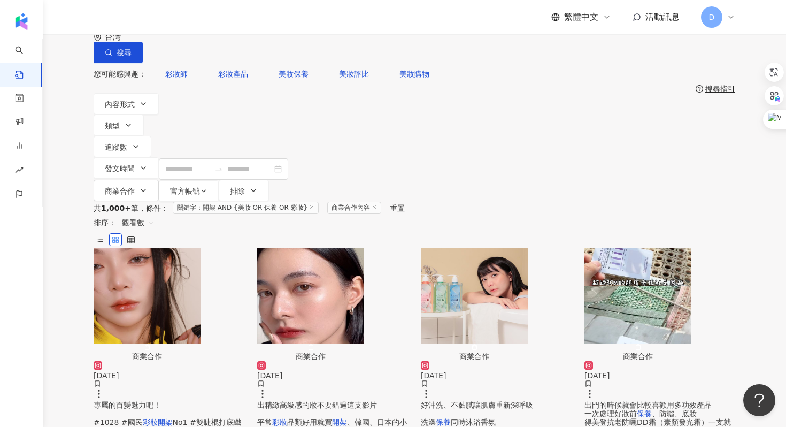
click at [287, 417] on mark "彩妝" at bounding box center [279, 421] width 15 height 9
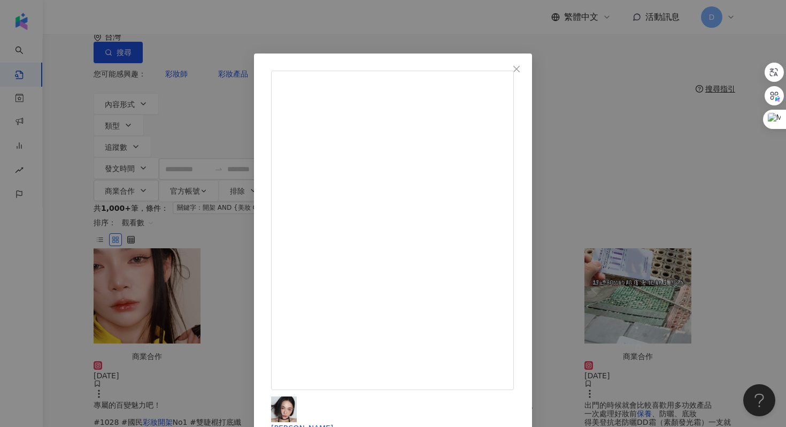
click at [655, 221] on div "[PERSON_NAME] [DATE] 2,619 41 8.5萬 查看原始貼文" at bounding box center [393, 213] width 786 height 427
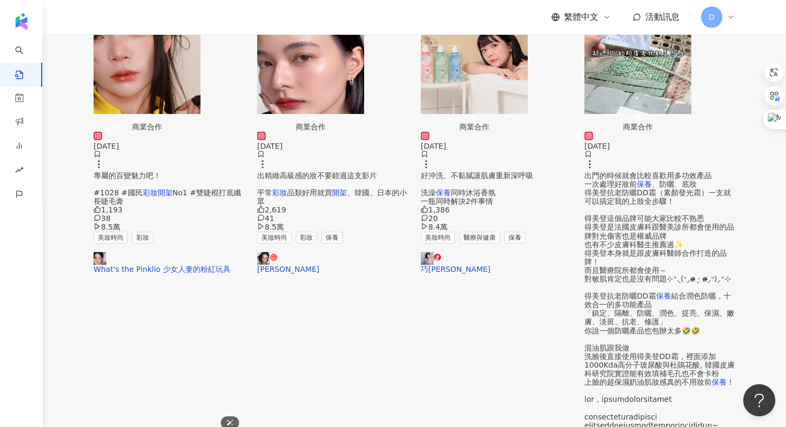
scroll to position [280, 0]
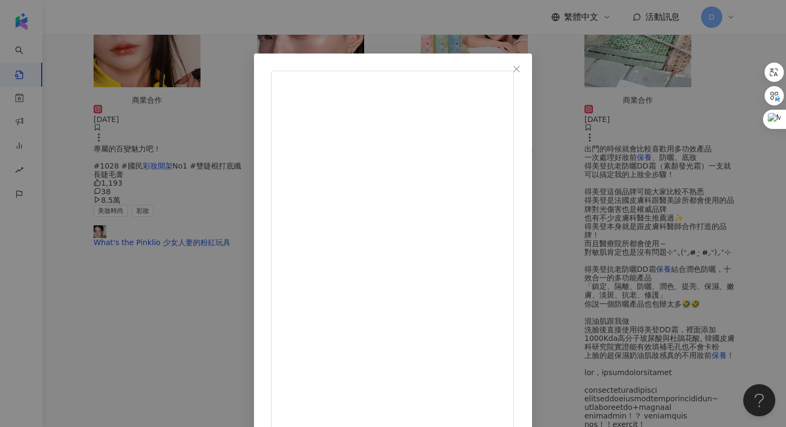
click at [725, 239] on div "[PERSON_NAME][DATE] 1,281 17 8.3萬 查看原始貼文" at bounding box center [393, 213] width 786 height 427
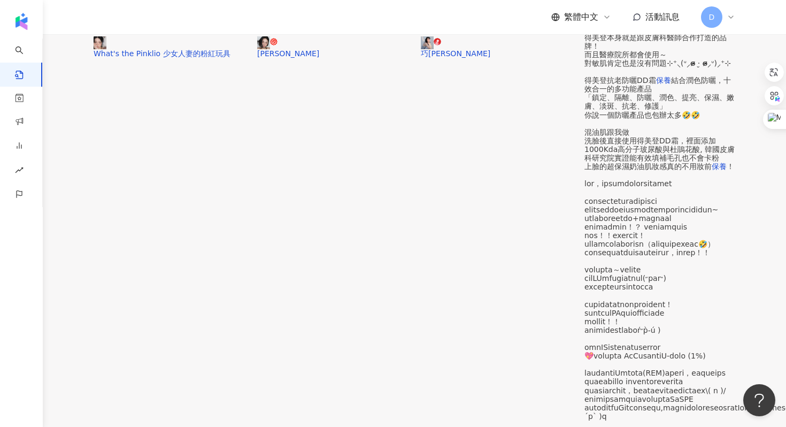
scroll to position [460, 0]
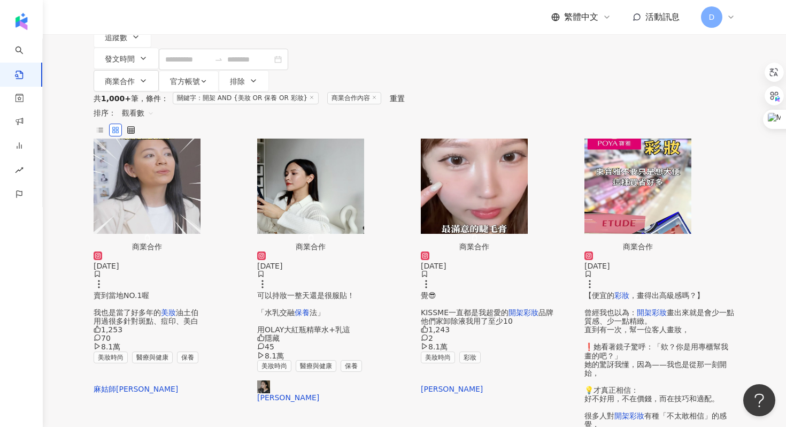
scroll to position [0, 0]
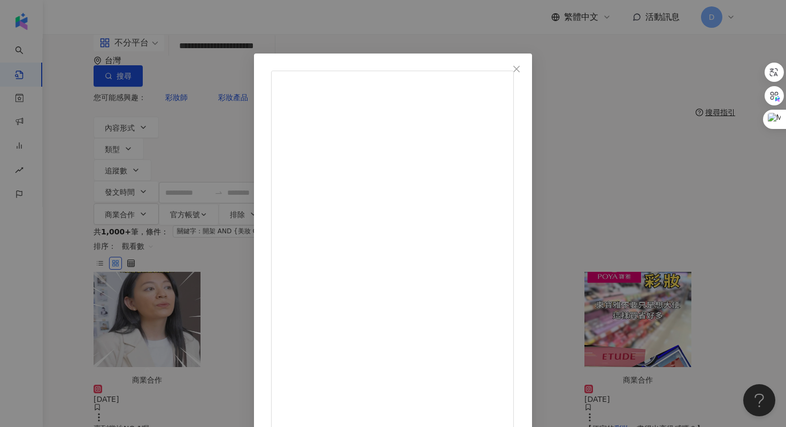
scroll to position [53, 0]
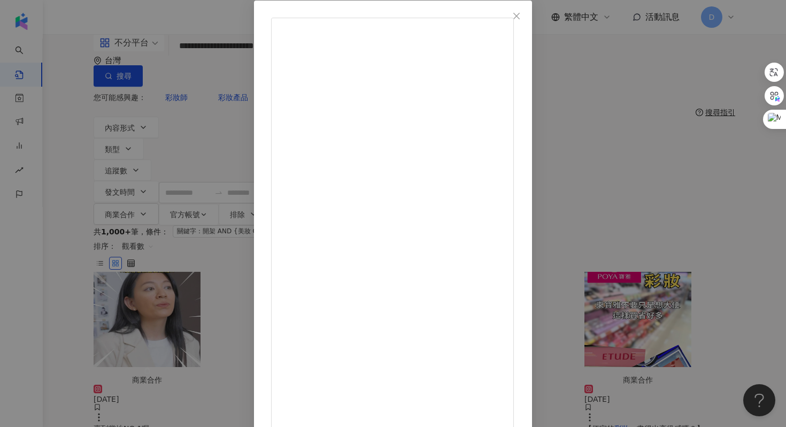
click at [668, 224] on div "麻姑師太 [DATE] 1,253 70 8.1萬 查看原始貼文" at bounding box center [393, 213] width 786 height 427
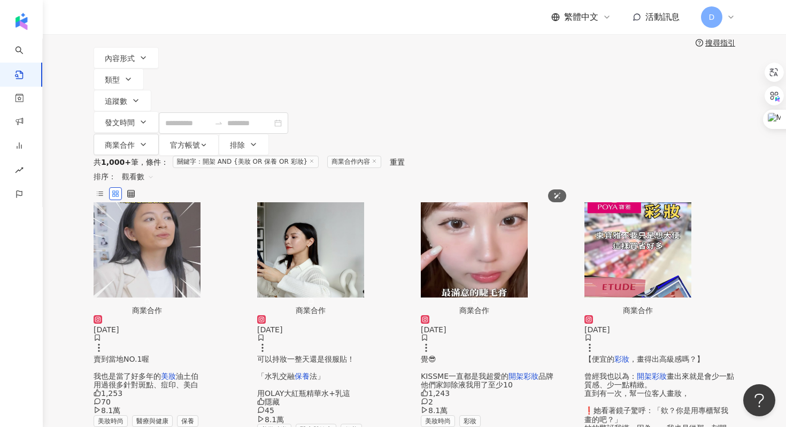
scroll to position [71, 0]
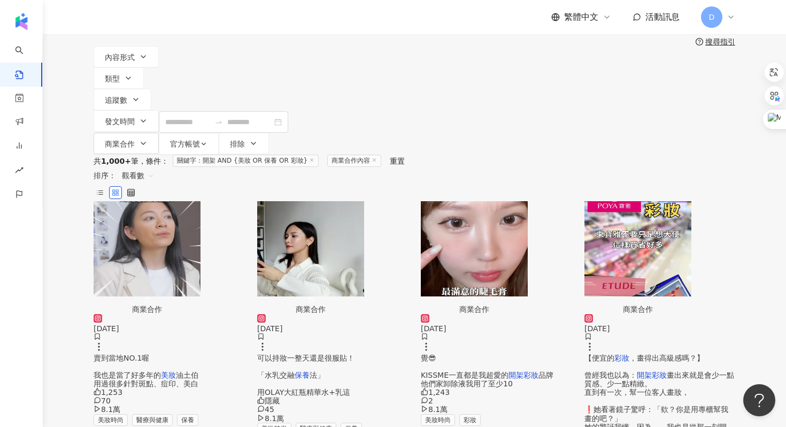
click at [479, 353] on span "覺😎 KISSME一直都是我超愛的" at bounding box center [465, 366] width 88 height 26
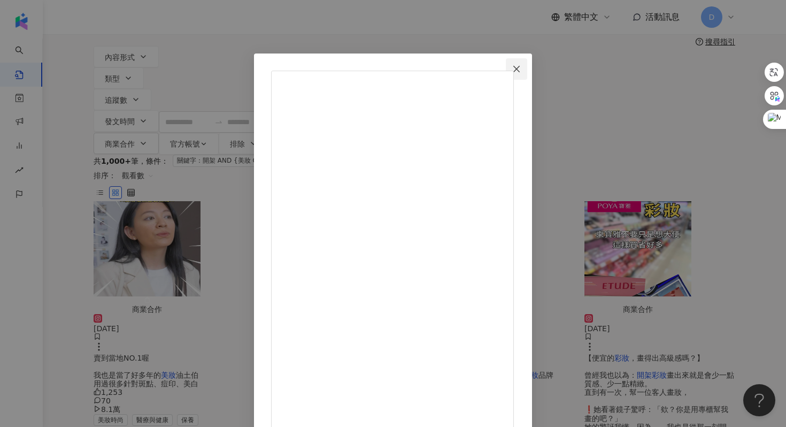
click at [527, 73] on button "Close" at bounding box center [516, 68] width 21 height 21
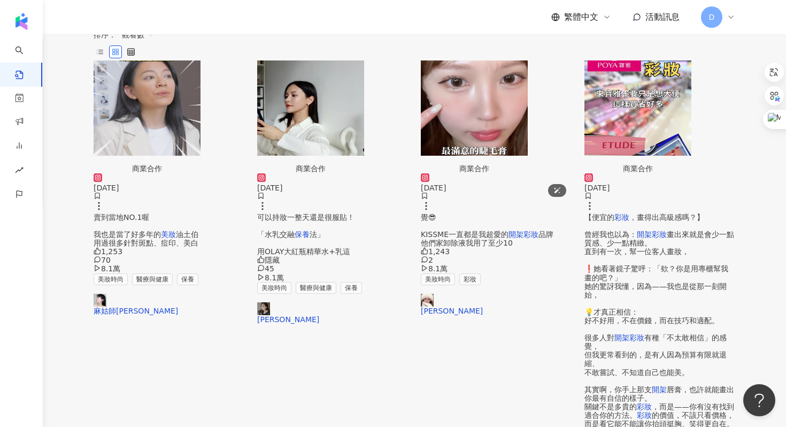
scroll to position [226, 0]
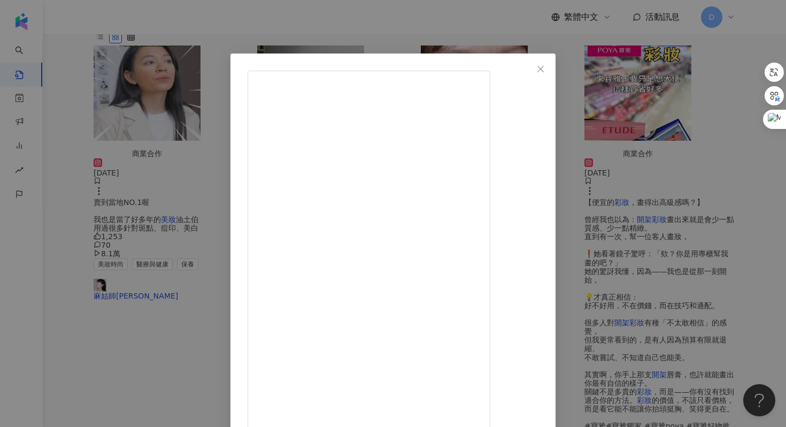
click at [702, 298] on div "노지은 Sherry [DATE] 28+姐姐的保養日常✨ 如何維持面部平整 沒有細紋❓ 當然科技很重要 但平日的保養也絕對不能少 平常保養知恩用的產品基本上…" at bounding box center [393, 213] width 786 height 427
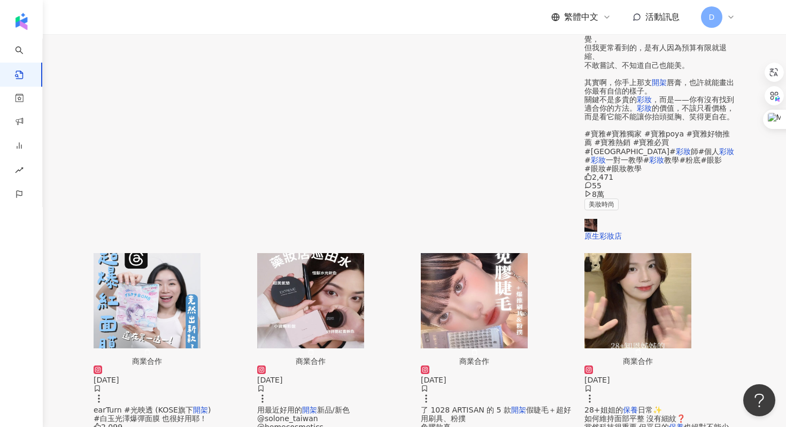
scroll to position [532, 0]
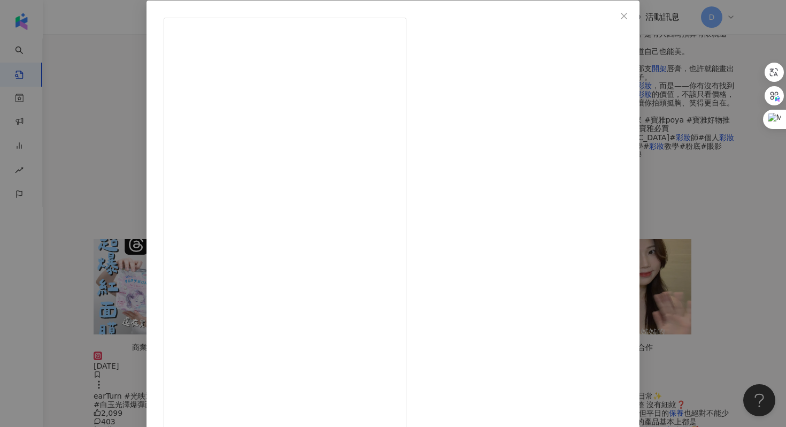
scroll to position [0, 0]
click at [662, 310] on div "[PERSON_NAME][DATE] 2,594 25 7.7萬 查看原始貼文" at bounding box center [393, 213] width 786 height 427
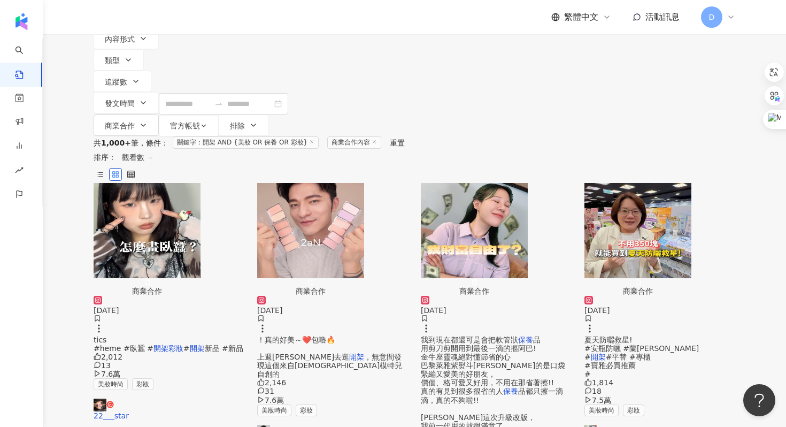
scroll to position [89, 0]
click at [440, 335] on span "我到現在都還可是會把軟管狀" at bounding box center [469, 339] width 97 height 9
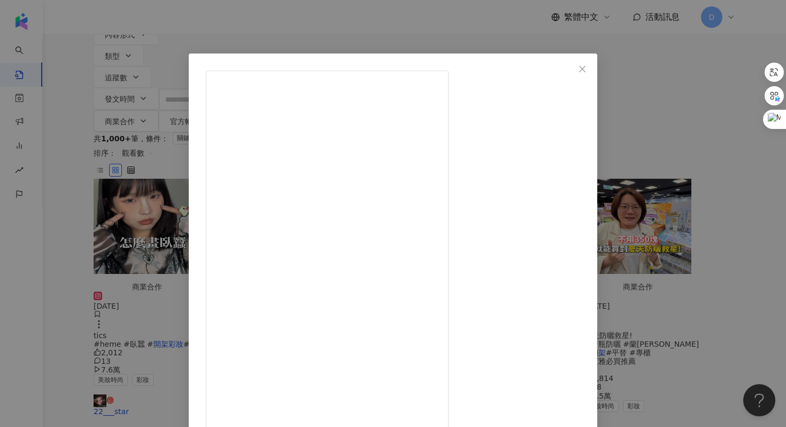
scroll to position [94, 0]
click at [586, 70] on icon "close" at bounding box center [582, 69] width 9 height 9
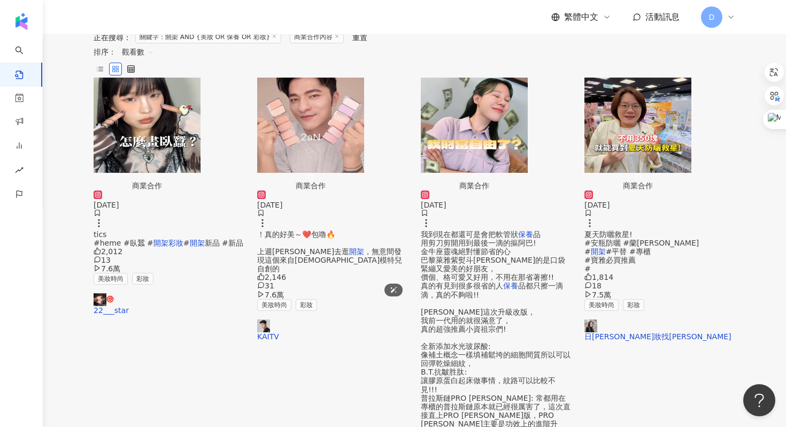
scroll to position [193, 0]
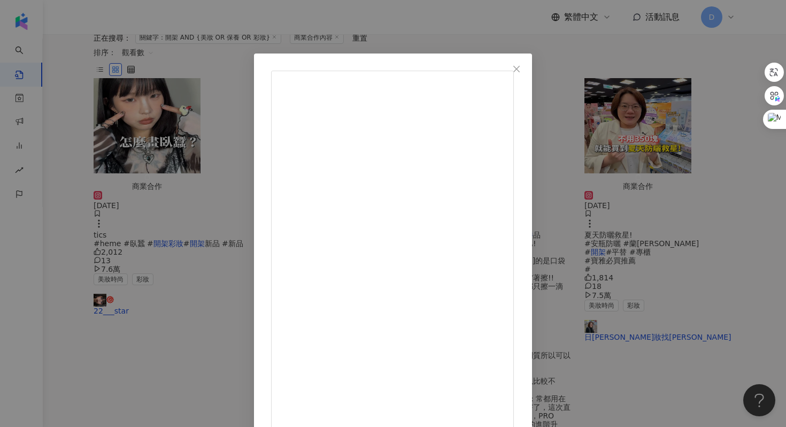
scroll to position [53, 0]
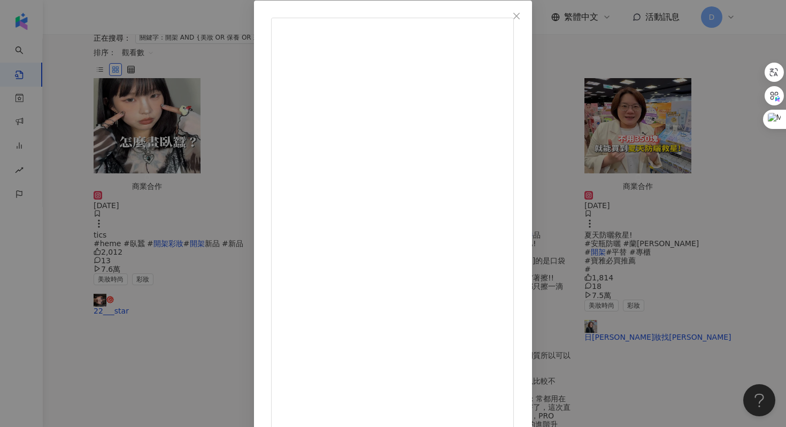
click at [646, 224] on div "[PERSON_NAME][PERSON_NAME] [DATE] 2,837 49 7.5萬 查看原始貼文" at bounding box center [393, 213] width 786 height 427
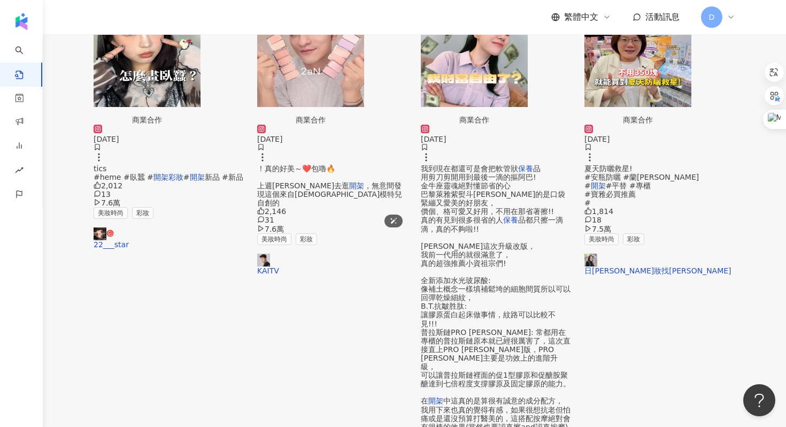
scroll to position [262, 0]
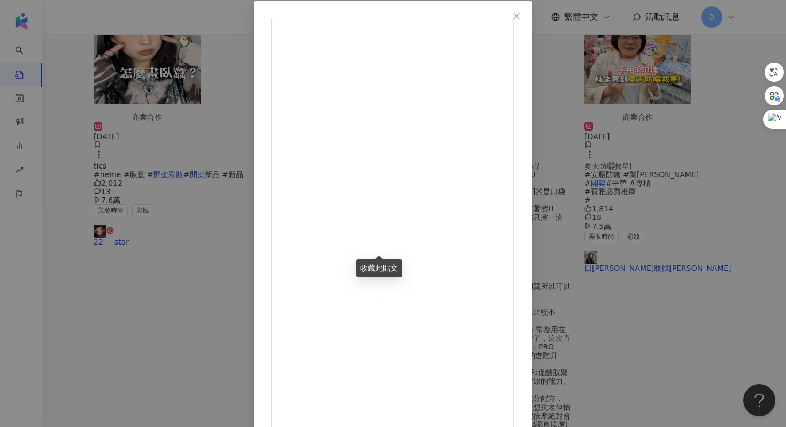
scroll to position [274, 0]
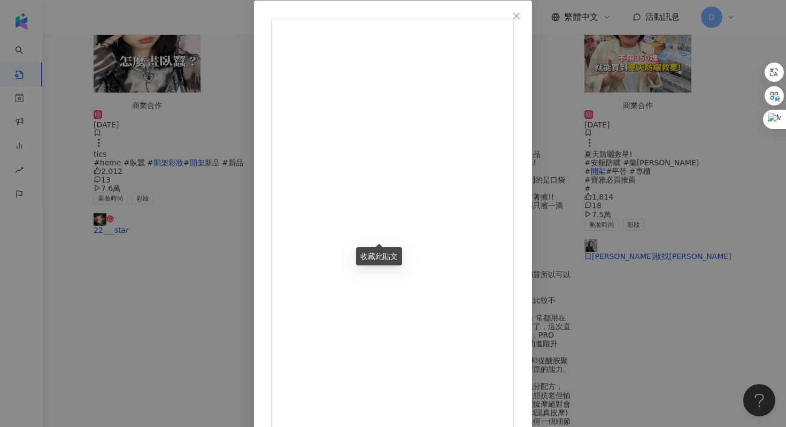
click at [704, 259] on div "夢露 [DATE] 開架一顆只要200多的打亮好物✨ 最近比起粉狀更喜歡霜狀的頰彩打亮多一些 不僅融膚效果好，也比較不用擔心粉感顯乾的問題 雖然還是會顯皮膚紋…" at bounding box center [393, 213] width 786 height 427
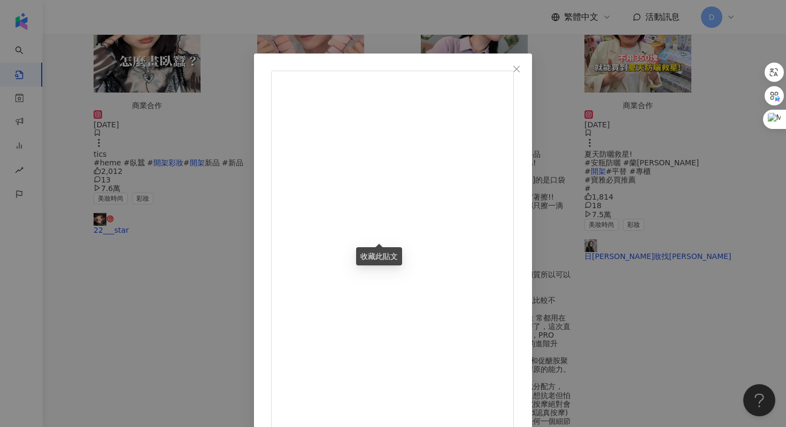
click at [655, 243] on div "[PERSON_NAME]肉🍑 [DATE] 有人買過淘寶彩妝嗎😍 最近被[PERSON_NAME]的唇膏燒到 立馬淘了2隻回來 管身的[PERSON_NAM…" at bounding box center [393, 213] width 786 height 427
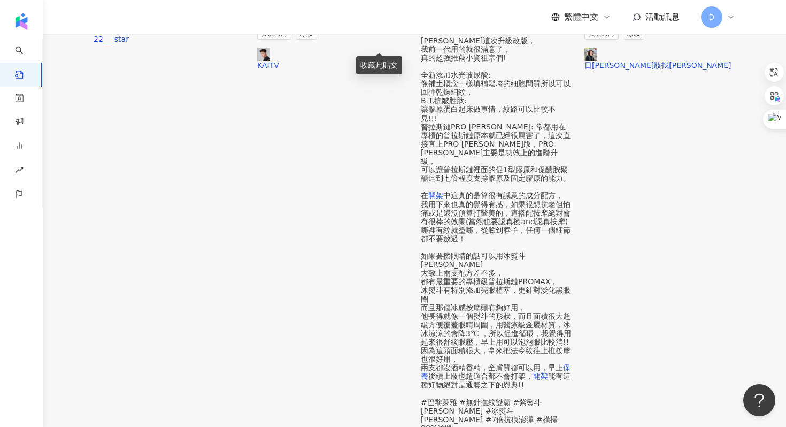
scroll to position [524, 0]
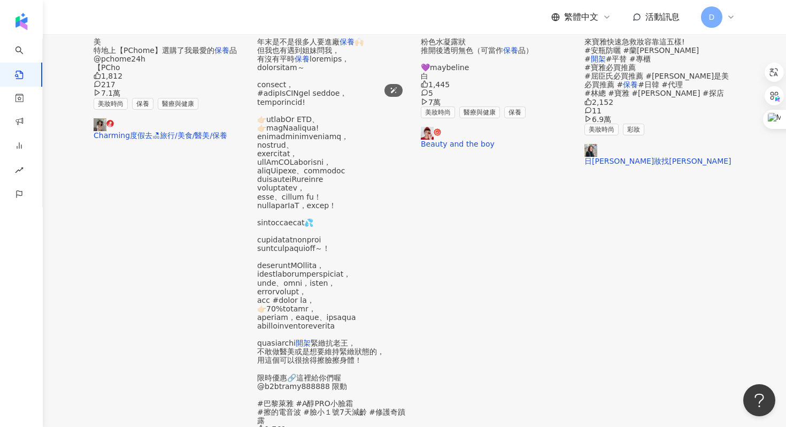
scroll to position [393, 0]
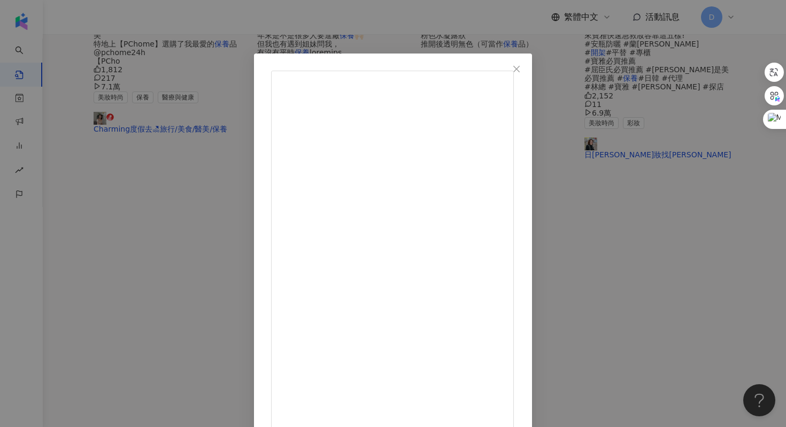
scroll to position [53, 0]
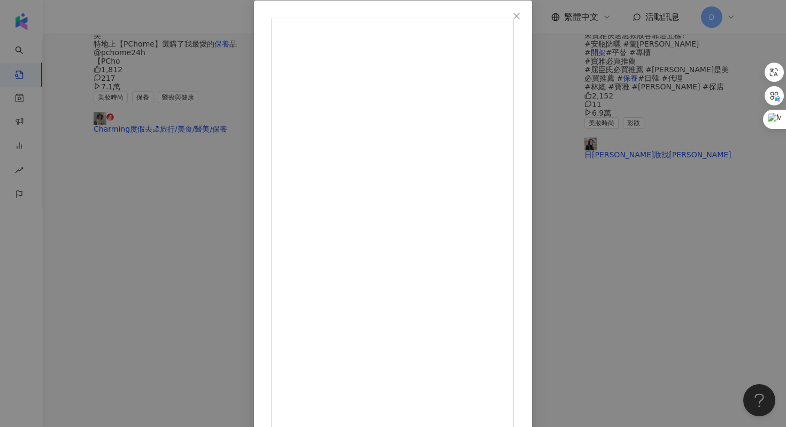
click at [697, 166] on div "[PERSON_NAME] [PERSON_NAME] [DATE] 我覺得自己不算媽生美女型 （媽媽抱歉） 比較算是[DATE]努力型 國中開始愛化妝 一直…" at bounding box center [393, 213] width 786 height 427
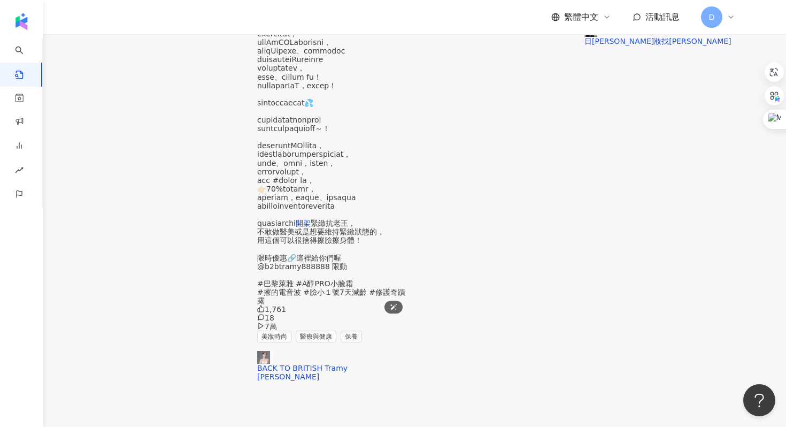
scroll to position [538, 0]
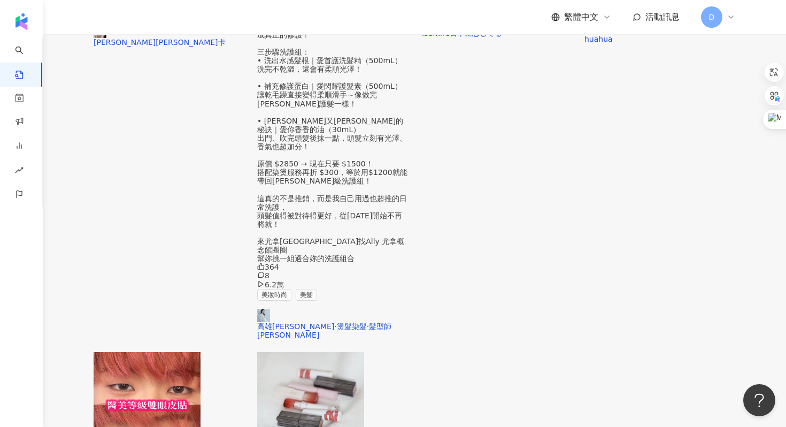
scroll to position [486, 0]
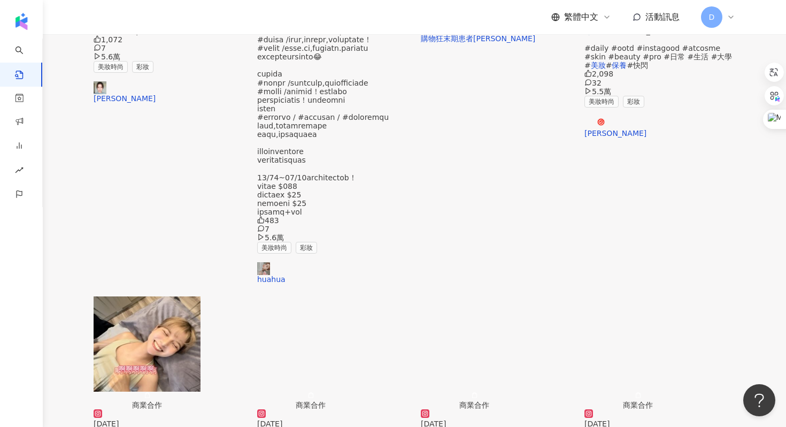
scroll to position [510, 0]
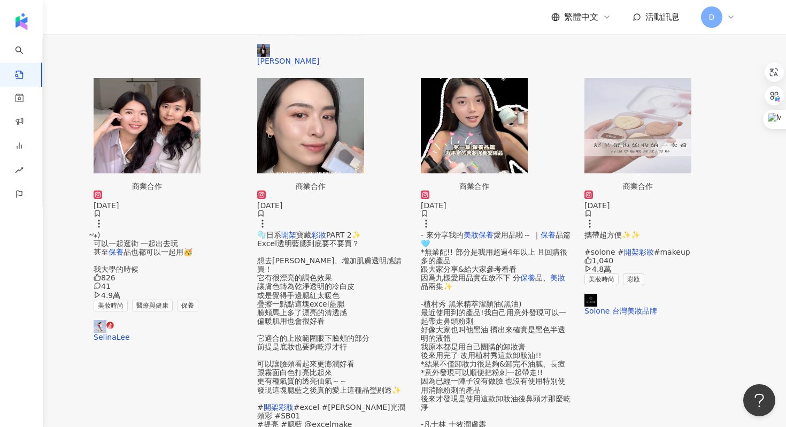
scroll to position [601, 0]
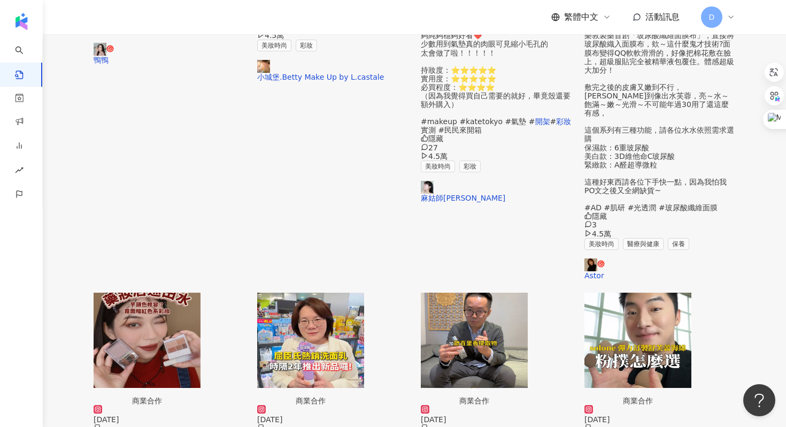
scroll to position [466, 0]
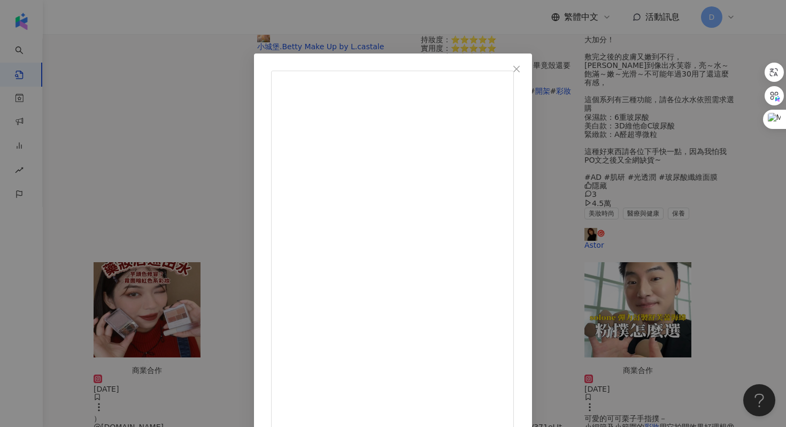
click at [681, 196] on div "查看原始貼文" at bounding box center [393, 213] width 786 height 427
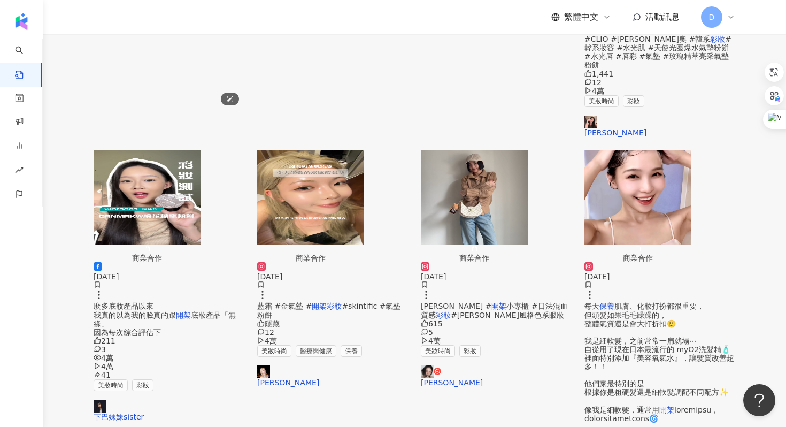
scroll to position [601, 0]
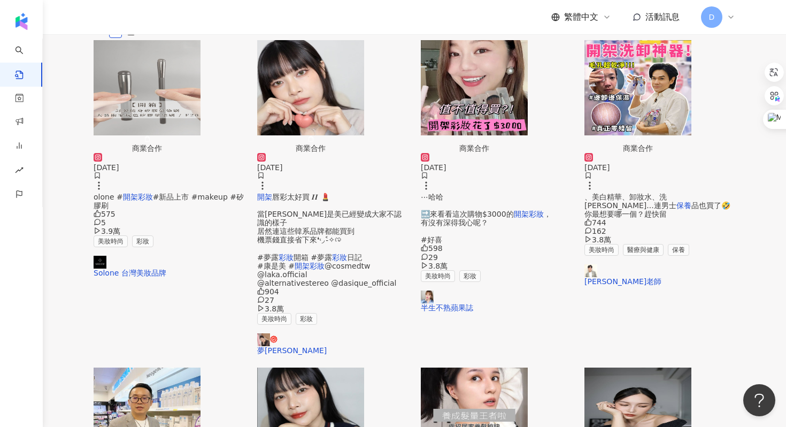
scroll to position [0, 0]
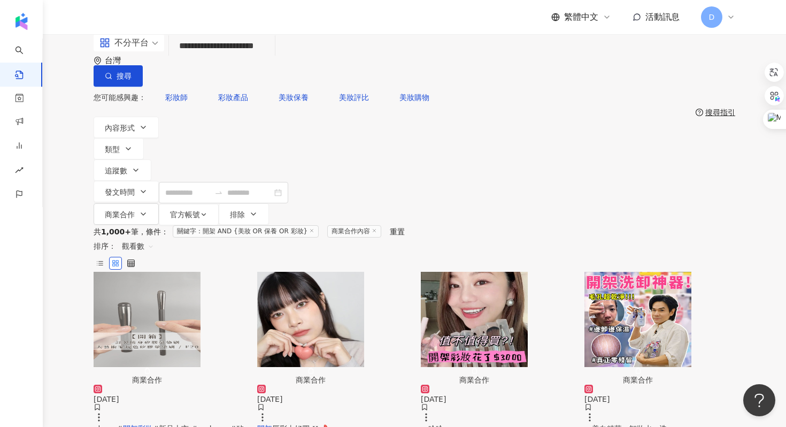
click at [154, 237] on span "觀看數" at bounding box center [138, 245] width 32 height 17
click at [671, 275] on div "發文時間" at bounding box center [671, 275] width 30 height 12
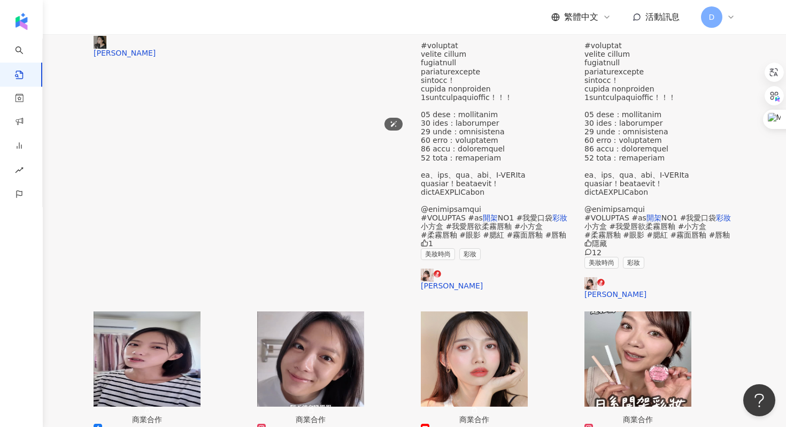
scroll to position [601, 0]
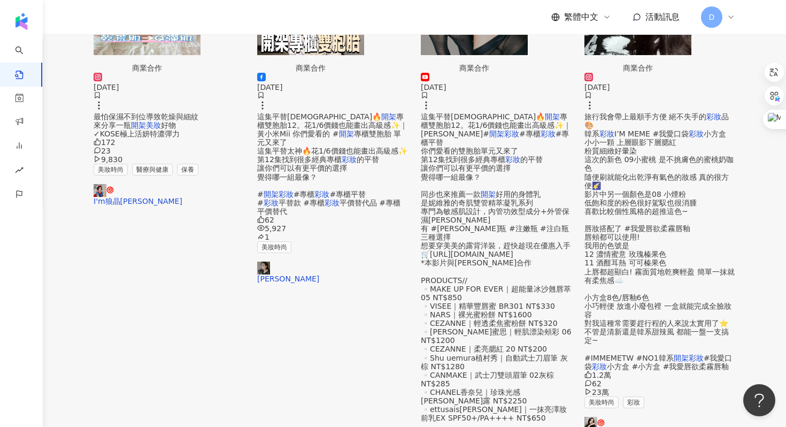
scroll to position [316, 0]
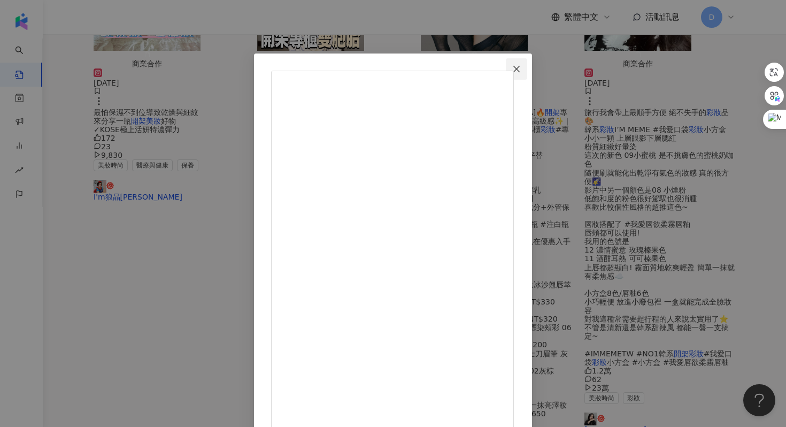
click at [527, 77] on button "Close" at bounding box center [516, 68] width 21 height 21
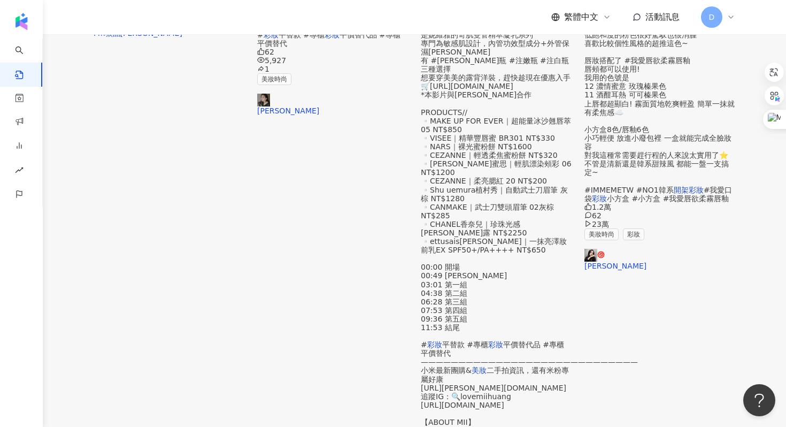
scroll to position [478, 0]
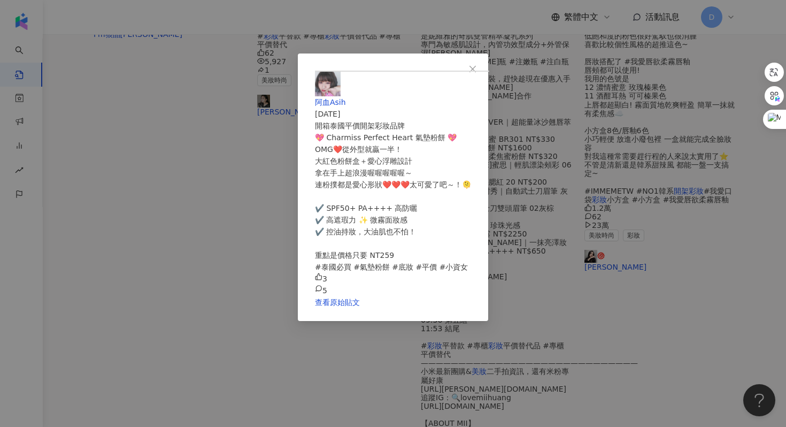
scroll to position [113, 0]
click at [360, 306] on link "查看原始貼文" at bounding box center [337, 302] width 45 height 9
click at [672, 246] on div "阿血Asih [DATE] 開箱泰國平價開架彩妝品牌 💖 Charmiss Perfect Heart 氣墊粉餅 💖 OMG❤️從外型就贏一半！ 大紅色粉餅盒…" at bounding box center [393, 213] width 786 height 427
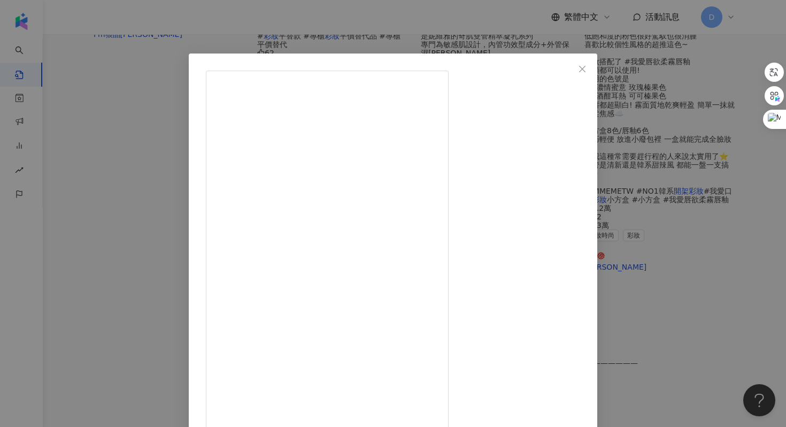
scroll to position [53, 0]
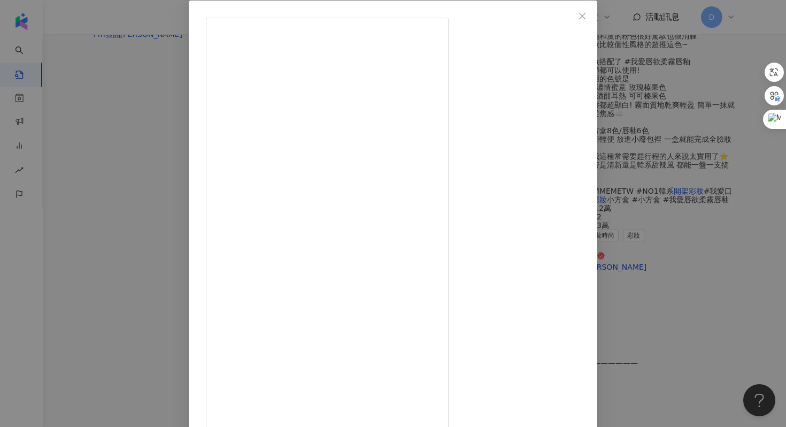
click at [701, 271] on div "丹妮婊姐星球 [DATE] 1,271 5 7.6萬 查看原始貼文" at bounding box center [393, 213] width 786 height 427
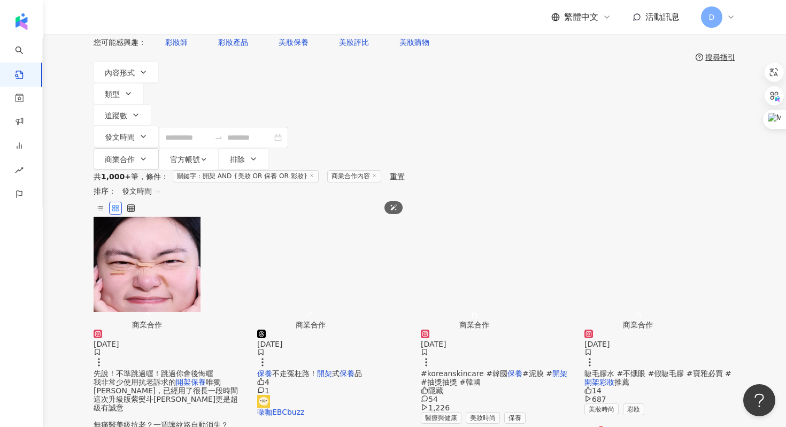
scroll to position [65, 0]
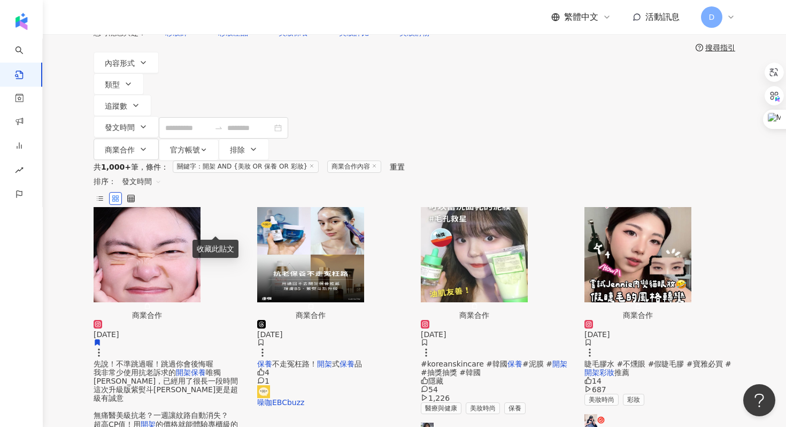
click at [198, 247] on div "收藏此貼文" at bounding box center [215, 248] width 46 height 18
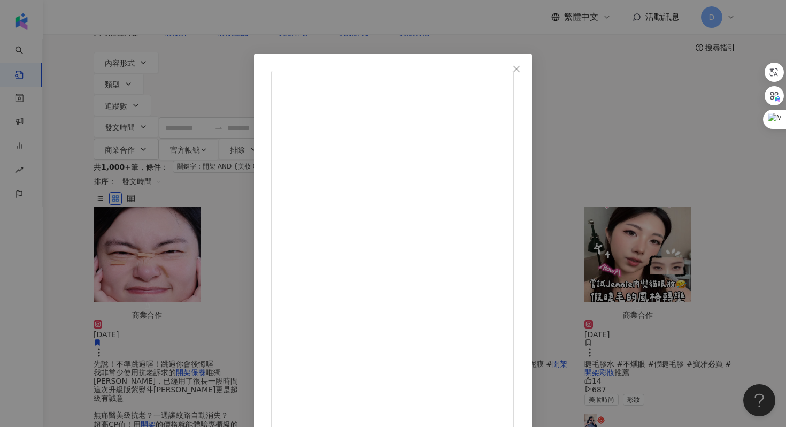
scroll to position [53, 0]
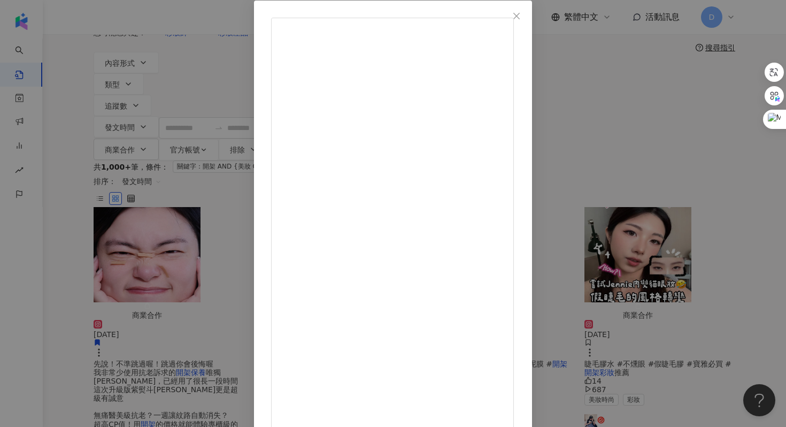
click at [670, 211] on div "[PERSON_NAME][PERSON_NAME]卡 [DATE] 296 9 2.2萬 查看原始貼文" at bounding box center [393, 213] width 786 height 427
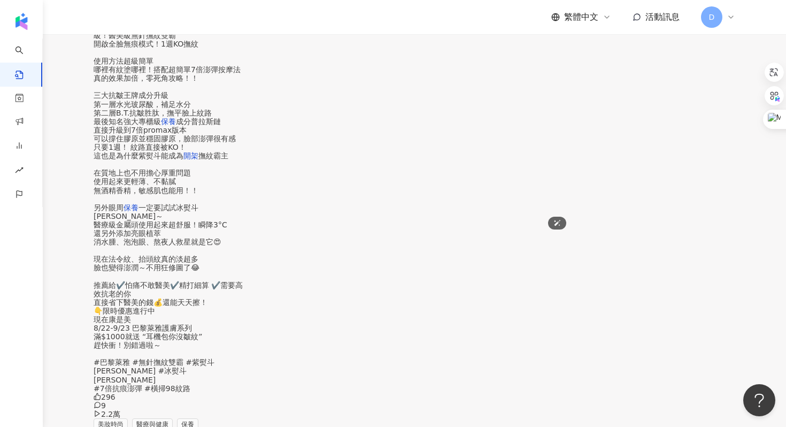
scroll to position [477, 0]
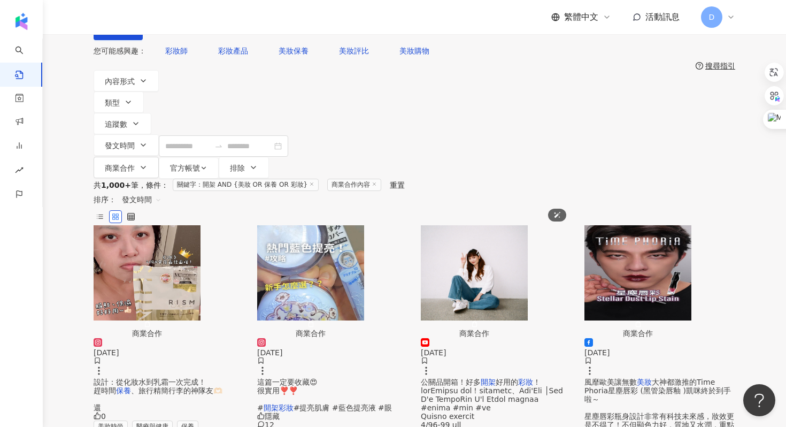
scroll to position [51, 0]
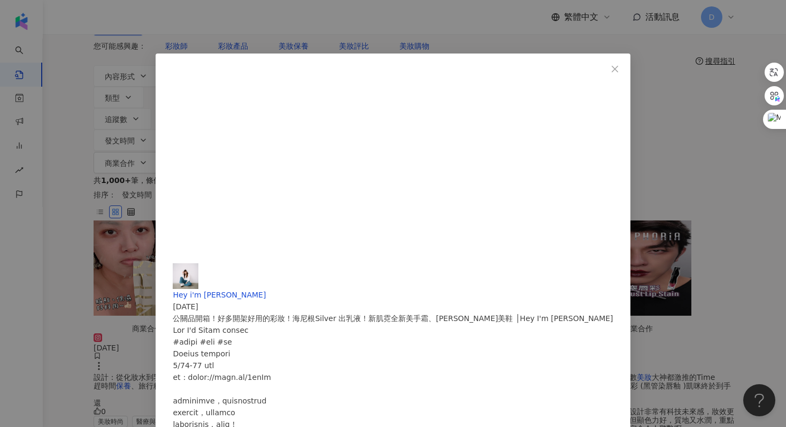
click at [690, 171] on div "Hey i'm [PERSON_NAME] [DATE] 公關品開箱！好多開架好用的彩妝！海尼根Silver 出乳液！新肌霓全新美手霜、[PERSON_NAM…" at bounding box center [393, 213] width 786 height 427
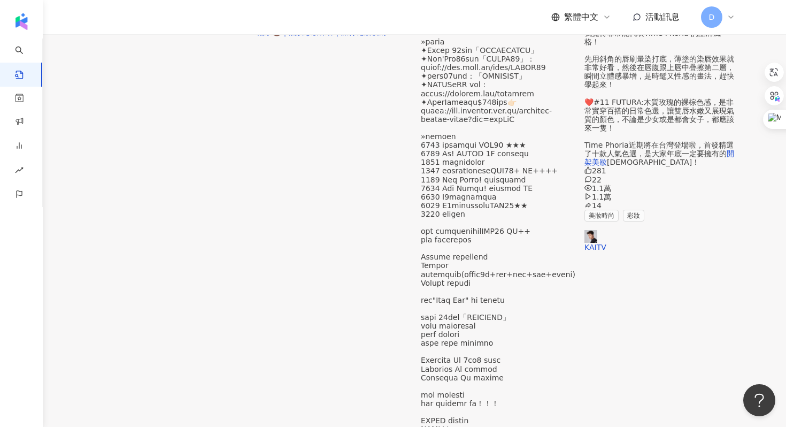
scroll to position [545, 0]
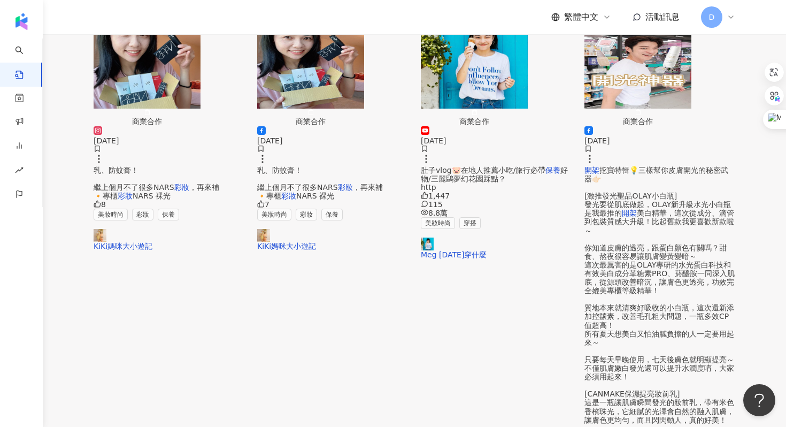
scroll to position [259, 0]
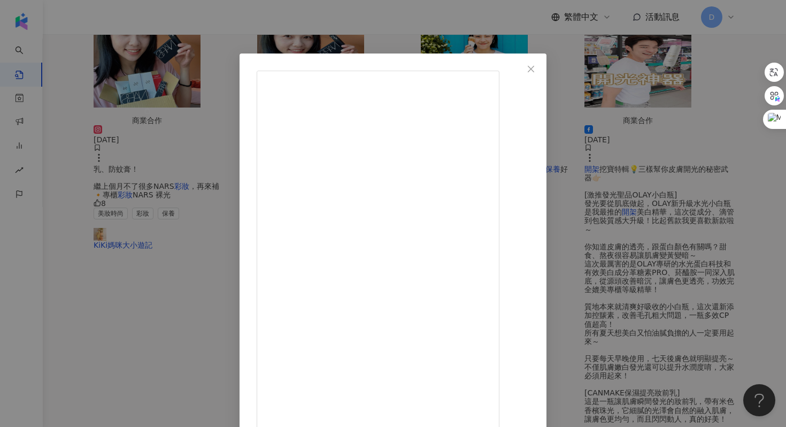
scroll to position [350, 0]
click at [683, 238] on div "chaaa_a86 [DATE] 隱藏 2 540 查看原始貼文" at bounding box center [393, 213] width 786 height 427
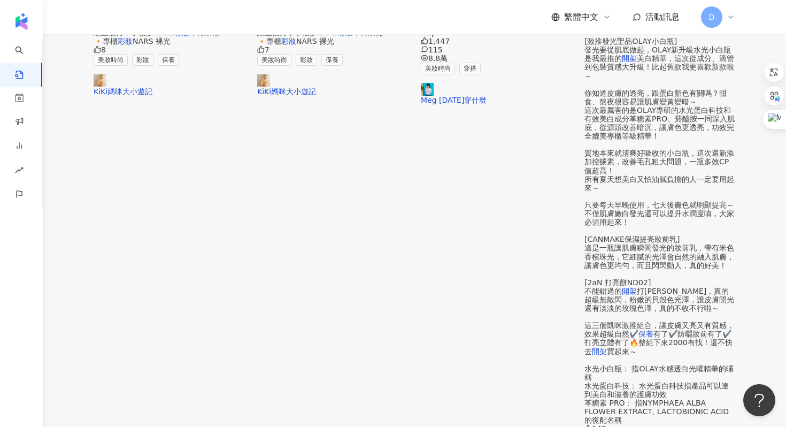
scroll to position [534, 0]
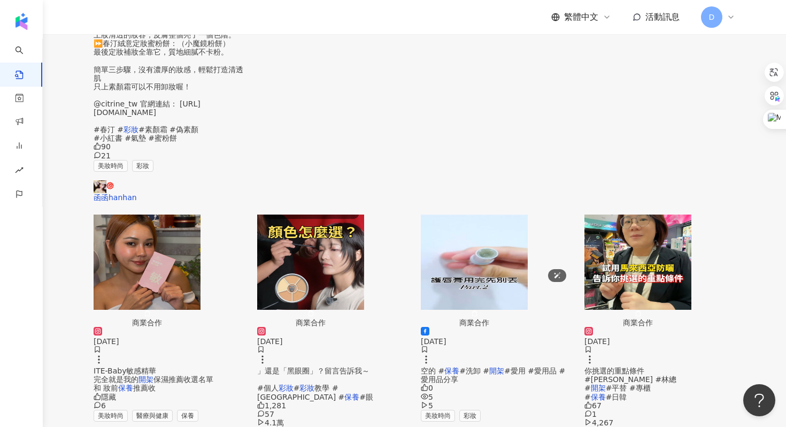
scroll to position [525, 0]
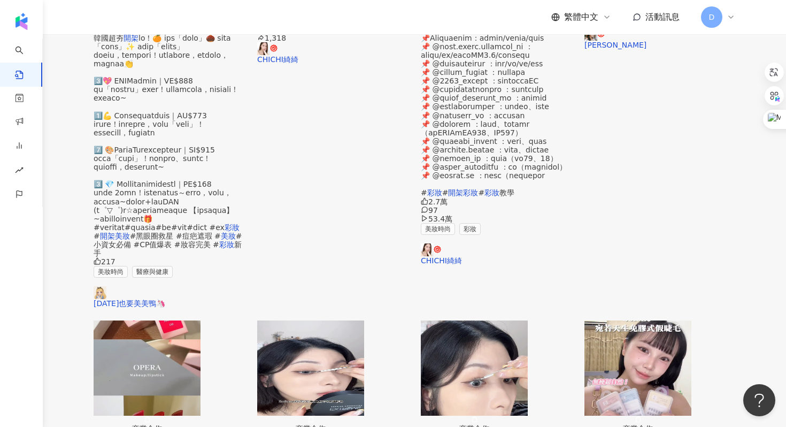
scroll to position [541, 0]
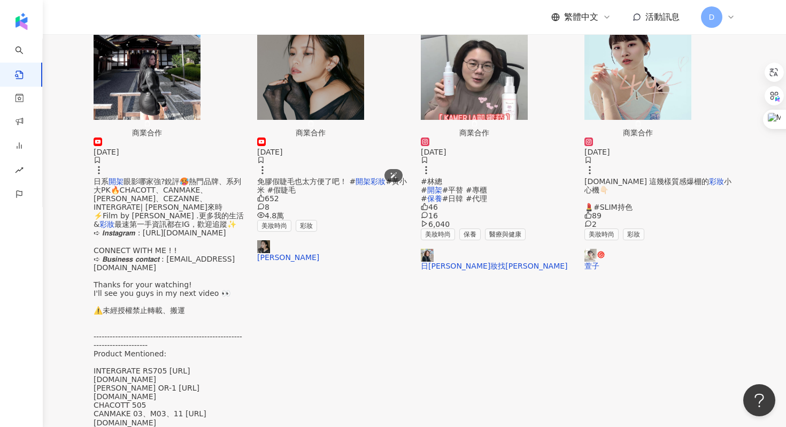
scroll to position [467, 0]
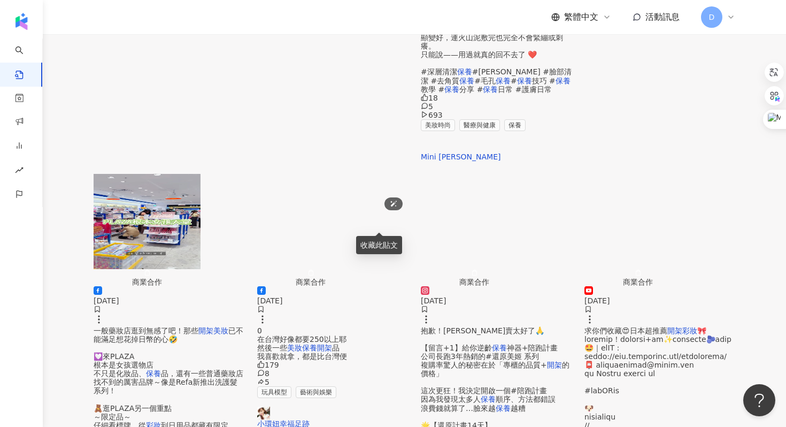
scroll to position [503, 0]
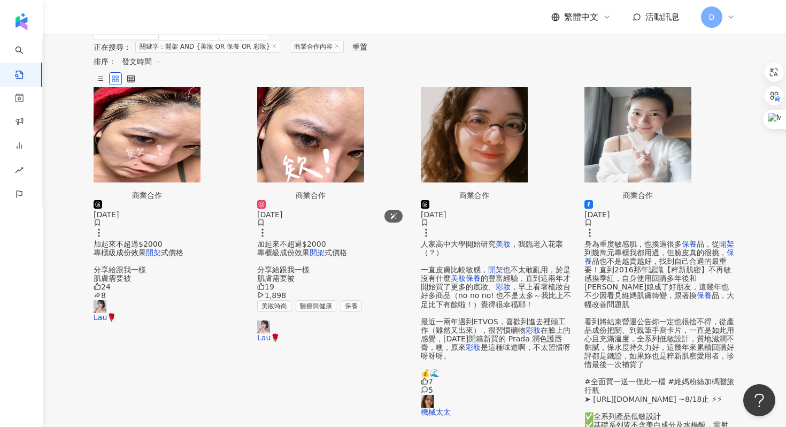
scroll to position [505, 0]
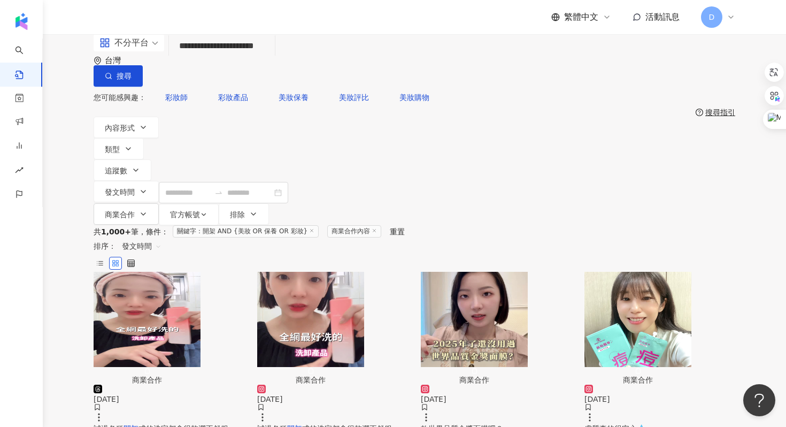
scroll to position [14, 0]
